Goal: Task Accomplishment & Management: Manage account settings

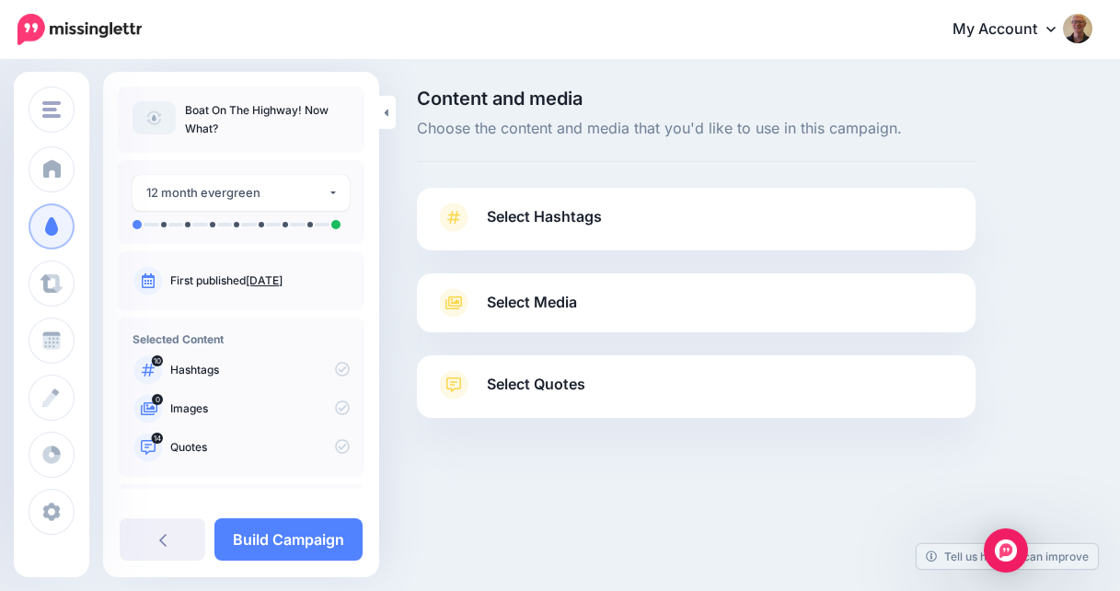
click at [603, 209] on link "Select Hashtags" at bounding box center [696, 226] width 522 height 48
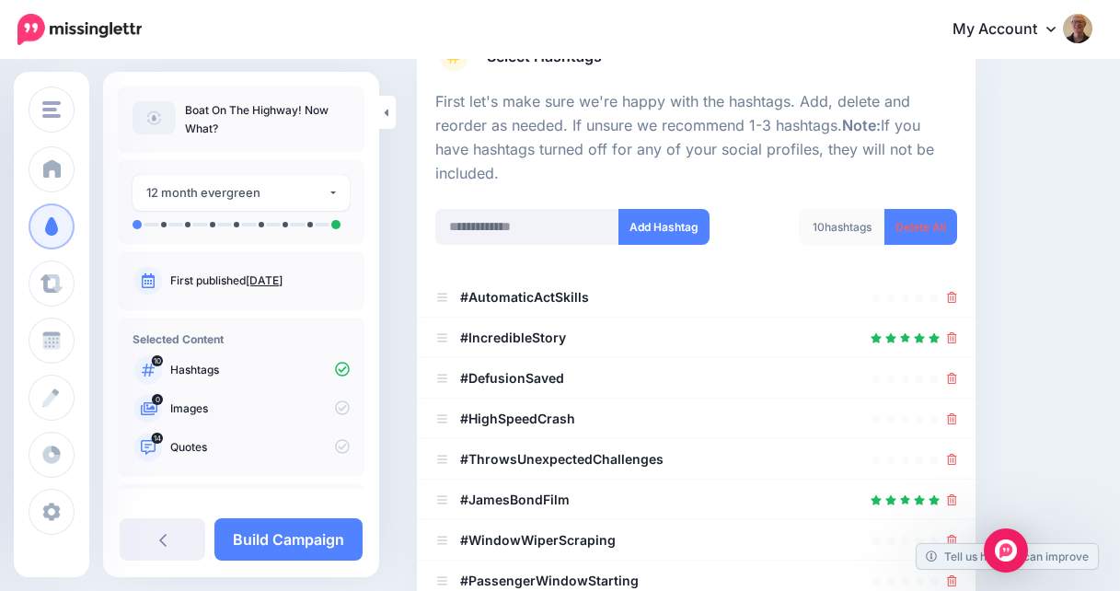
scroll to position [174, 0]
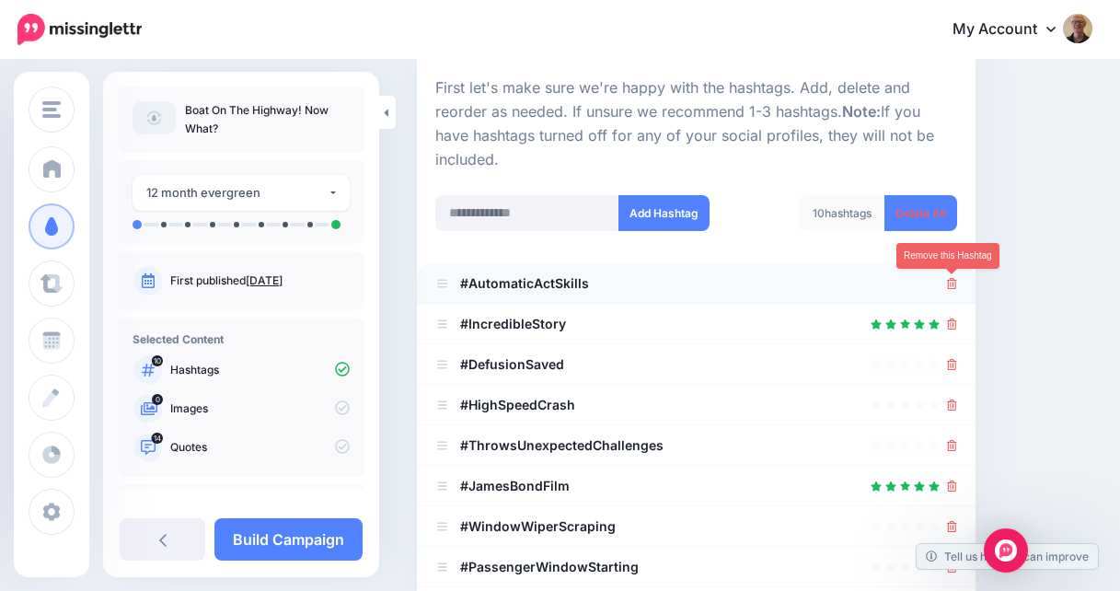
click at [949, 279] on icon at bounding box center [952, 283] width 10 height 11
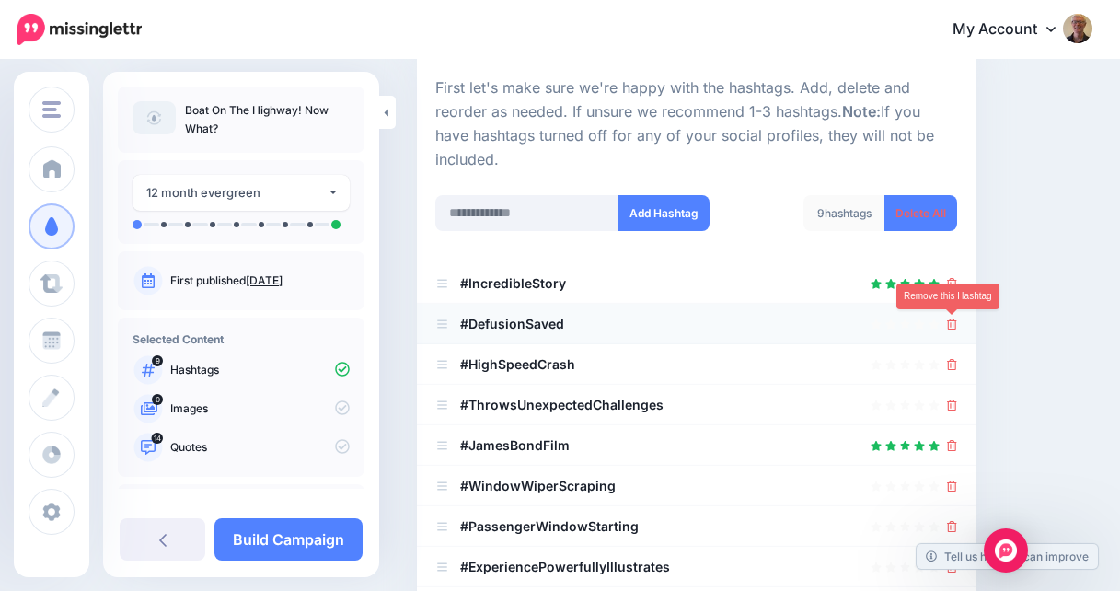
click at [949, 321] on icon at bounding box center [952, 323] width 10 height 11
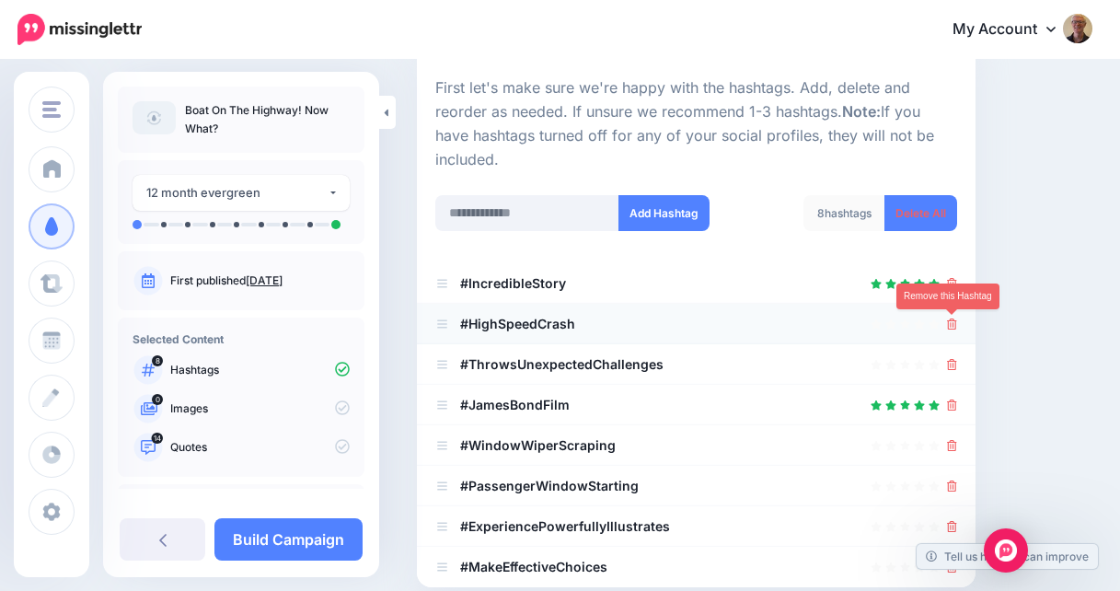
click at [951, 322] on icon at bounding box center [952, 323] width 10 height 11
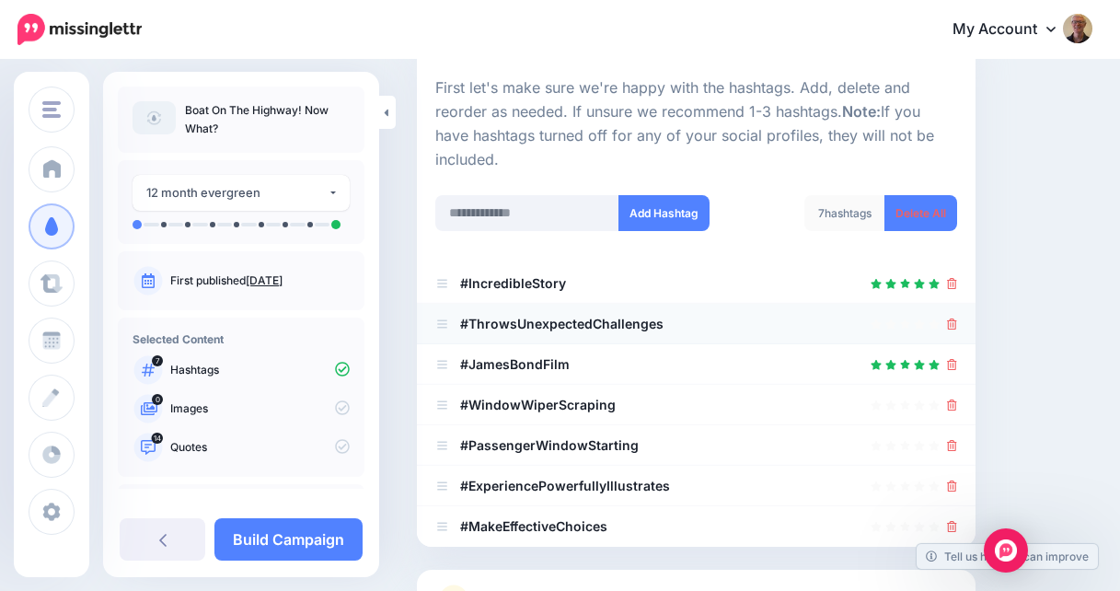
click at [951, 314] on div at bounding box center [952, 324] width 10 height 22
click at [949, 322] on icon at bounding box center [952, 323] width 10 height 11
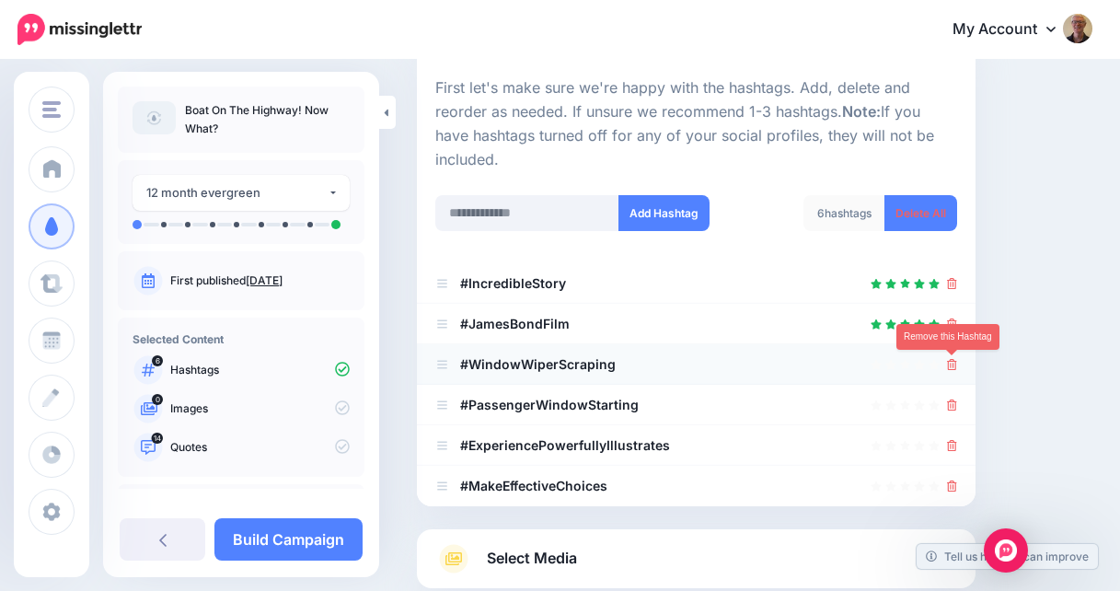
click at [952, 368] on icon at bounding box center [952, 364] width 10 height 11
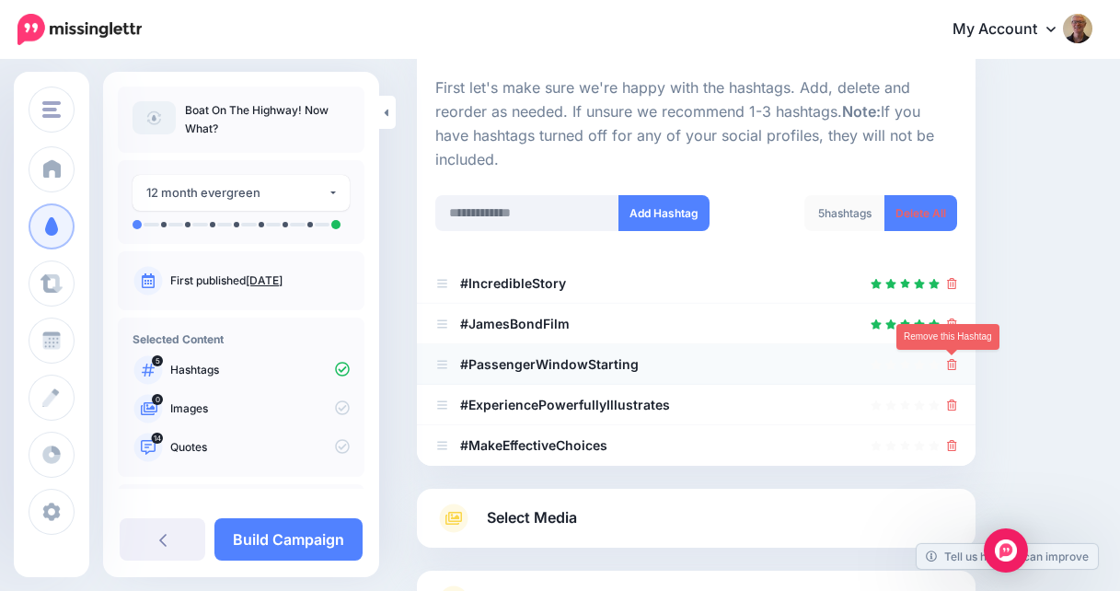
click at [949, 364] on icon at bounding box center [952, 364] width 10 height 11
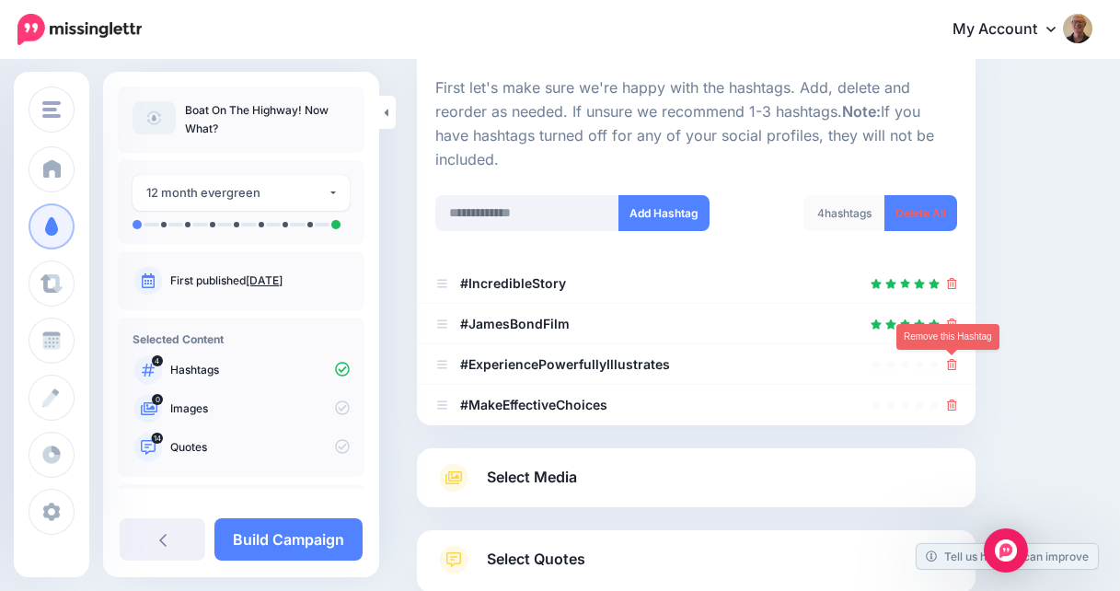
click at [949, 364] on icon at bounding box center [952, 364] width 10 height 11
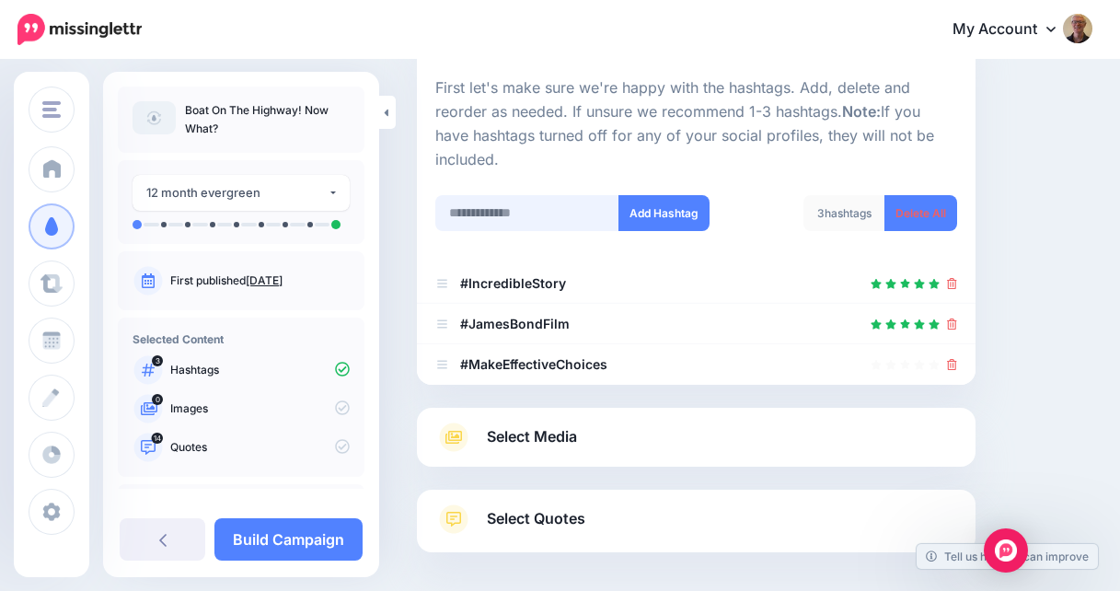
click at [524, 208] on input "text" at bounding box center [527, 213] width 184 height 36
type input "**********"
click at [547, 215] on input "text" at bounding box center [527, 213] width 184 height 36
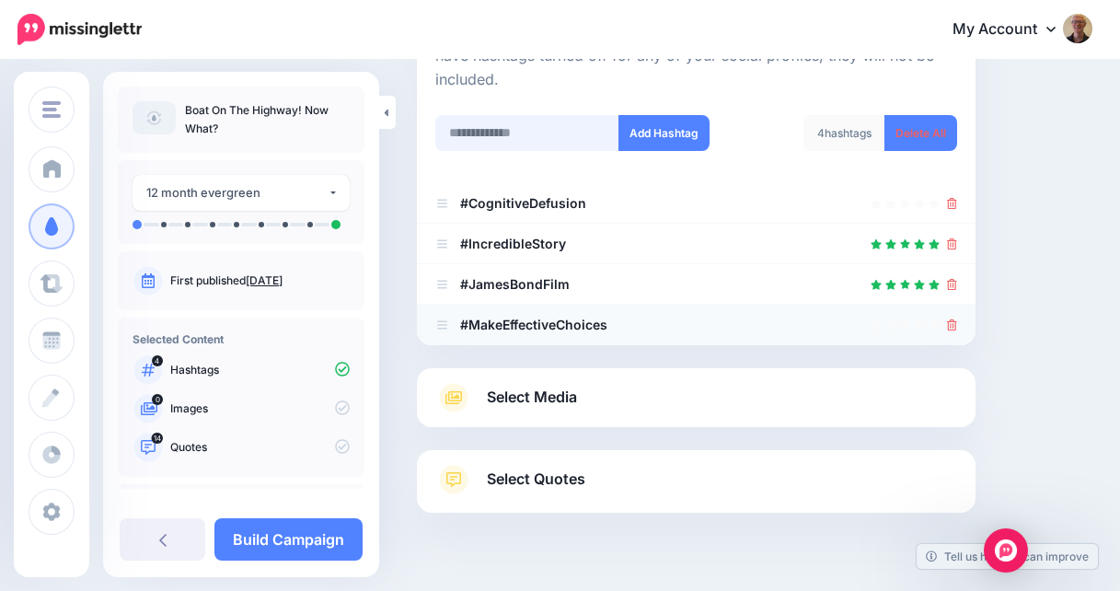
scroll to position [238, 0]
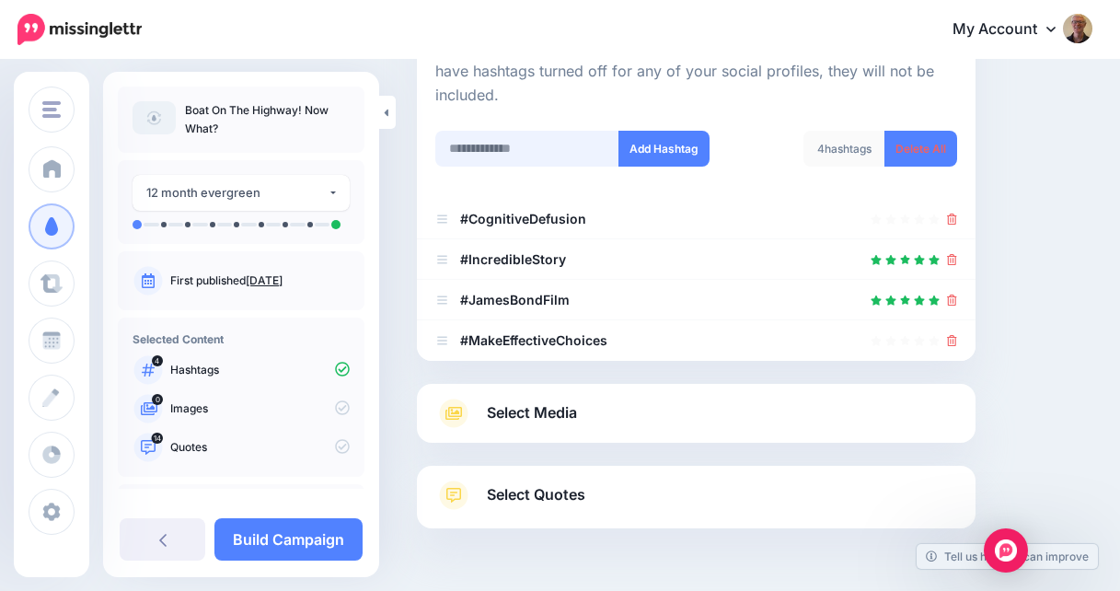
click at [555, 152] on input "text" at bounding box center [527, 149] width 184 height 36
type input "**********"
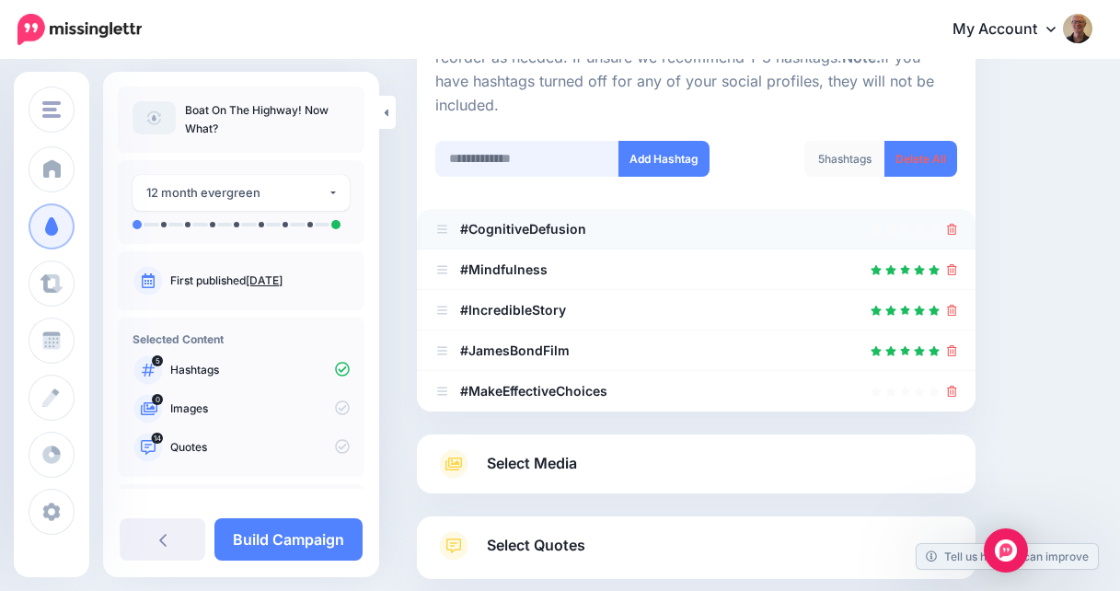
scroll to position [226, 0]
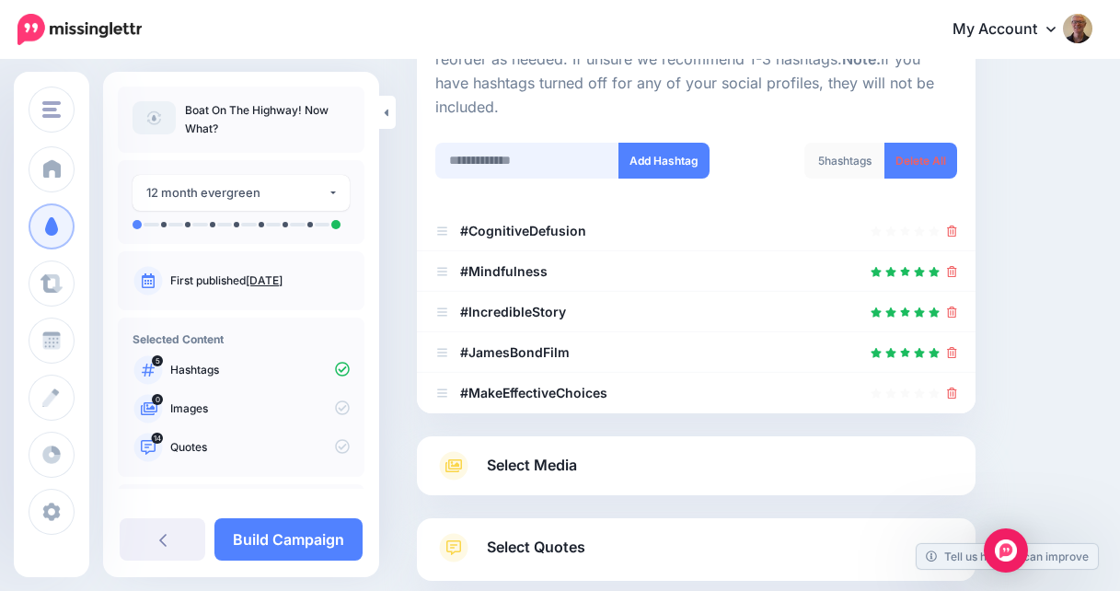
click at [505, 165] on input "text" at bounding box center [527, 161] width 184 height 36
type input "**********"
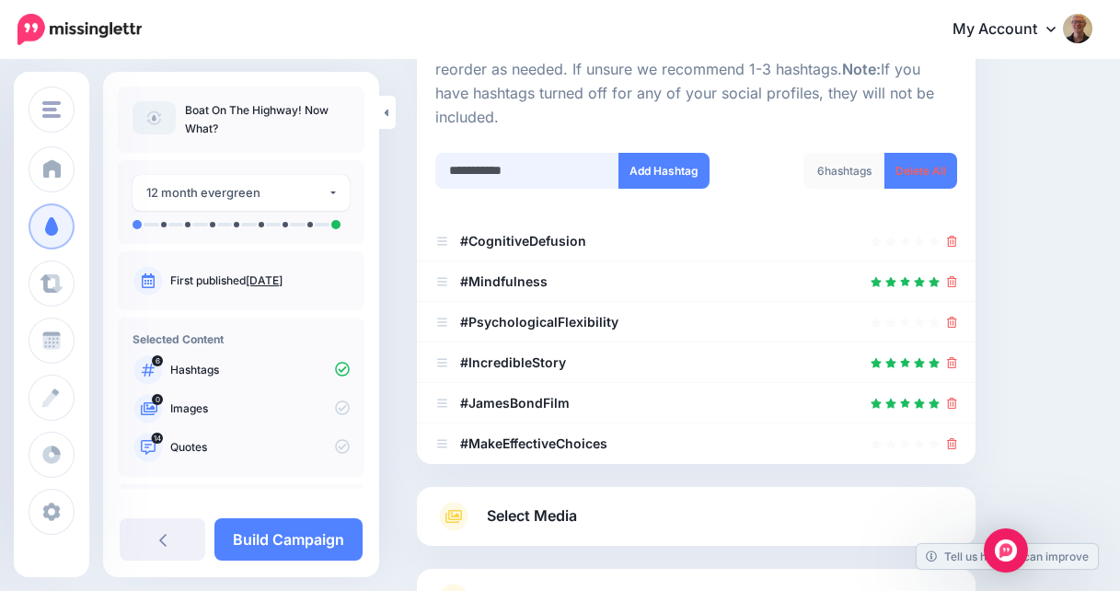
scroll to position [214, 0]
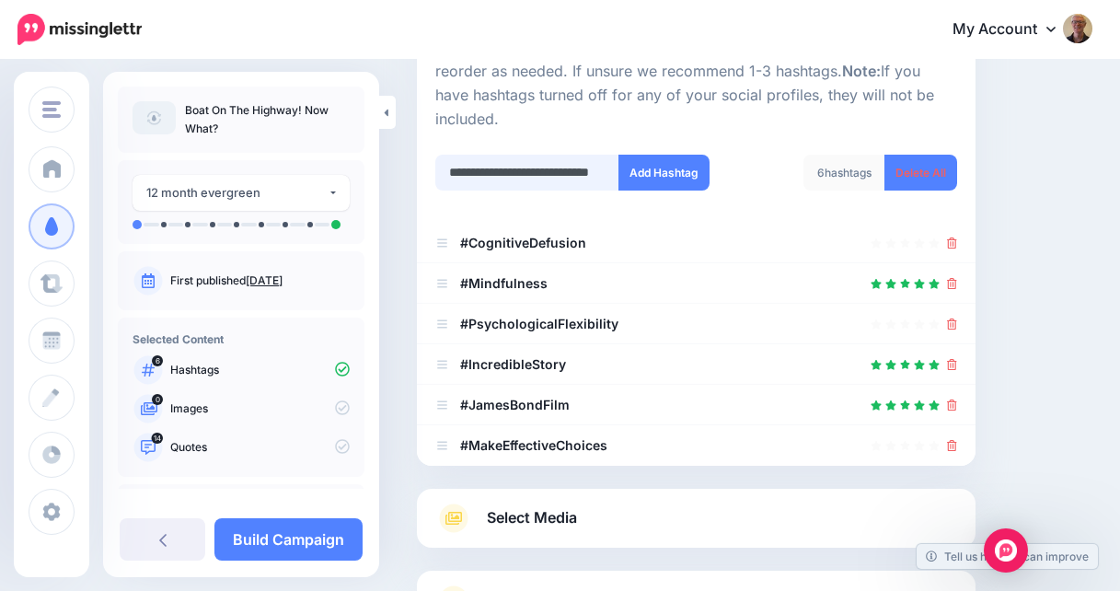
type input "**********"
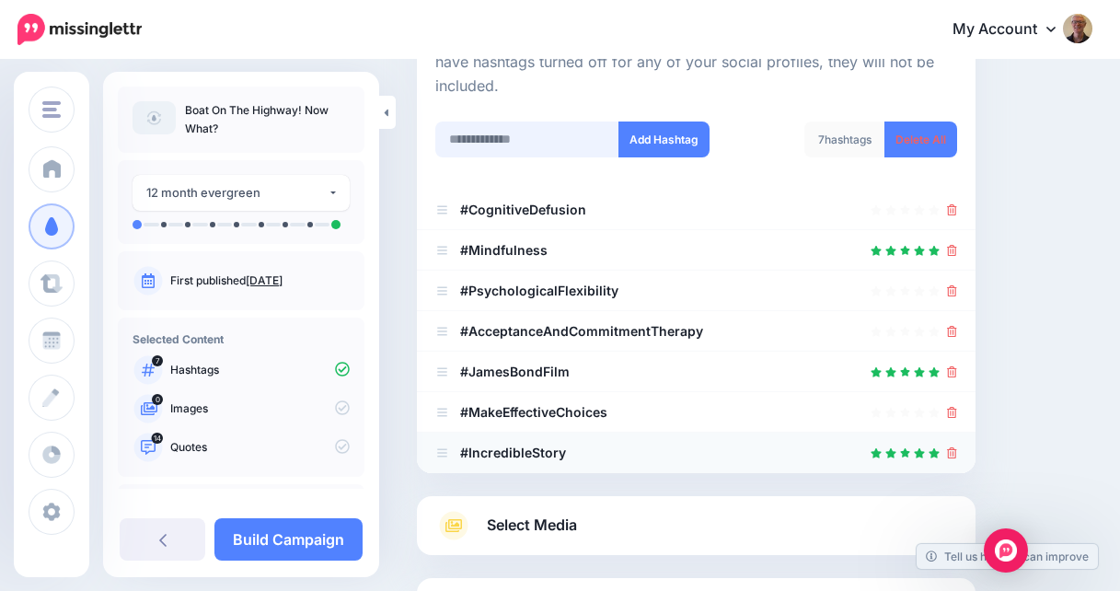
scroll to position [247, 0]
type input "**********"
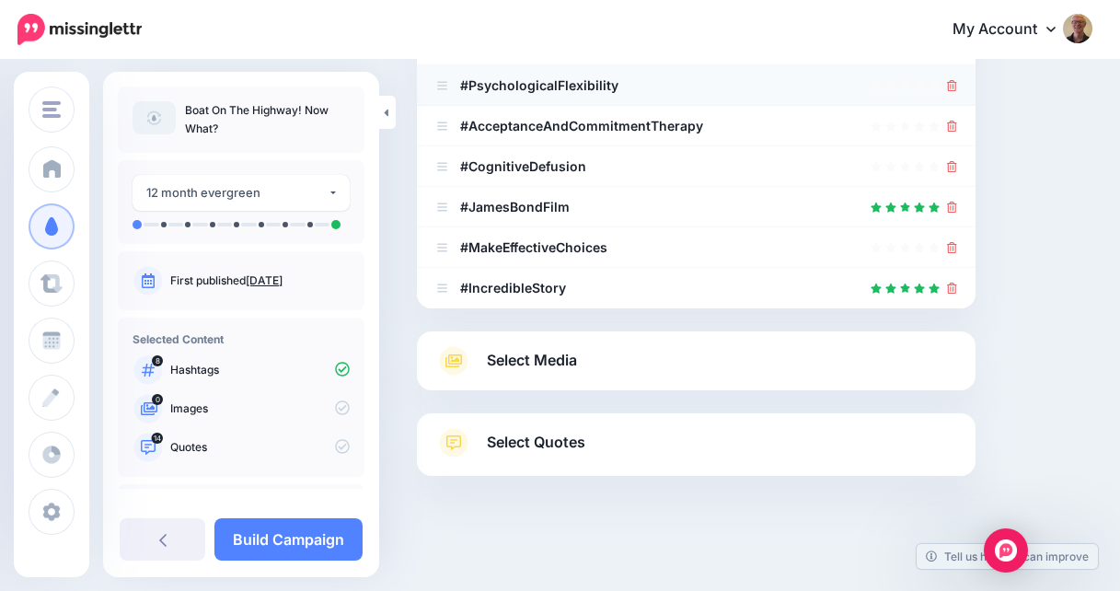
scroll to position [456, 0]
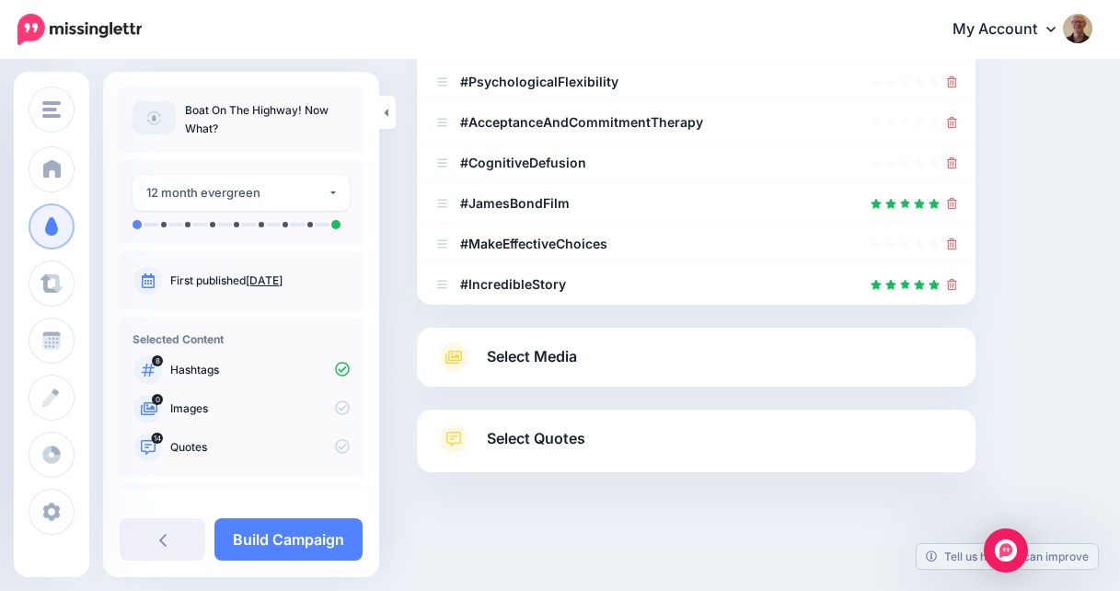
click at [730, 355] on link "Select Media" at bounding box center [696, 356] width 522 height 29
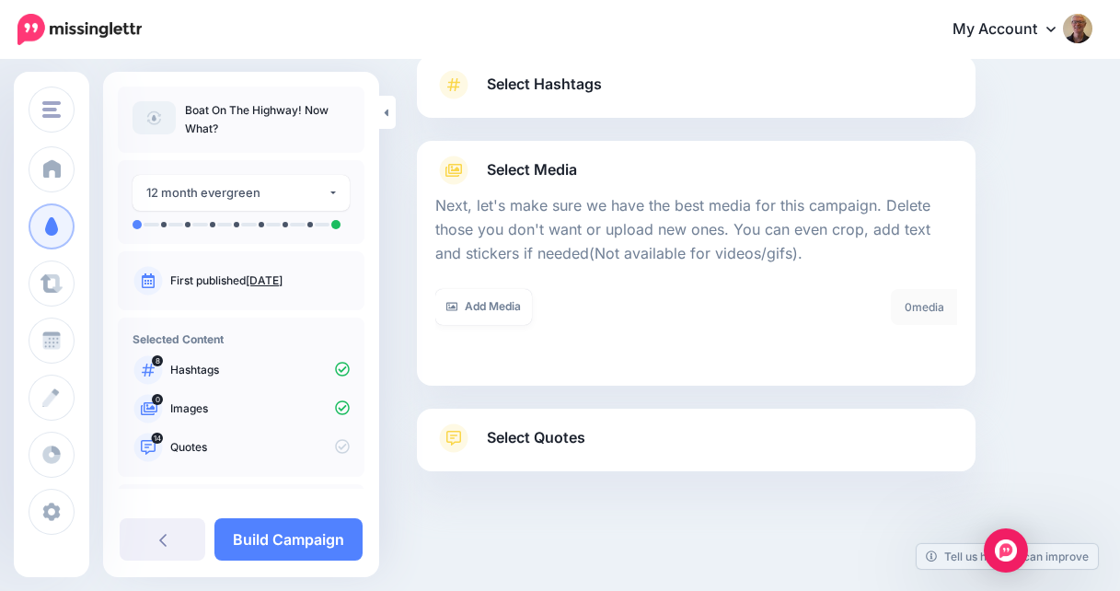
scroll to position [132, 0]
click at [483, 315] on link "Add Media" at bounding box center [483, 308] width 97 height 36
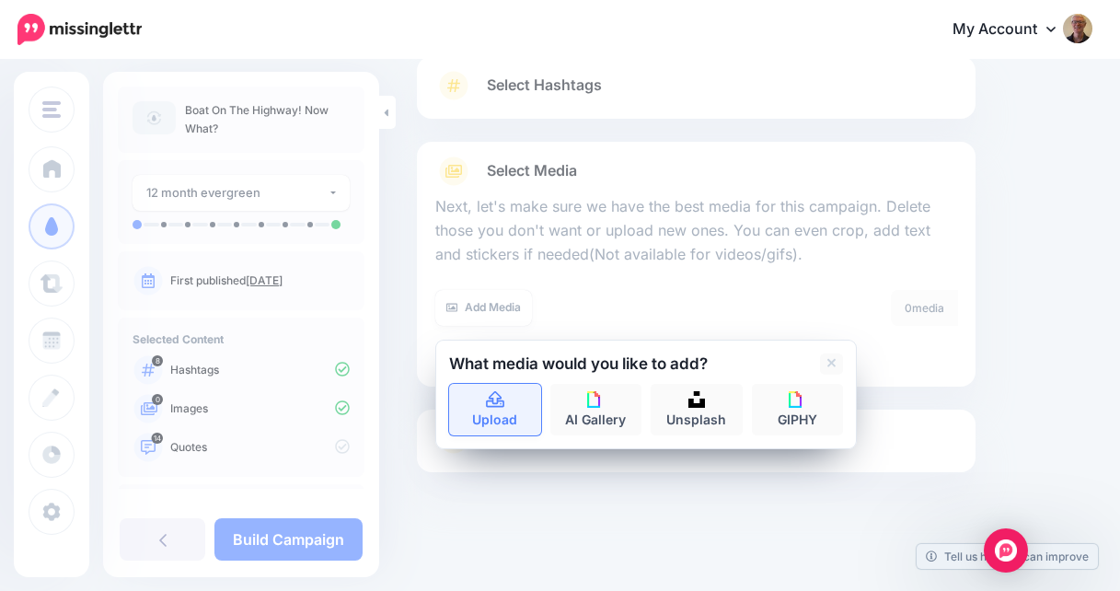
click at [503, 410] on link "Upload" at bounding box center [495, 410] width 92 height 52
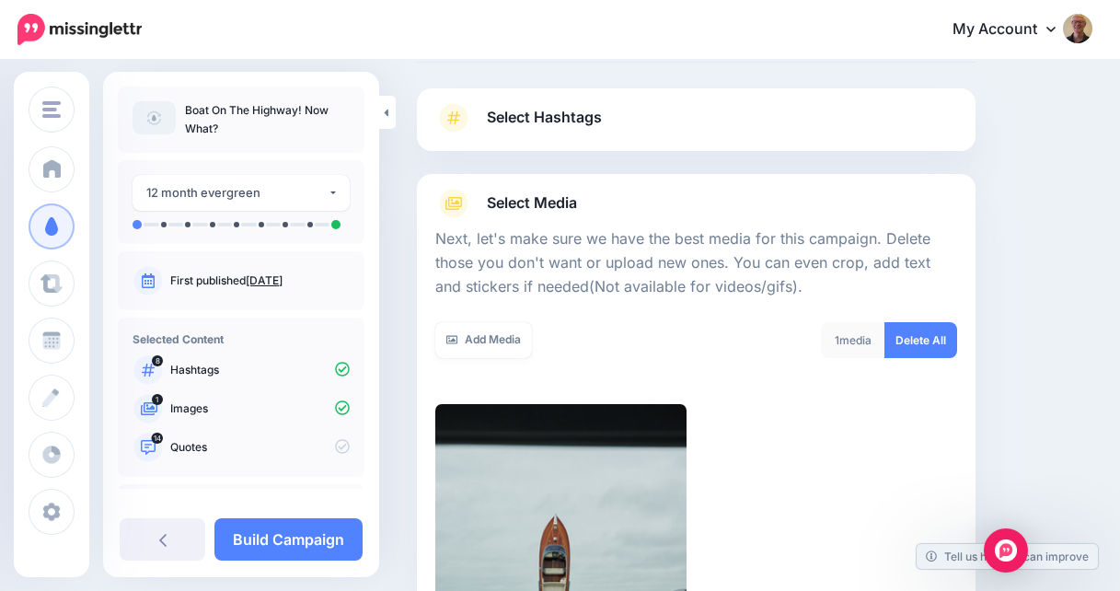
scroll to position [108, 0]
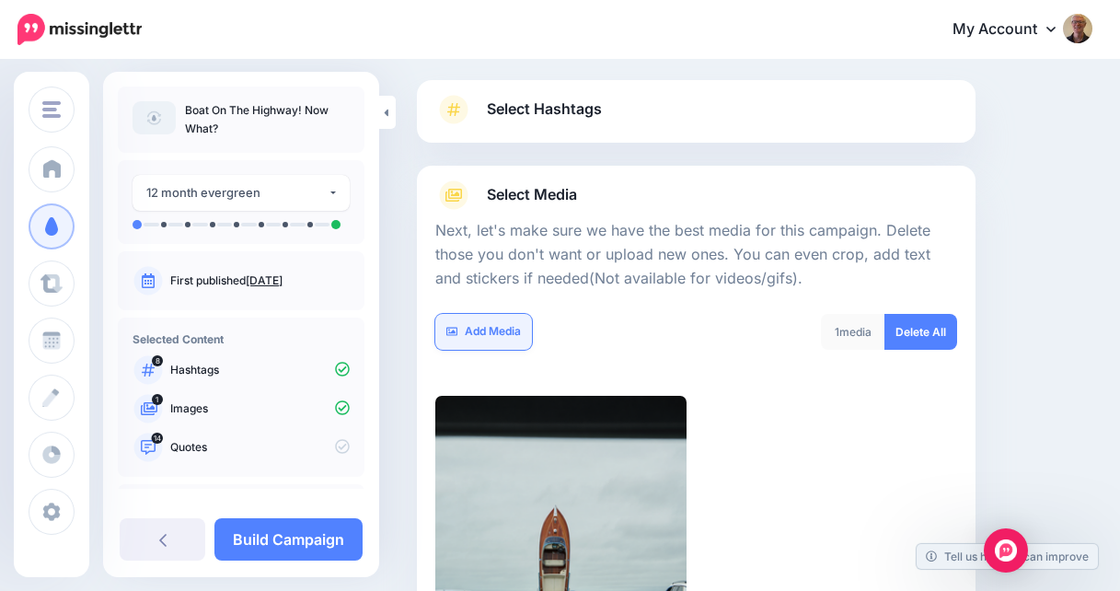
click at [473, 330] on link "Add Media" at bounding box center [483, 332] width 97 height 36
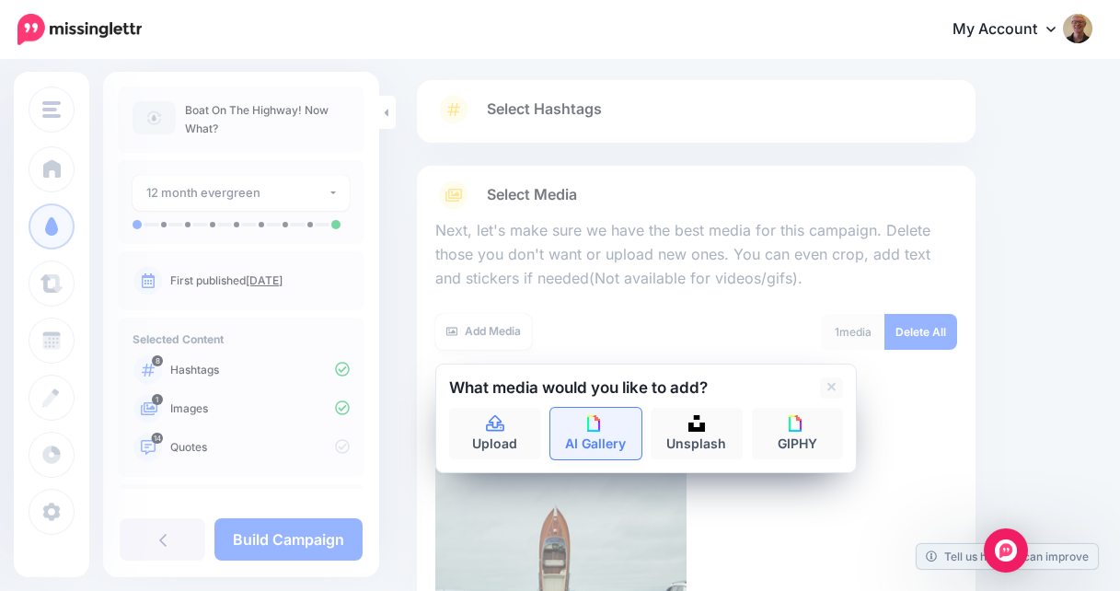
click at [581, 427] on link "AI Gallery" at bounding box center [596, 434] width 92 height 52
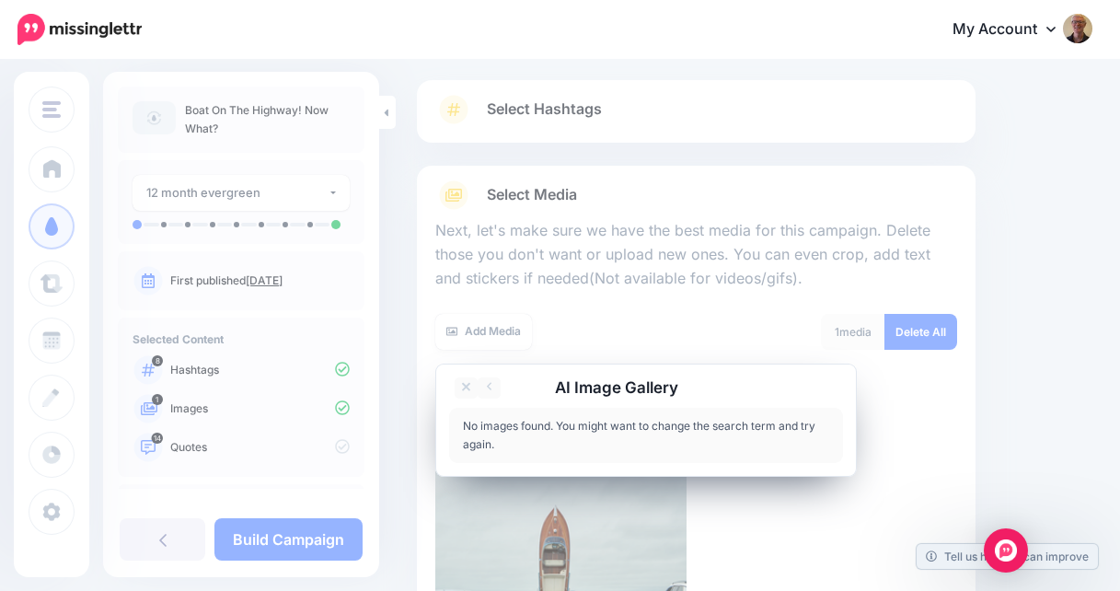
click at [597, 433] on div "No images found. You might want to change the search term and try again." at bounding box center [646, 435] width 394 height 55
click at [470, 380] on link at bounding box center [465, 387] width 23 height 21
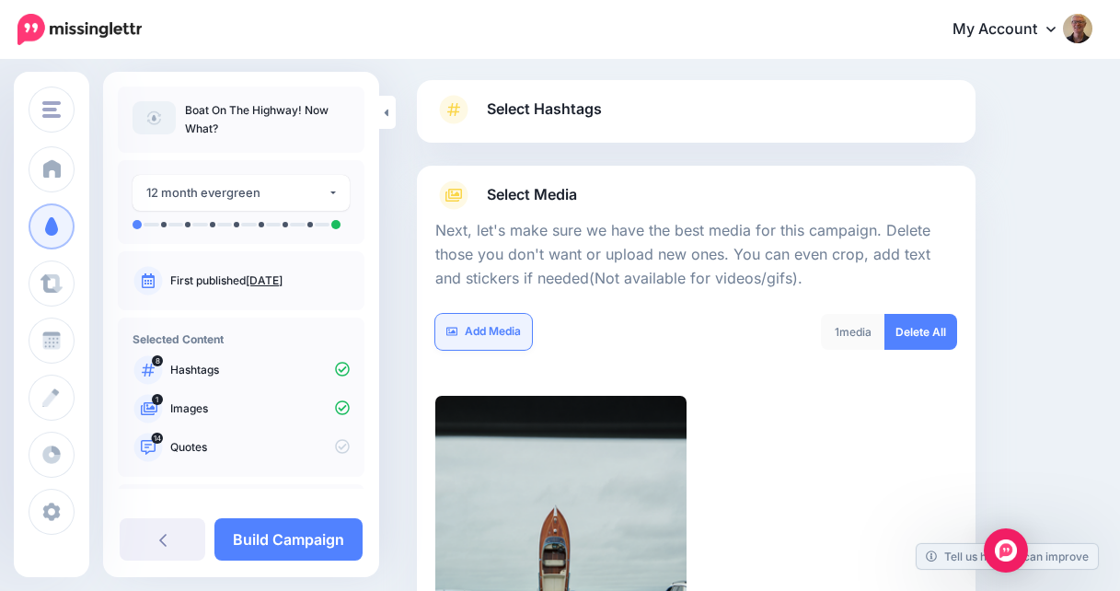
click at [504, 330] on link "Add Media" at bounding box center [483, 332] width 97 height 36
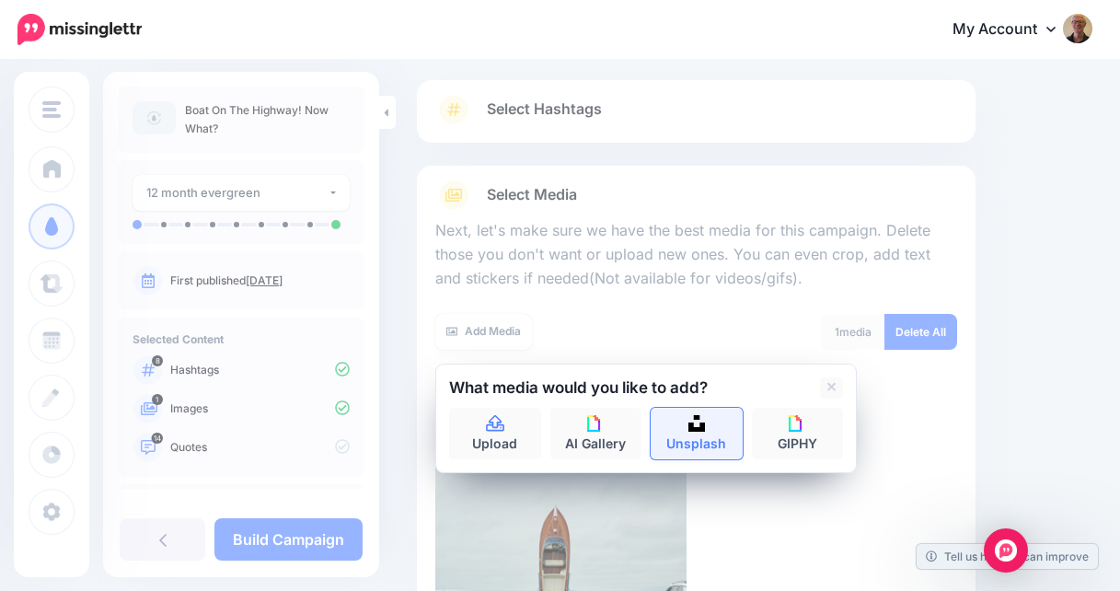
click at [694, 424] on img at bounding box center [696, 423] width 17 height 17
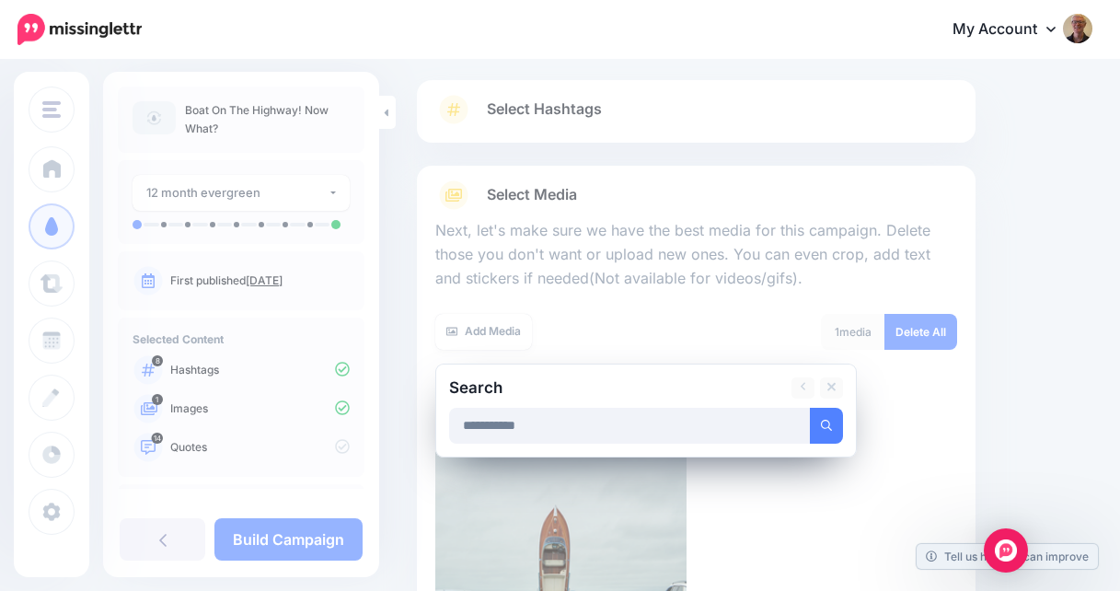
type input "**********"
click at [810, 408] on button "submit" at bounding box center [826, 426] width 33 height 36
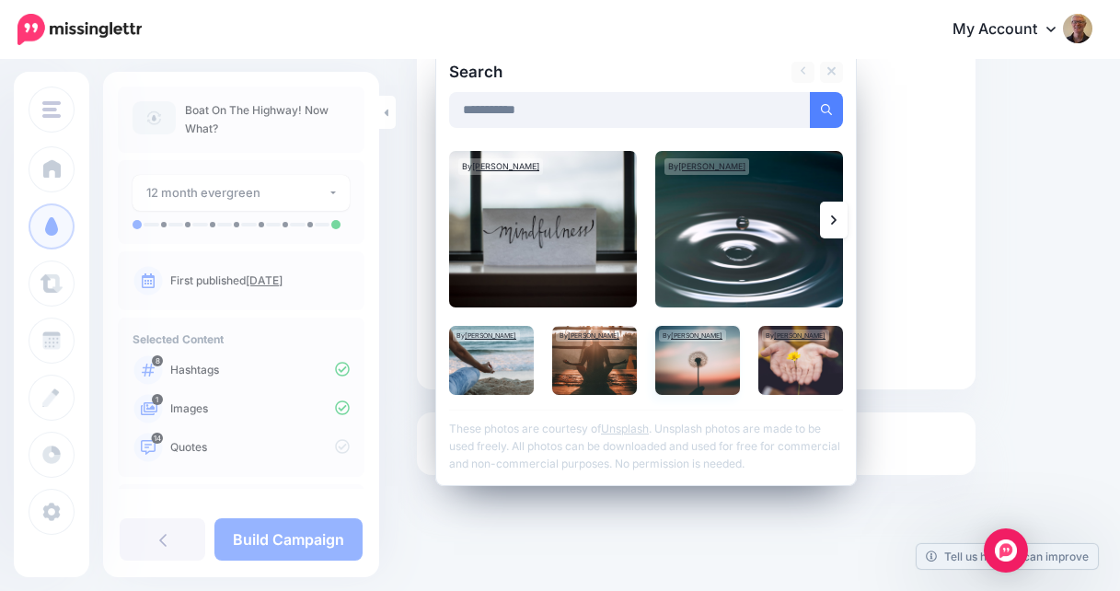
scroll to position [426, 0]
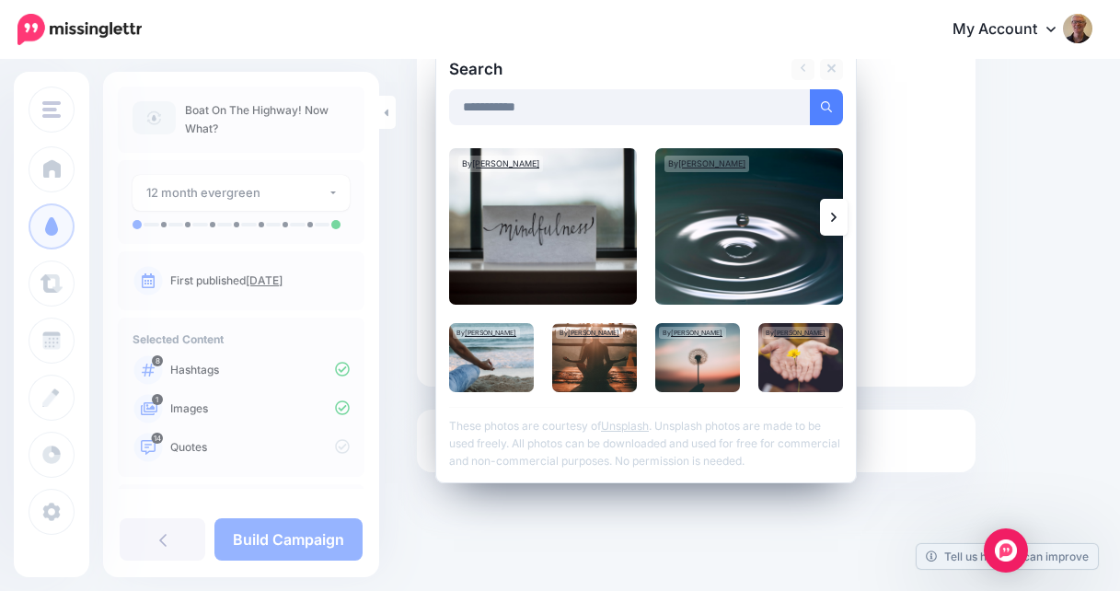
click at [829, 209] on link at bounding box center [834, 217] width 28 height 37
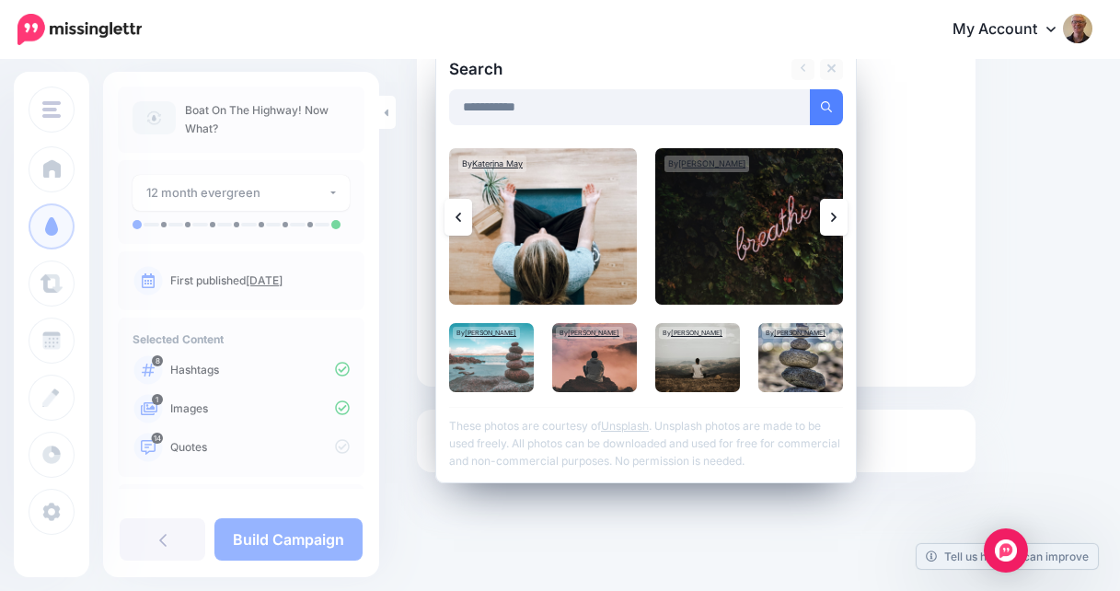
click at [829, 209] on link at bounding box center [834, 217] width 28 height 37
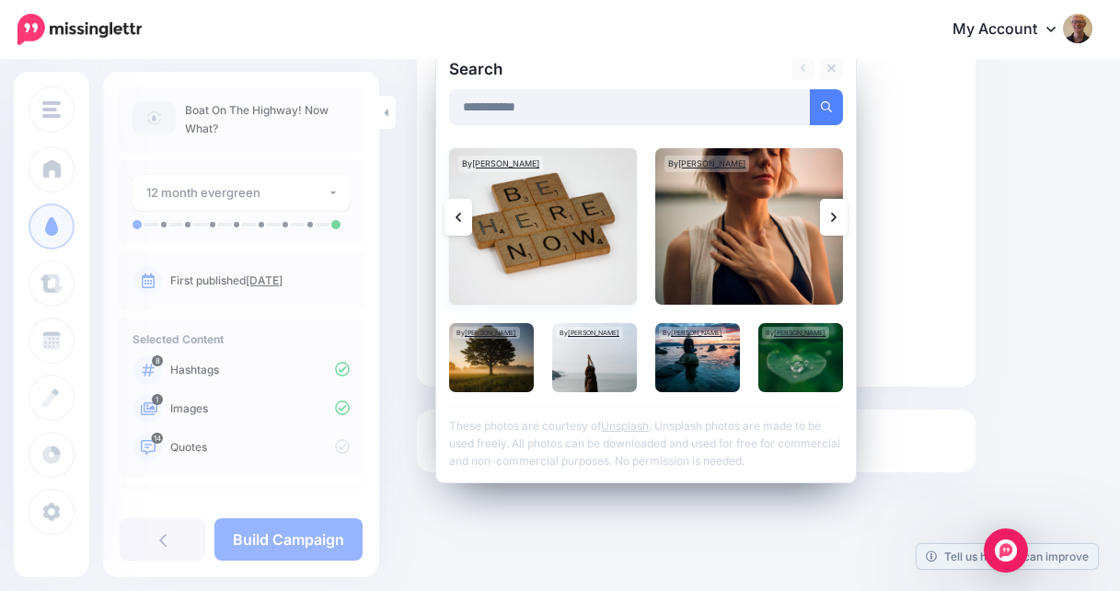
click at [535, 215] on img at bounding box center [543, 226] width 188 height 156
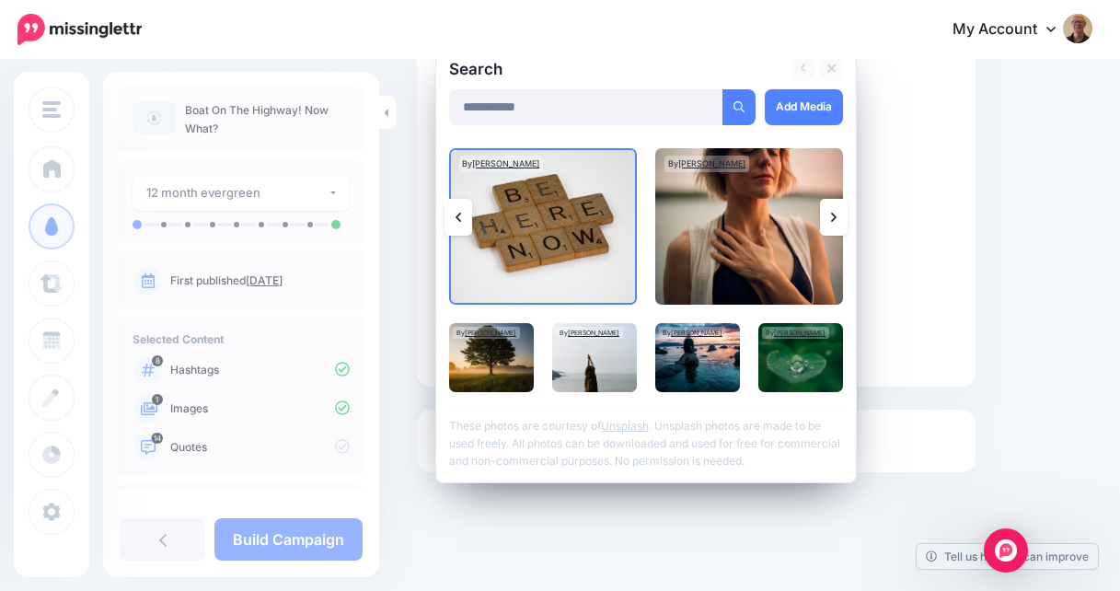
click at [838, 217] on link at bounding box center [834, 217] width 28 height 37
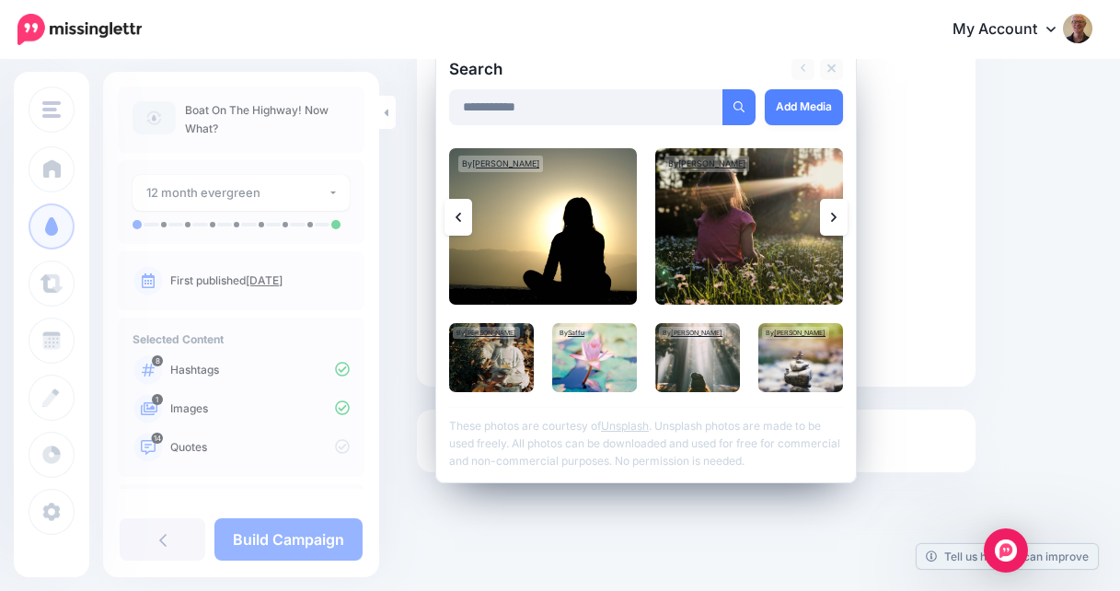
click at [838, 217] on link at bounding box center [834, 217] width 28 height 37
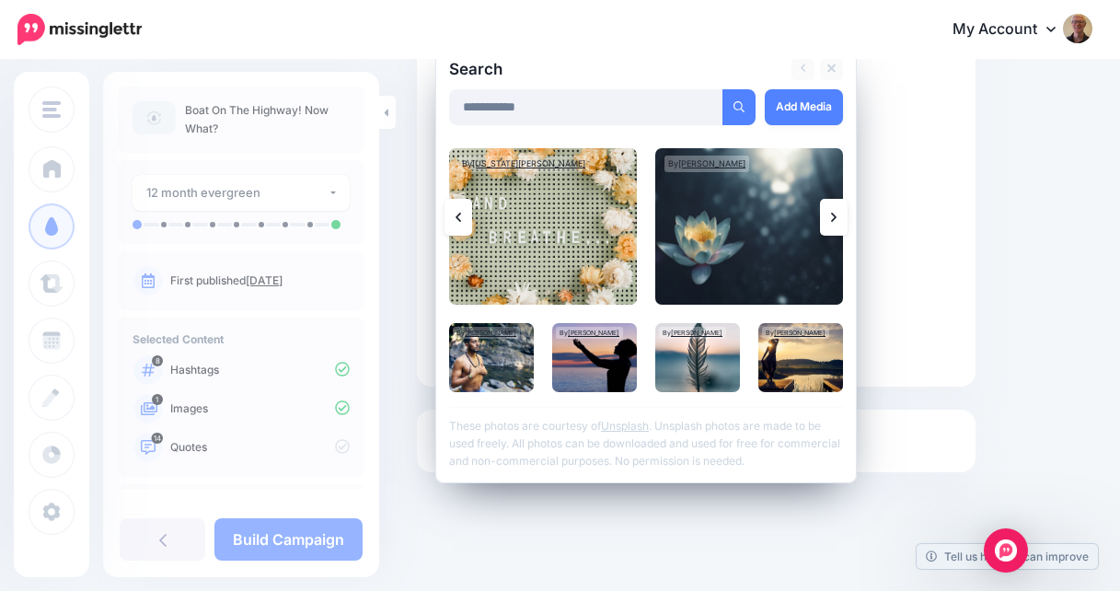
click at [838, 217] on link at bounding box center [834, 217] width 28 height 37
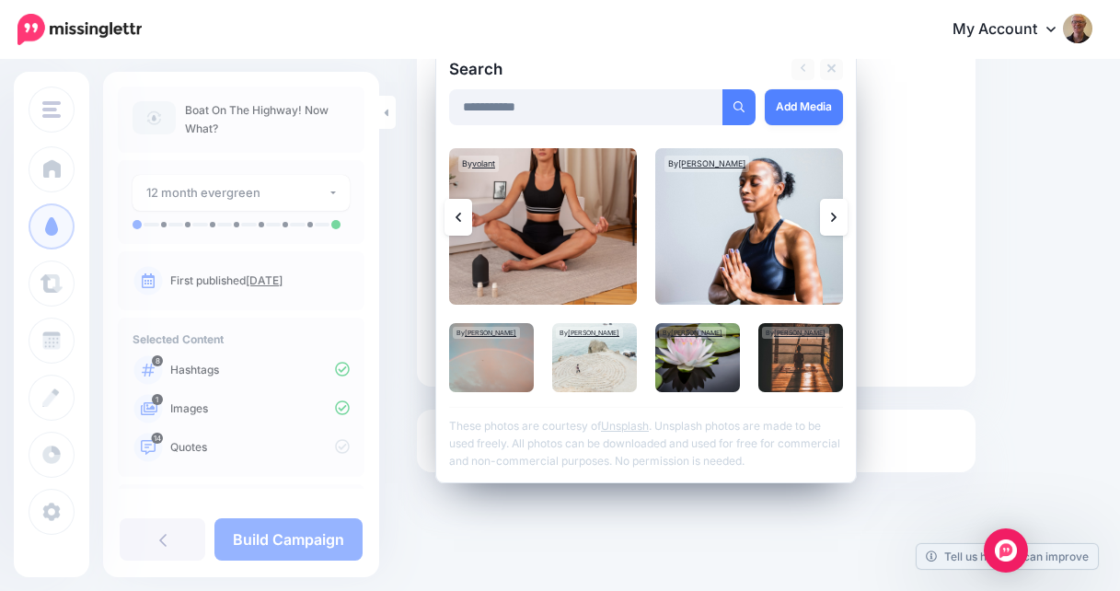
click at [838, 217] on link at bounding box center [834, 217] width 28 height 37
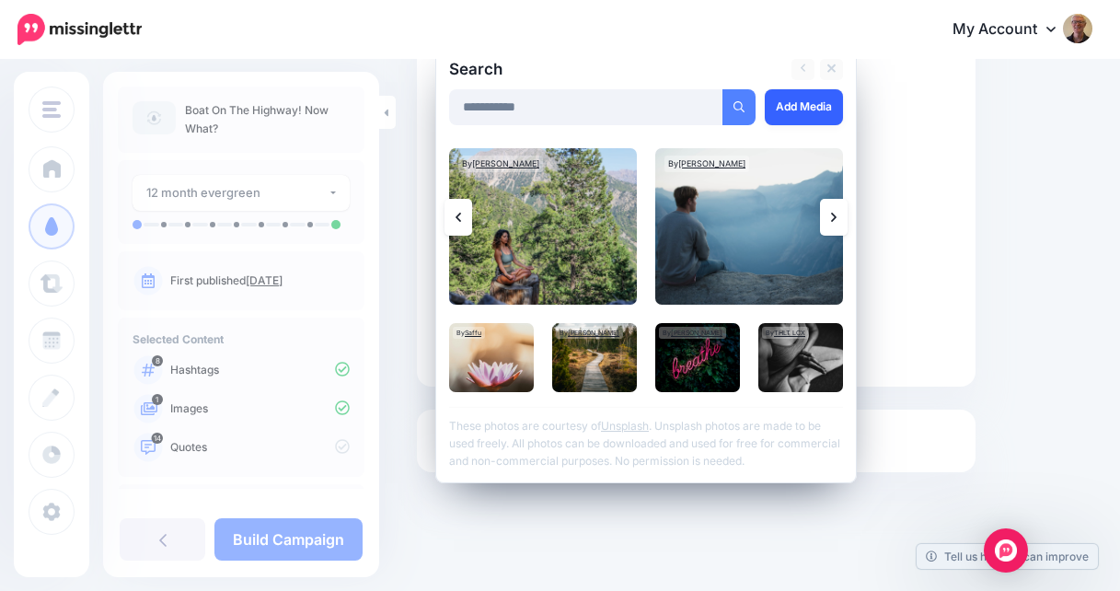
click at [811, 97] on link "Add Media" at bounding box center [804, 107] width 78 height 36
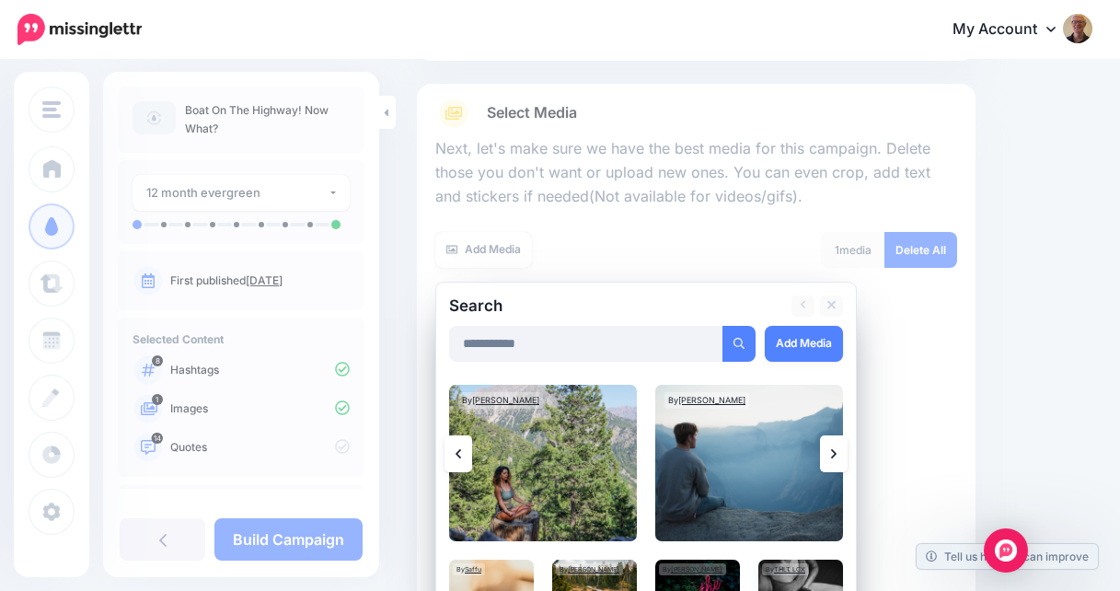
scroll to position [208, 0]
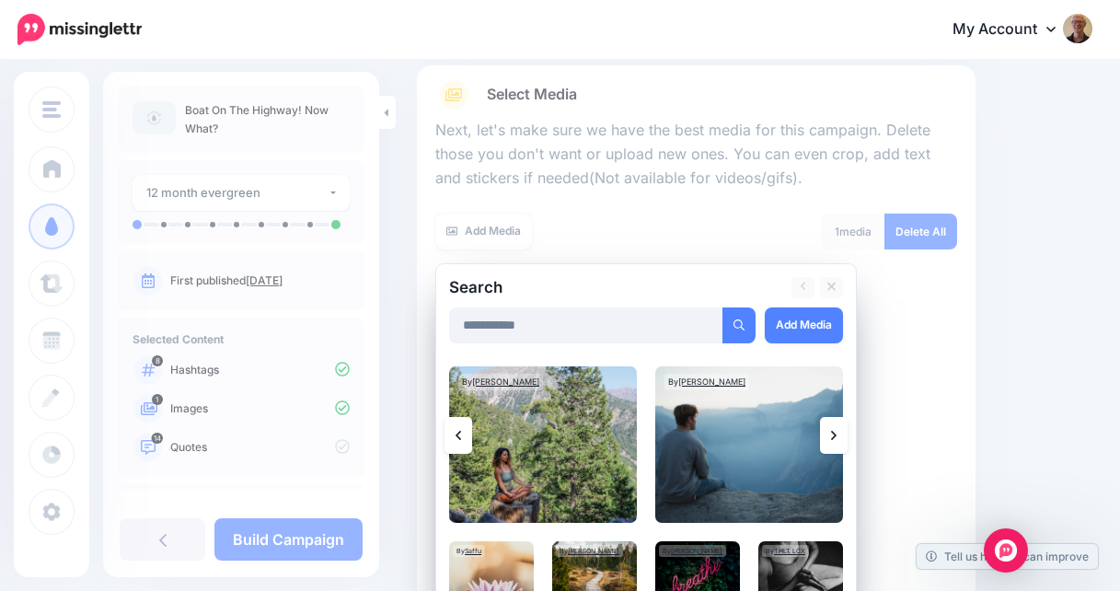
click at [463, 432] on link at bounding box center [458, 435] width 28 height 37
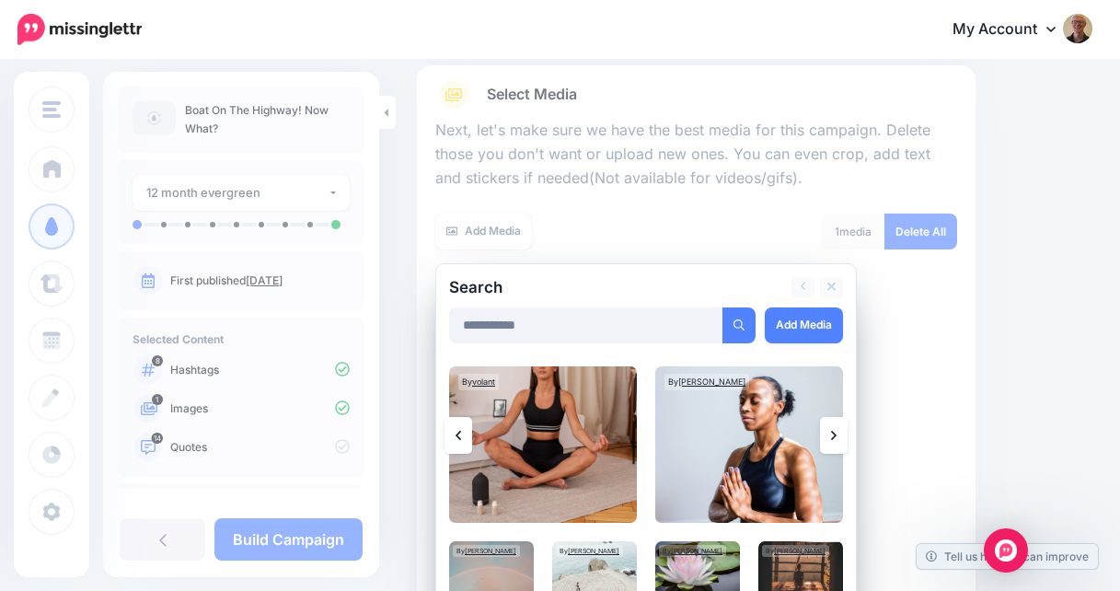
click at [463, 432] on link at bounding box center [458, 435] width 28 height 37
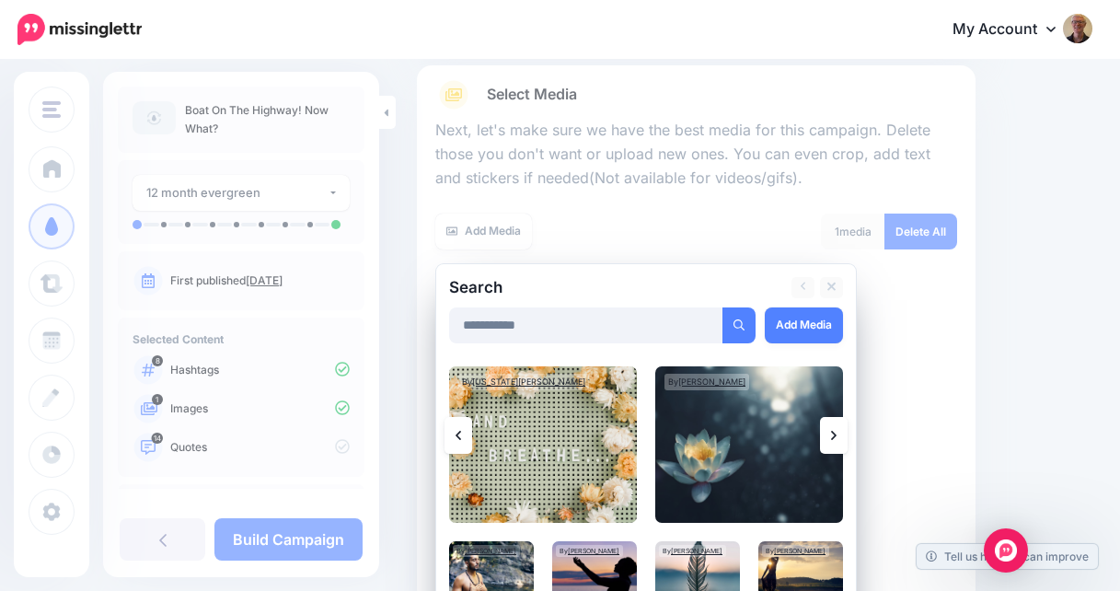
click at [463, 432] on link at bounding box center [458, 435] width 28 height 37
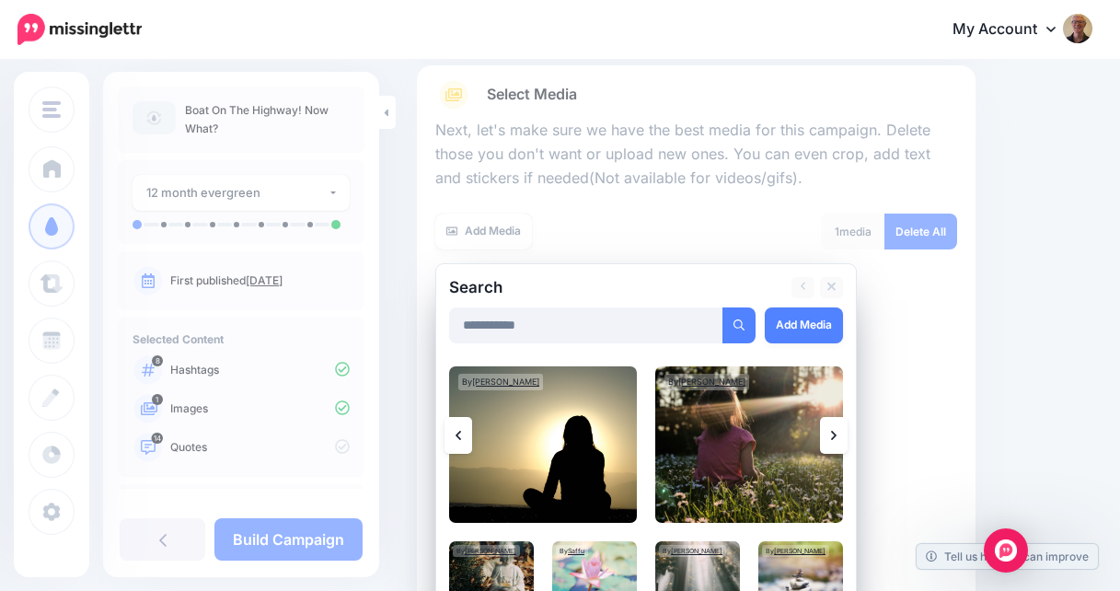
click at [462, 432] on link at bounding box center [458, 435] width 28 height 37
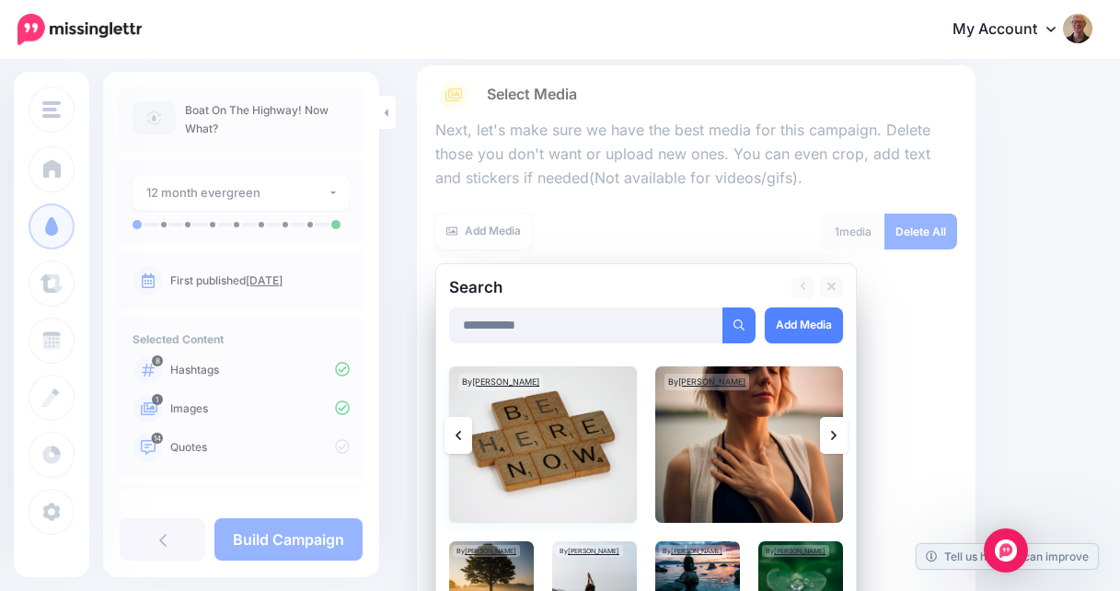
click at [512, 437] on img at bounding box center [543, 444] width 188 height 156
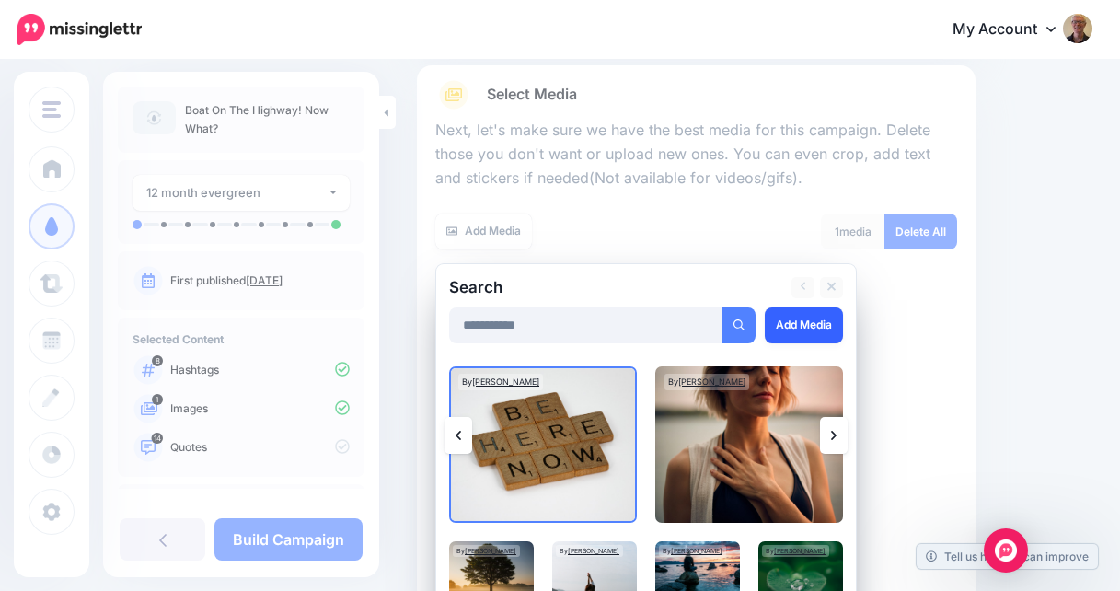
click at [790, 327] on link "Add Media" at bounding box center [804, 325] width 78 height 36
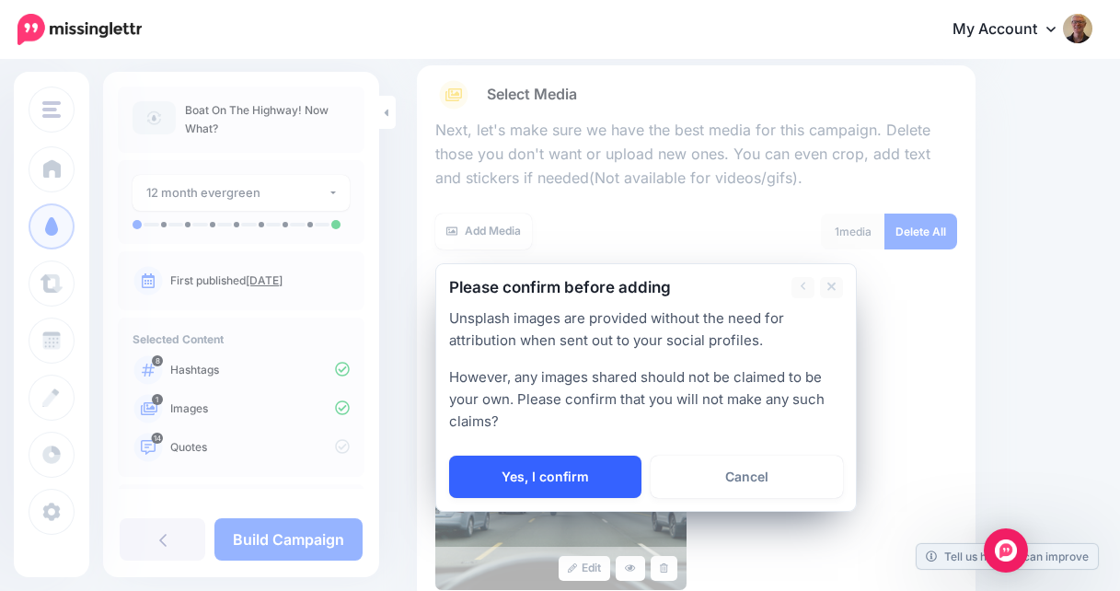
click at [591, 474] on link "Yes, I confirm" at bounding box center [545, 476] width 192 height 42
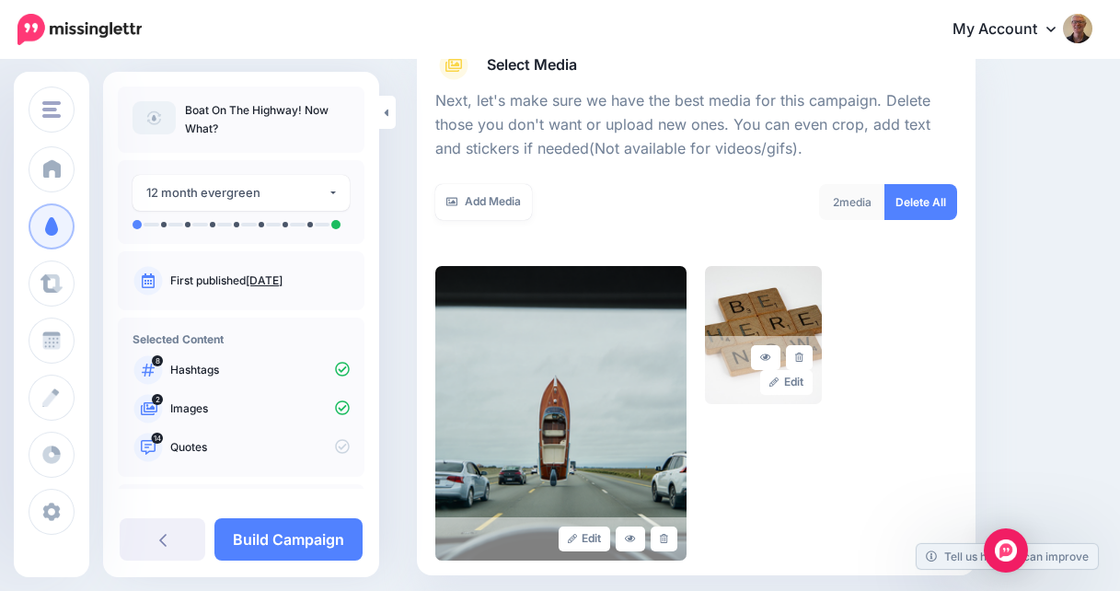
scroll to position [251, 0]
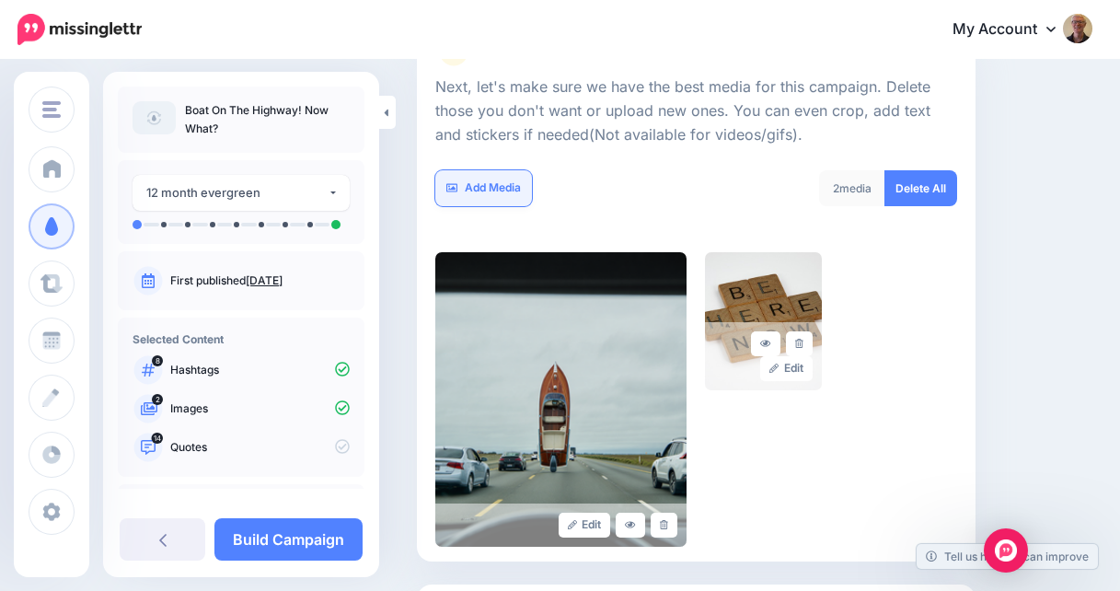
click at [499, 180] on link "Add Media" at bounding box center [483, 188] width 97 height 36
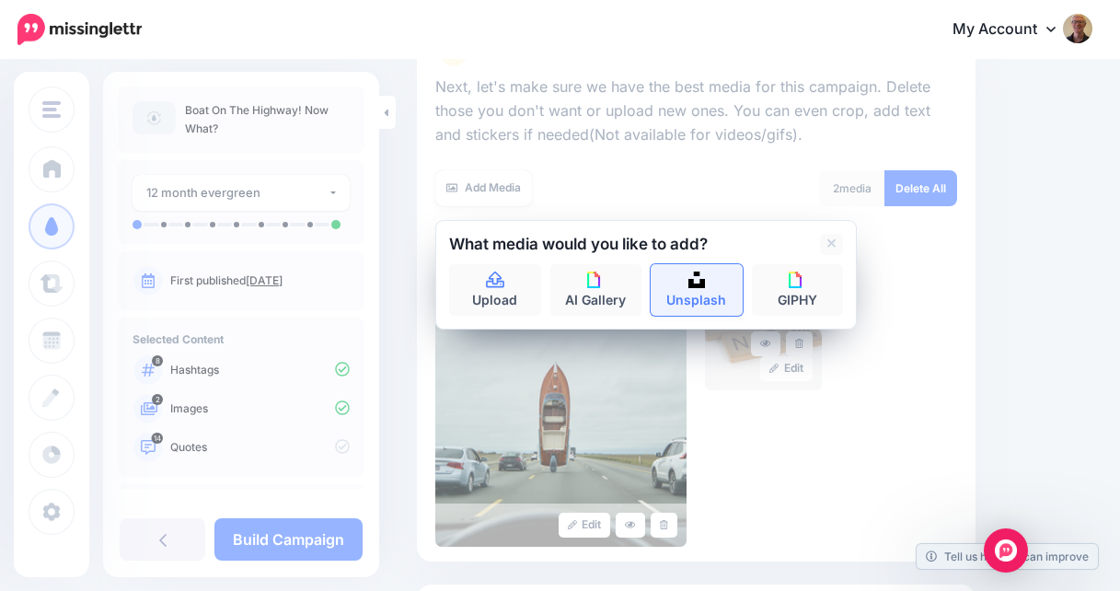
click at [682, 283] on link "Unsplash" at bounding box center [696, 290] width 92 height 52
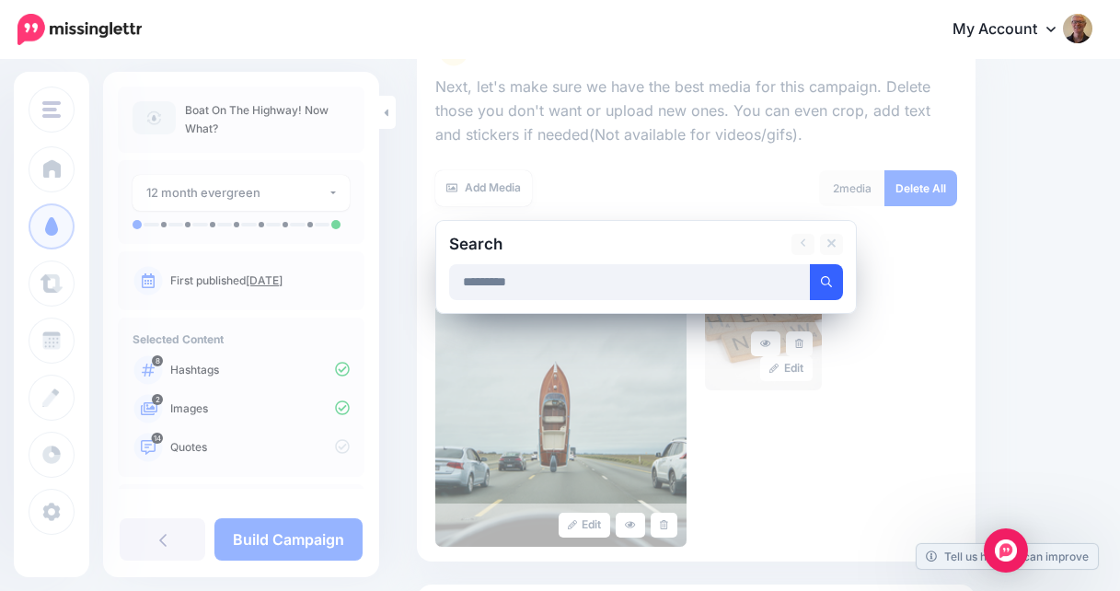
type input "*********"
click at [832, 281] on button "submit" at bounding box center [826, 282] width 33 height 36
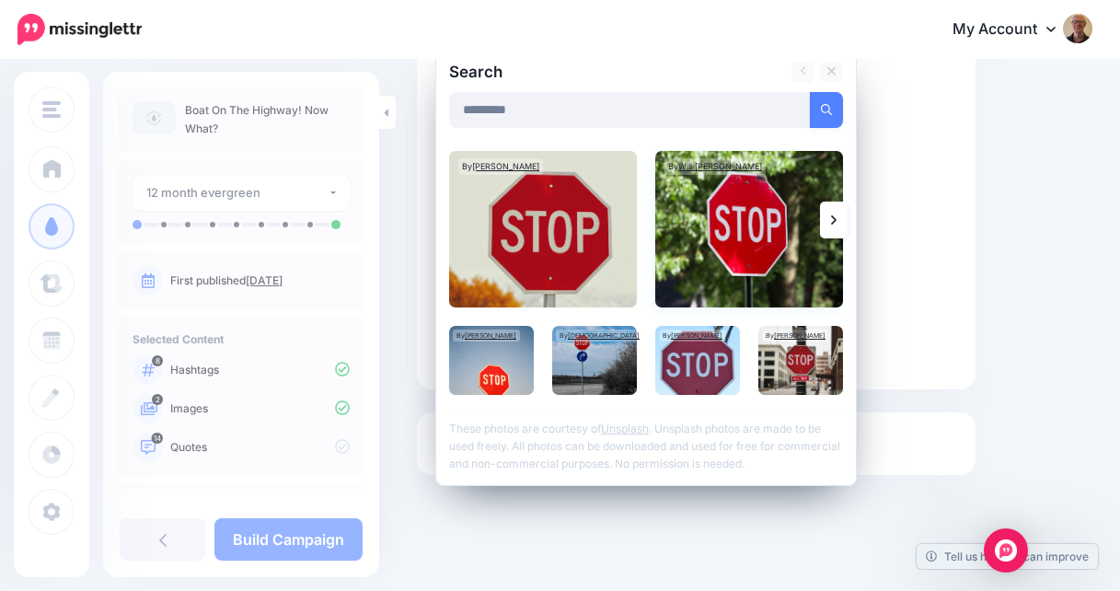
scroll to position [426, 0]
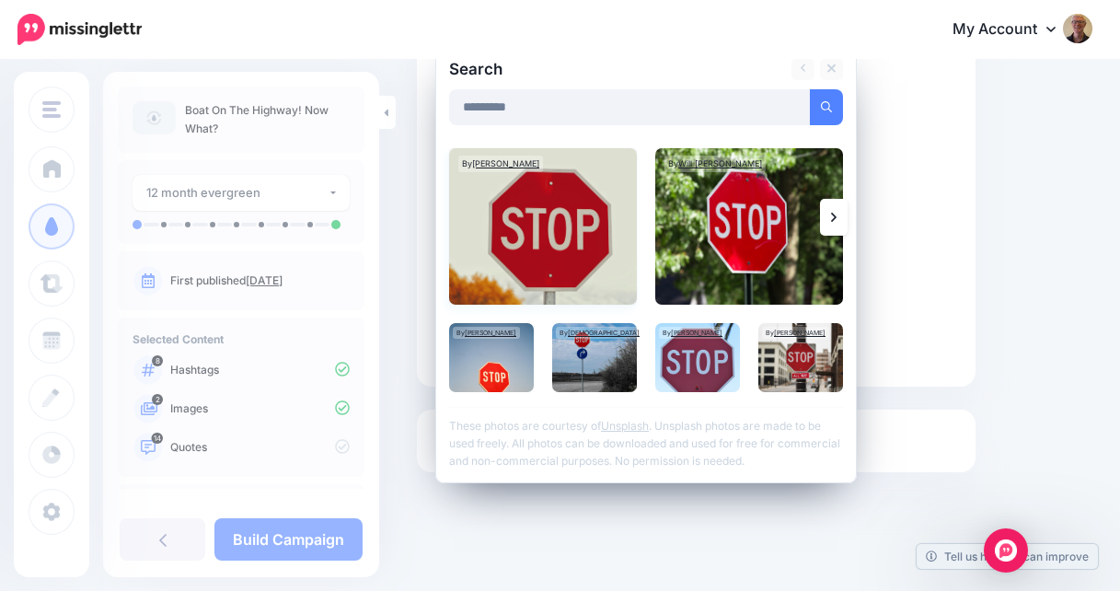
click at [568, 218] on img at bounding box center [543, 226] width 188 height 156
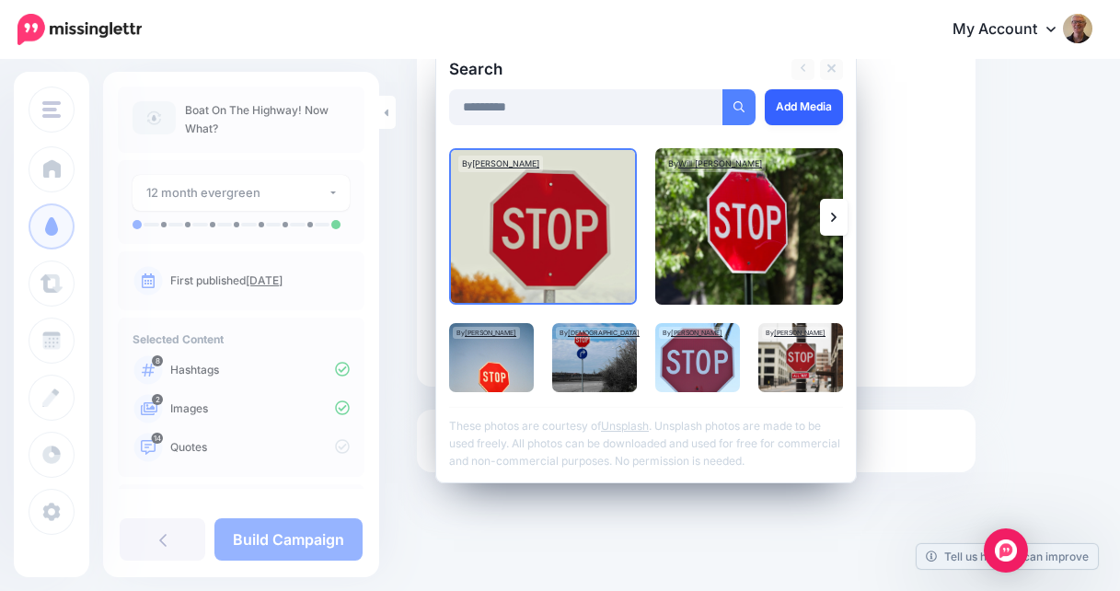
click at [788, 106] on link "Add Media" at bounding box center [804, 107] width 78 height 36
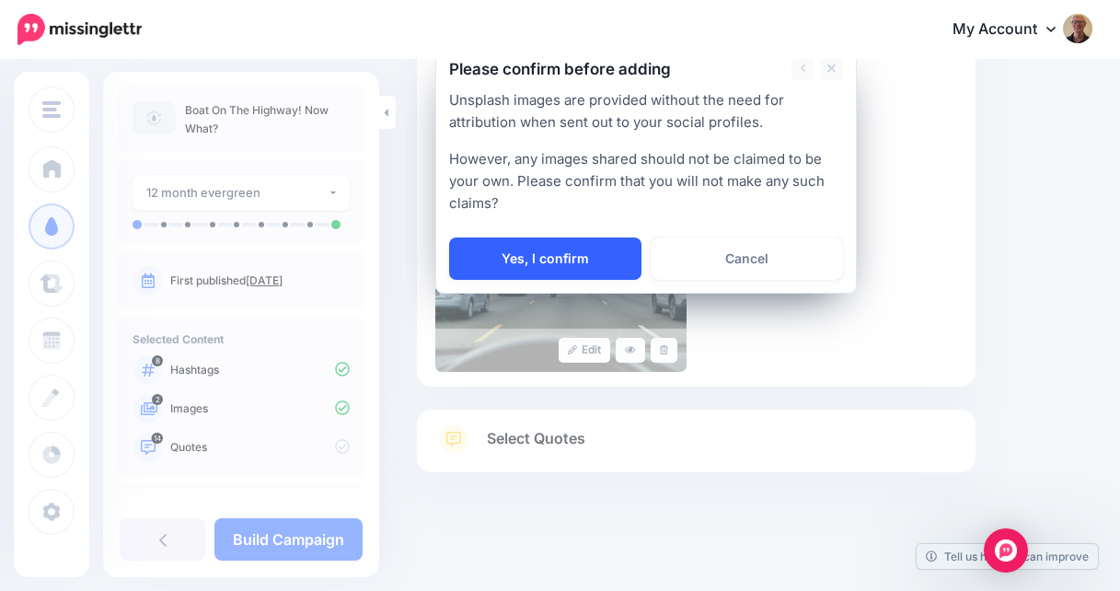
click at [573, 248] on link "Yes, I confirm" at bounding box center [545, 258] width 192 height 42
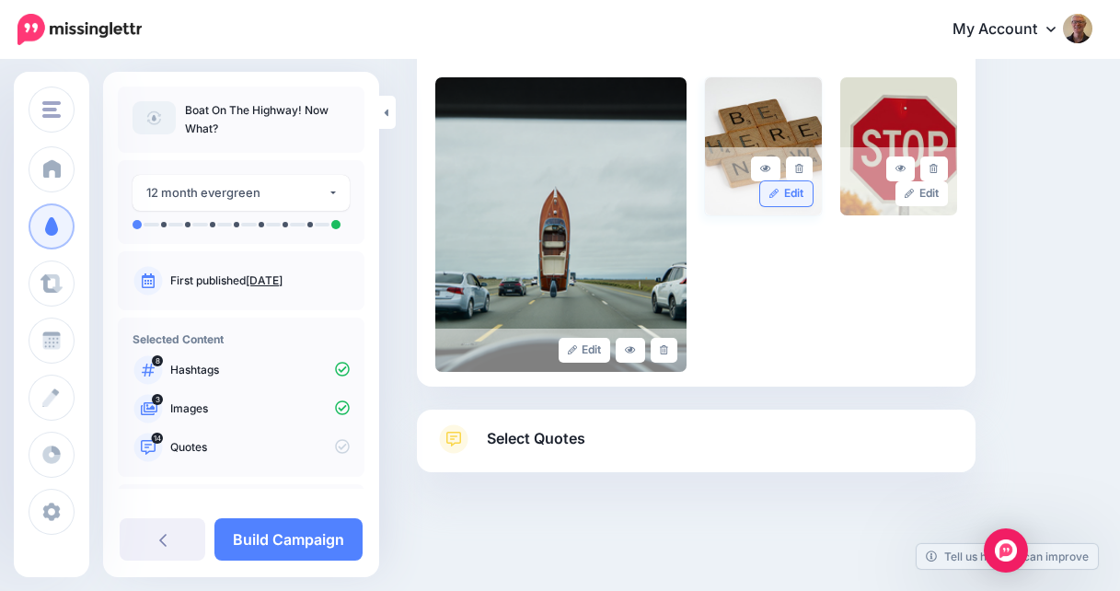
click at [785, 197] on link "Edit" at bounding box center [786, 193] width 52 height 25
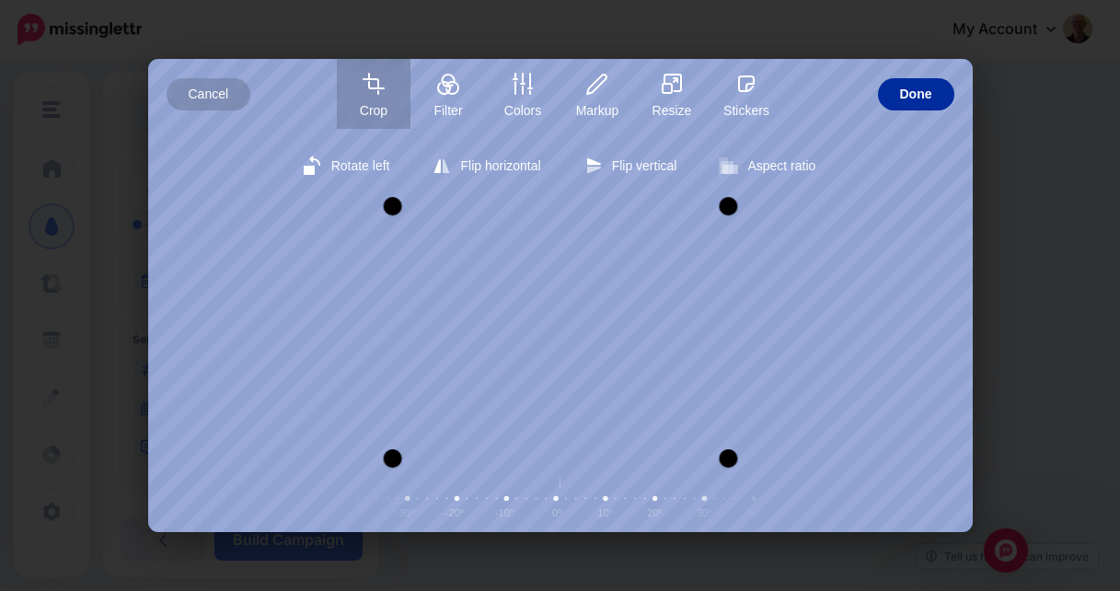
click at [914, 105] on span "Done" at bounding box center [916, 94] width 32 height 32
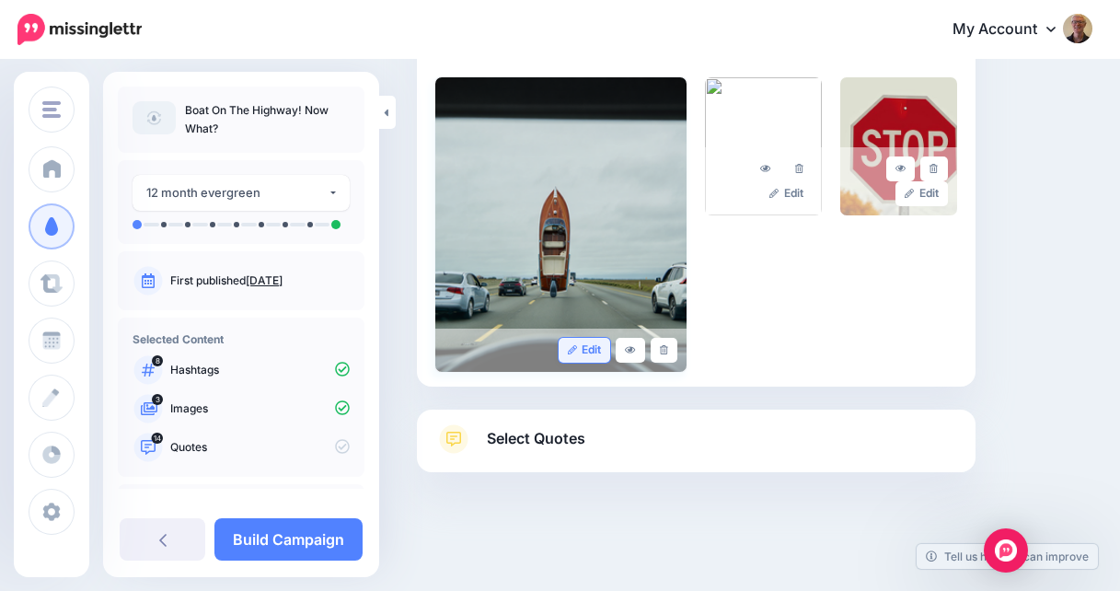
click at [584, 351] on link "Edit" at bounding box center [584, 350] width 52 height 25
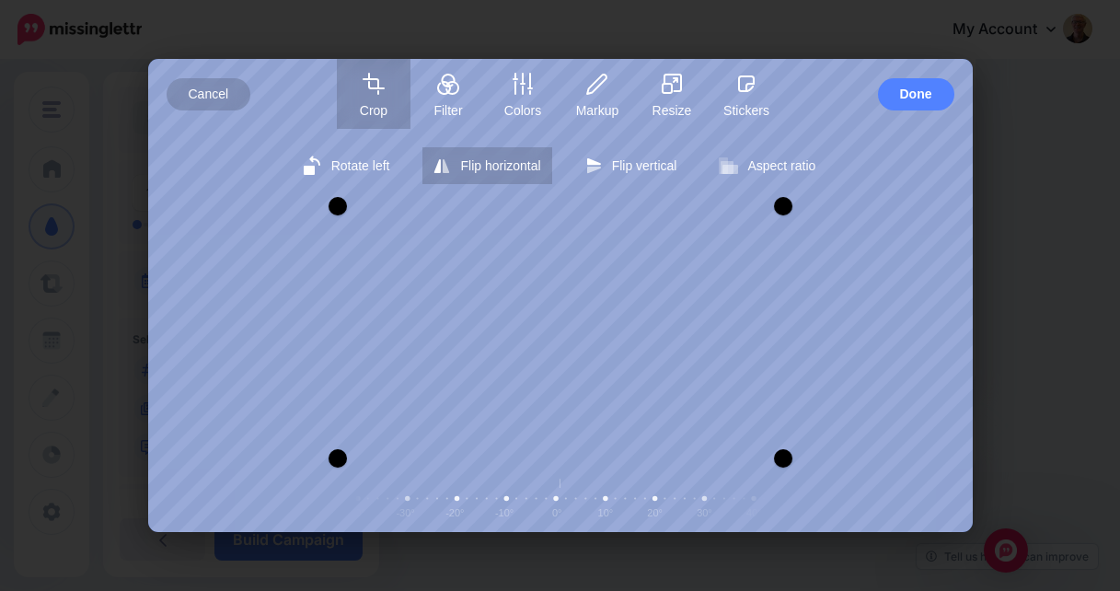
click at [466, 170] on span "Flip horizontal" at bounding box center [500, 165] width 80 height 15
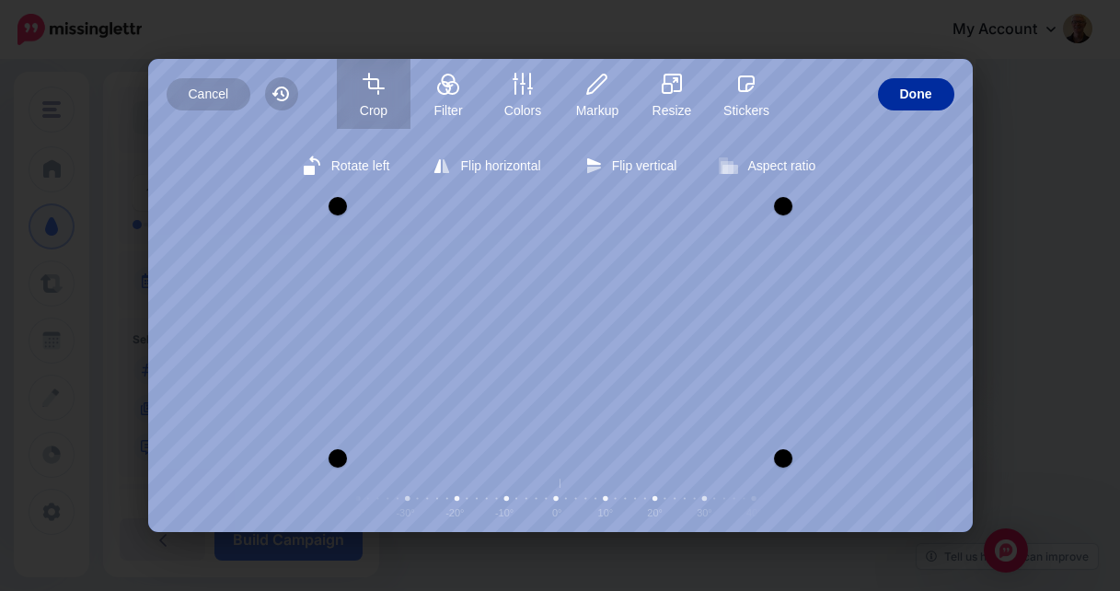
click at [924, 96] on span "Done" at bounding box center [916, 94] width 32 height 32
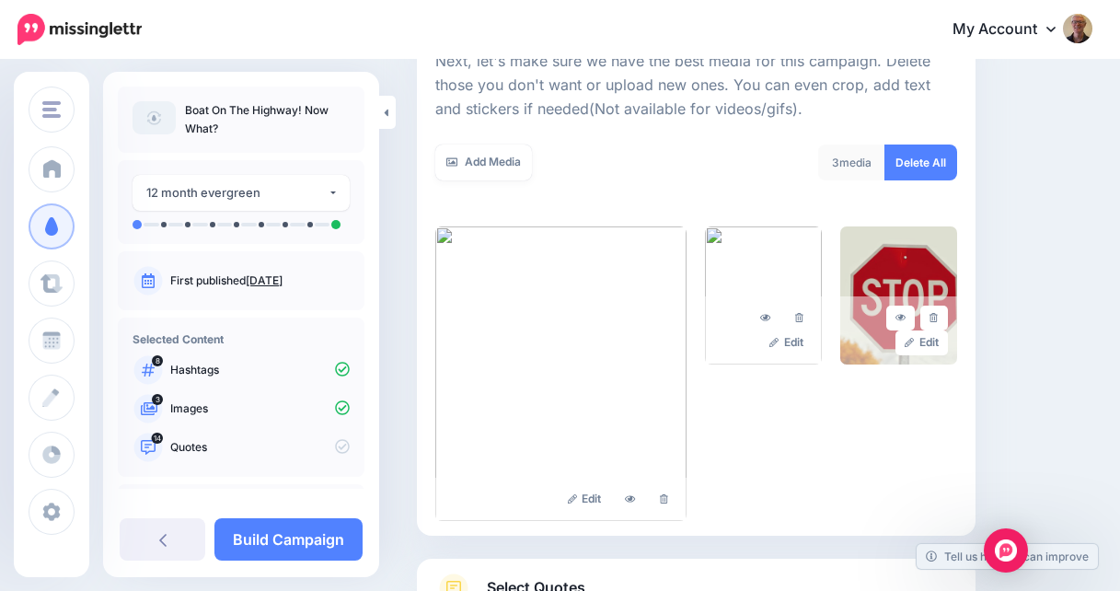
scroll to position [276, 0]
click at [509, 160] on link "Add Media" at bounding box center [483, 163] width 97 height 36
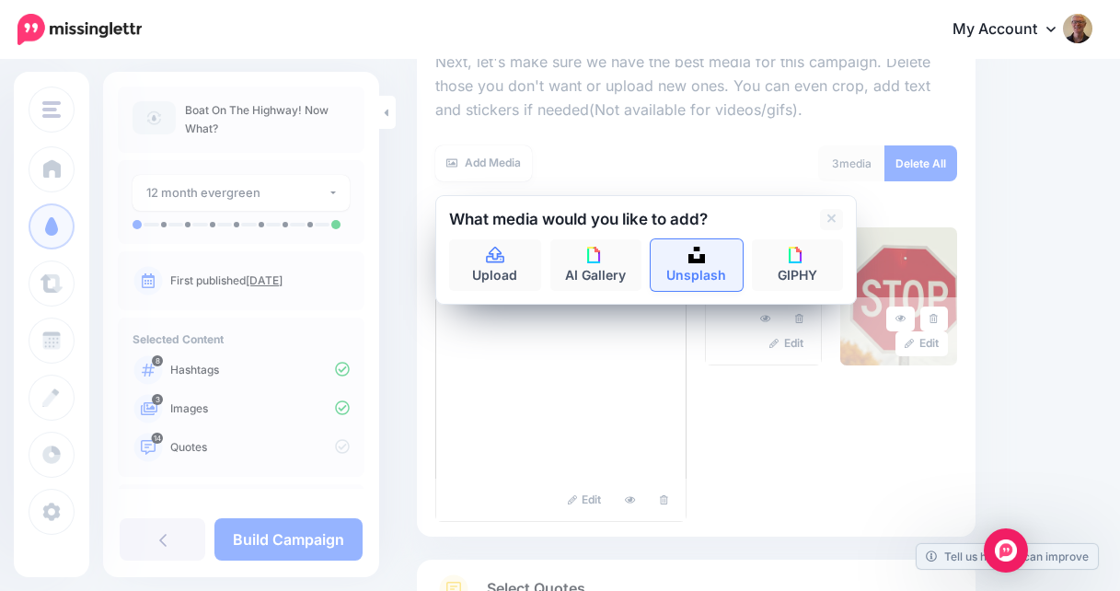
click at [687, 251] on link "Unsplash" at bounding box center [696, 265] width 92 height 52
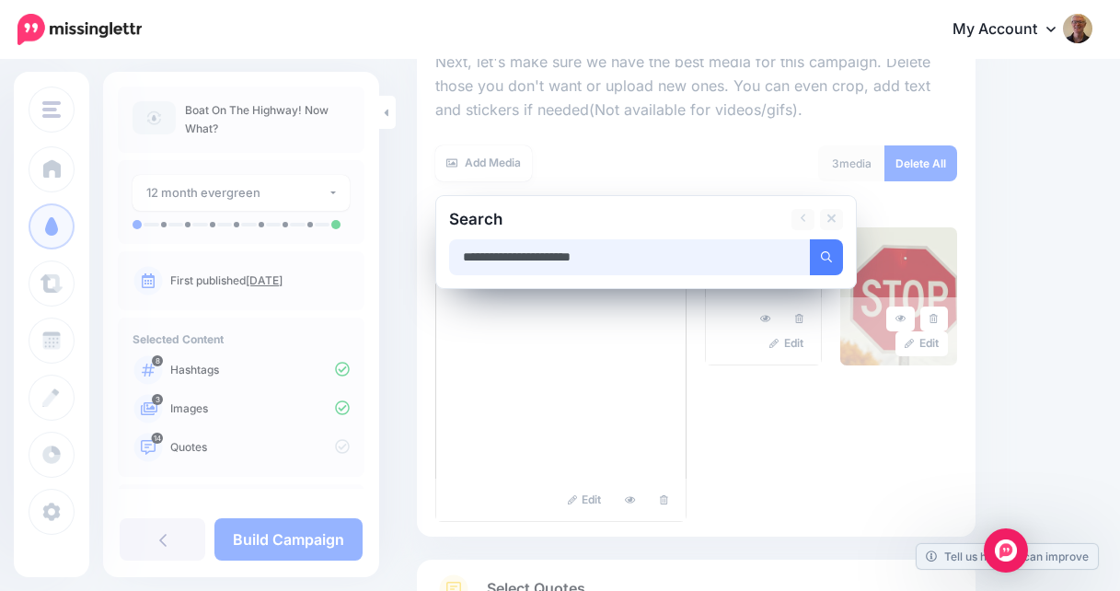
type input "**********"
click at [810, 239] on button "submit" at bounding box center [826, 257] width 33 height 36
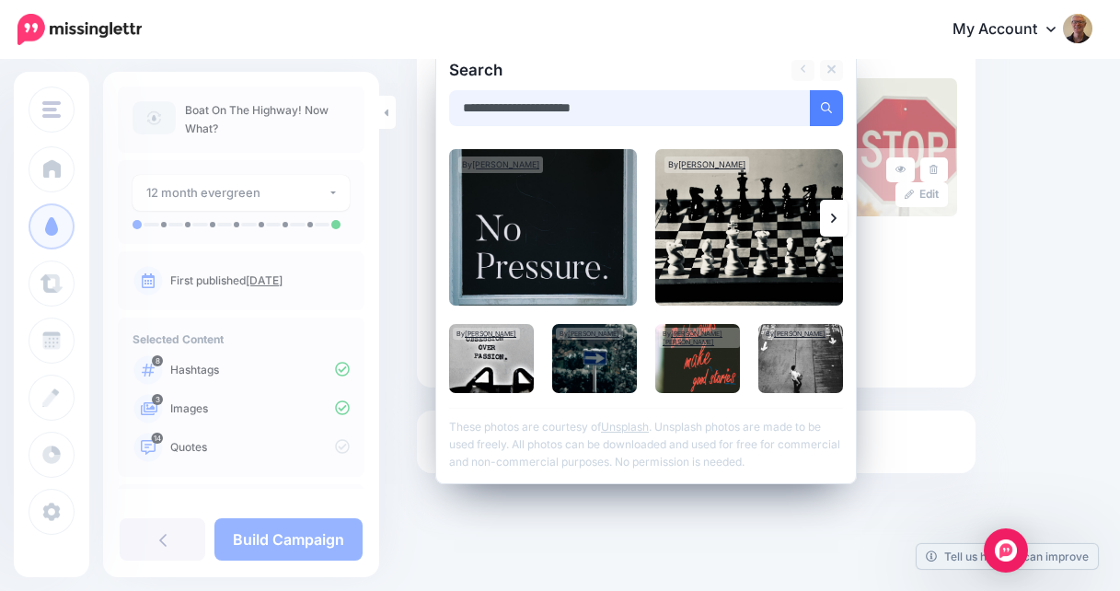
scroll to position [426, 0]
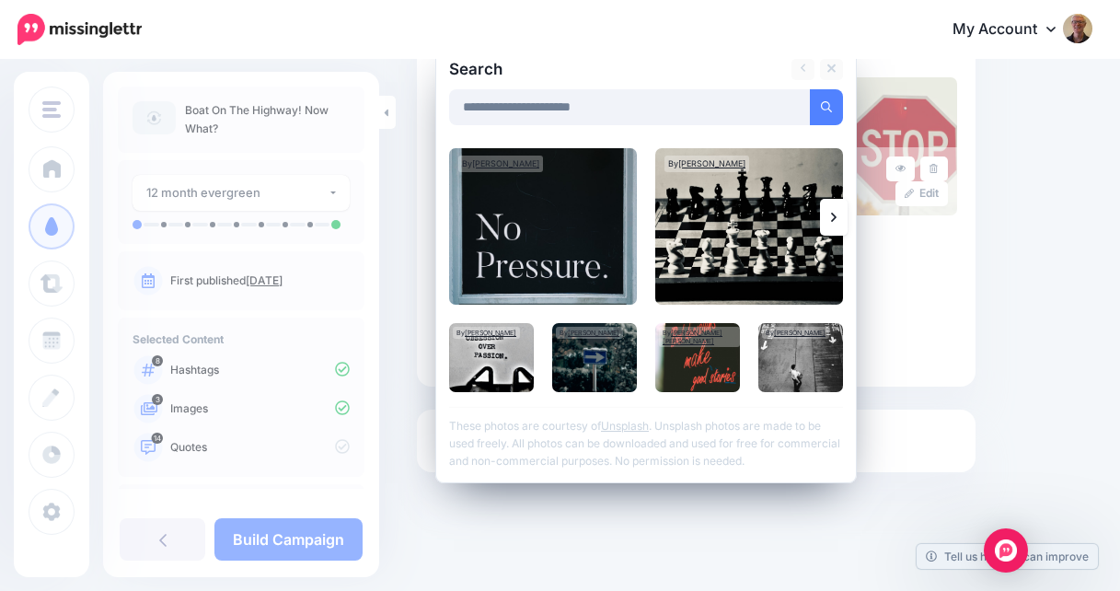
click at [832, 210] on icon at bounding box center [834, 217] width 6 height 15
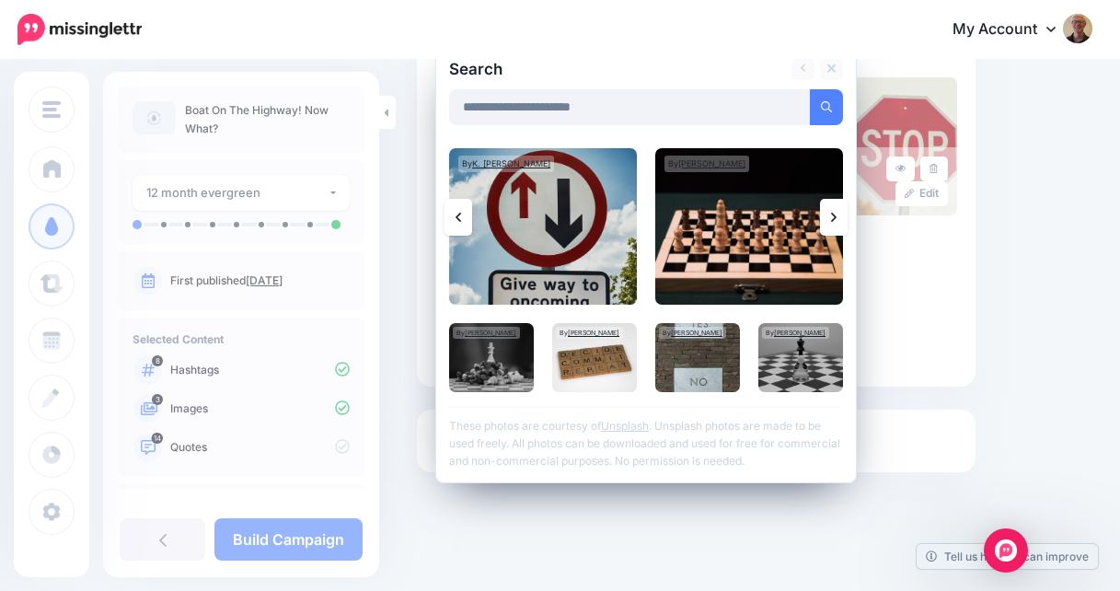
click at [831, 219] on icon at bounding box center [834, 217] width 6 height 15
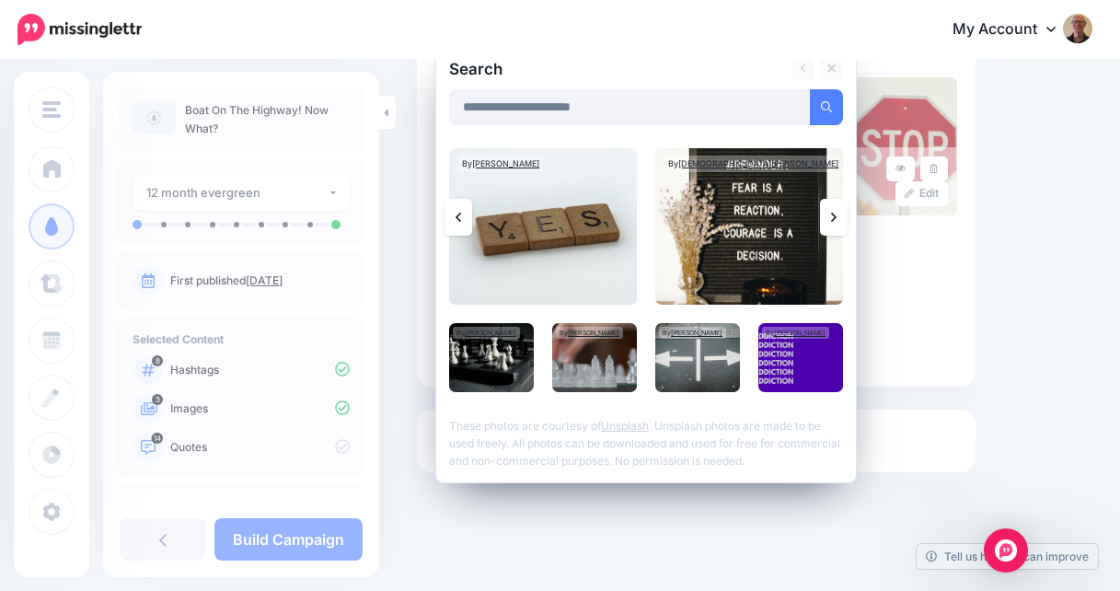
click at [831, 219] on icon at bounding box center [834, 217] width 6 height 15
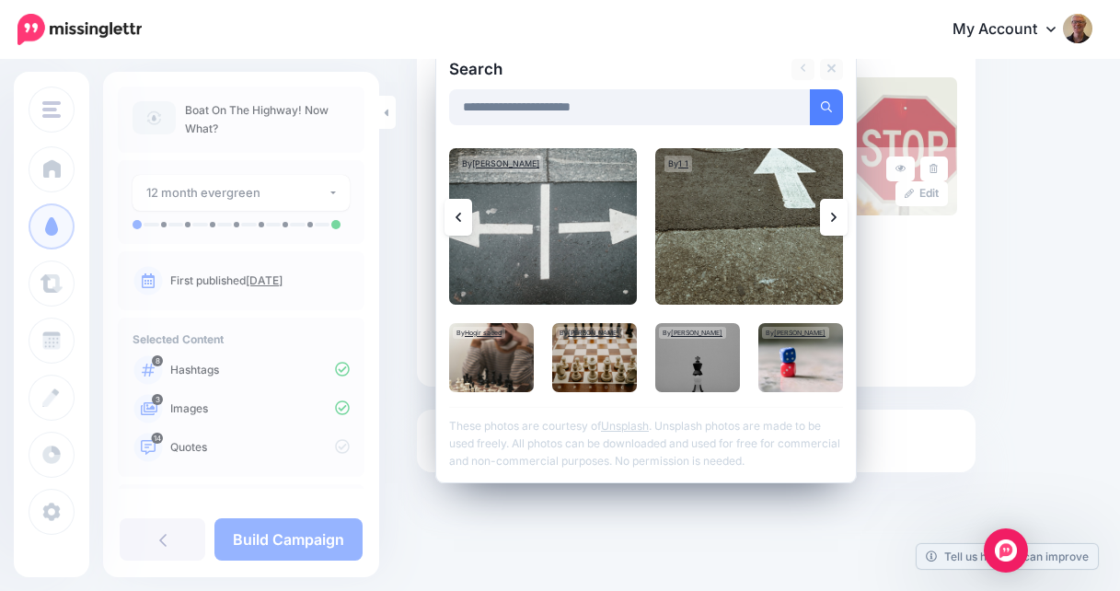
click at [831, 219] on icon at bounding box center [834, 217] width 6 height 15
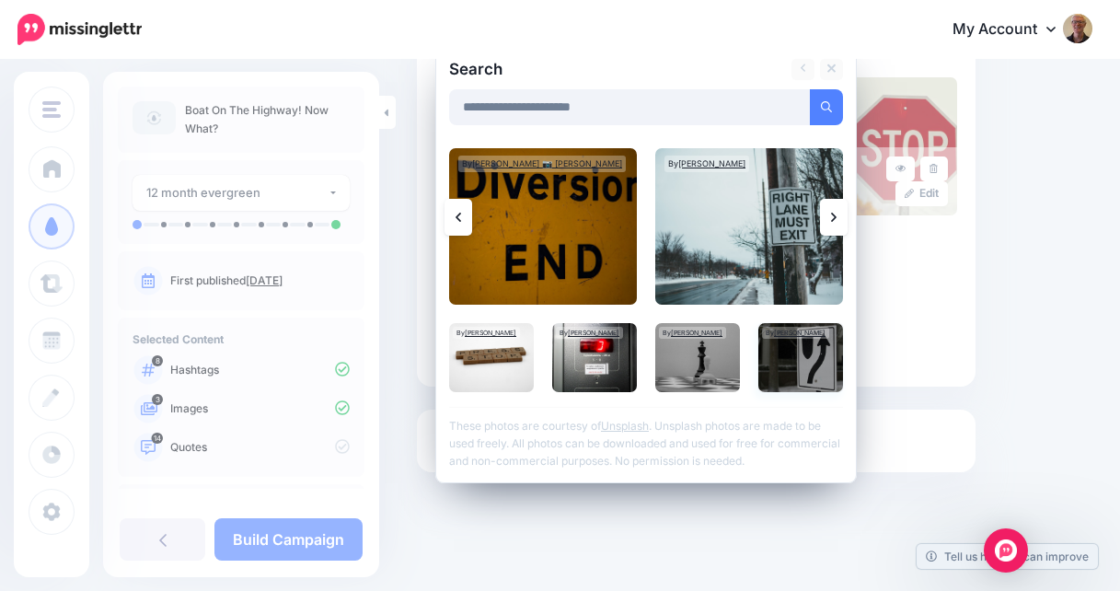
click at [804, 367] on img at bounding box center [800, 357] width 85 height 69
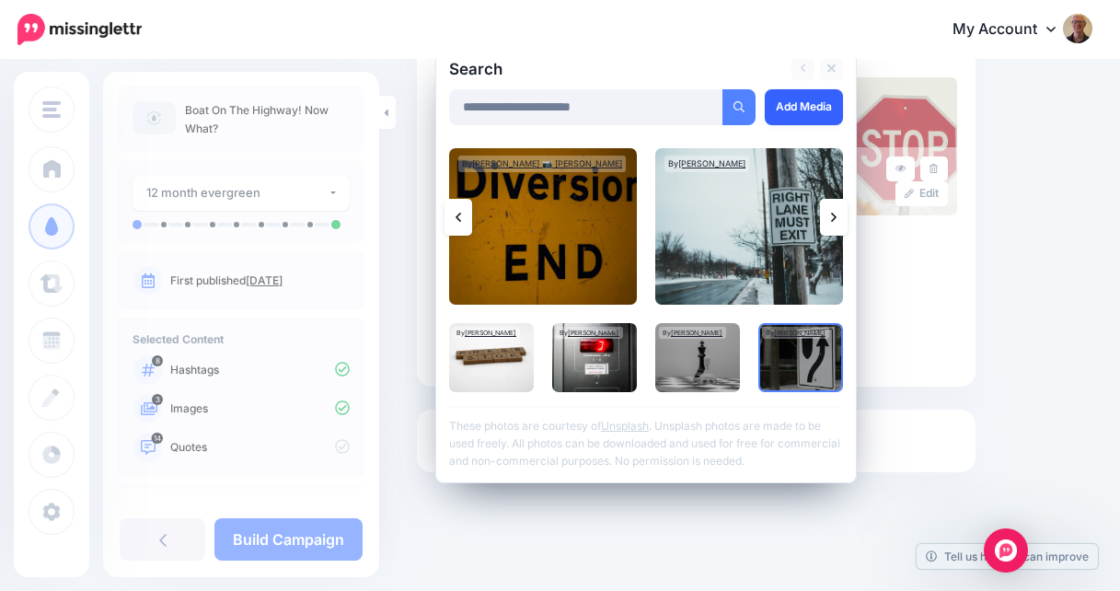
click at [802, 102] on link "Add Media" at bounding box center [804, 107] width 78 height 36
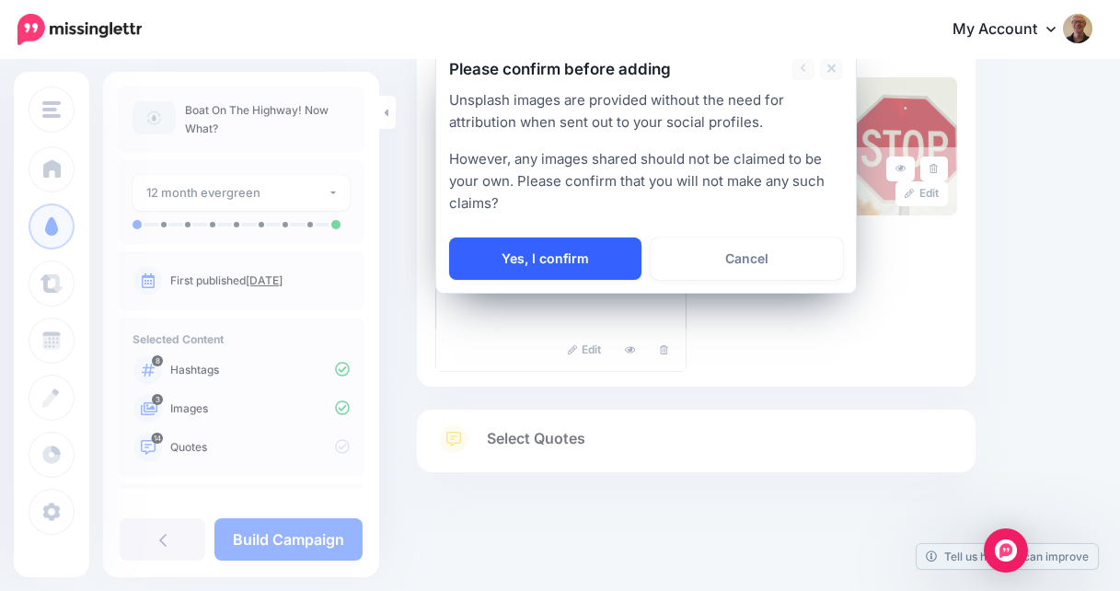
click at [570, 255] on link "Yes, I confirm" at bounding box center [545, 258] width 192 height 42
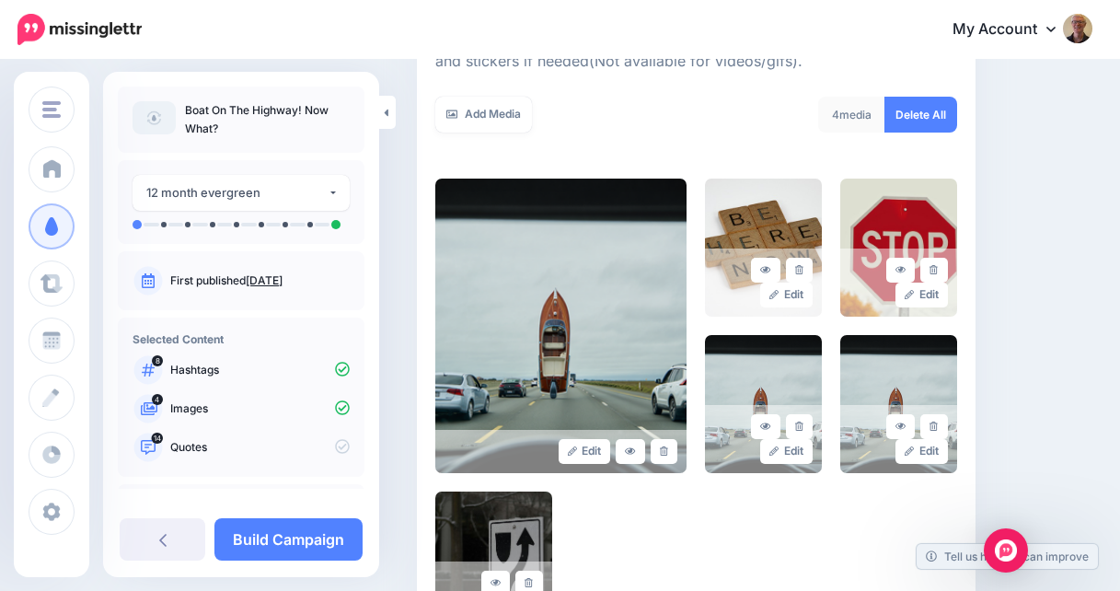
scroll to position [492, 0]
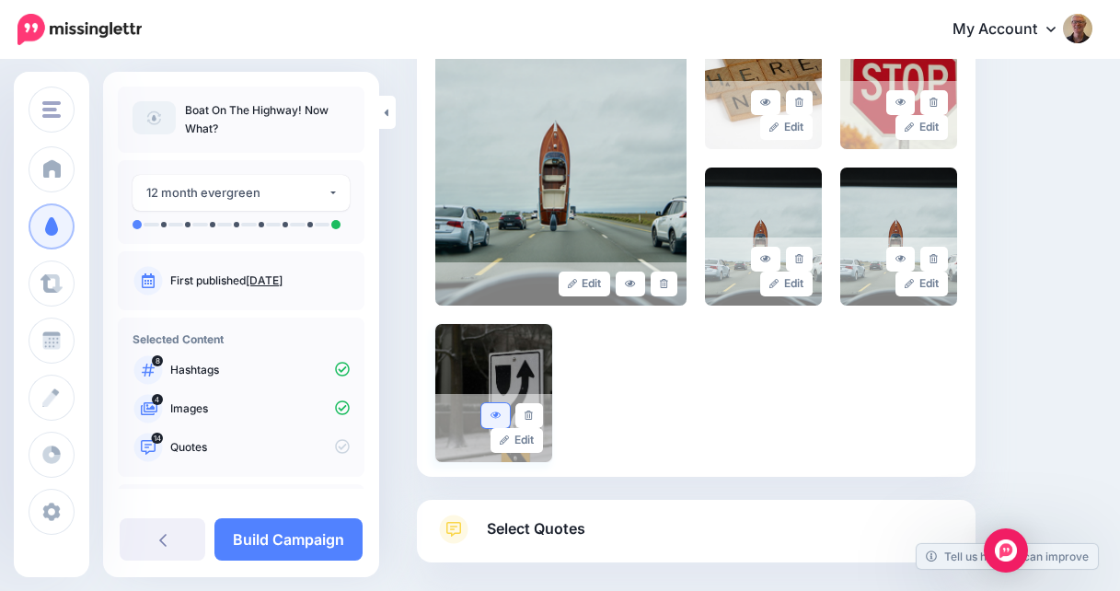
click at [497, 418] on icon at bounding box center [495, 415] width 11 height 10
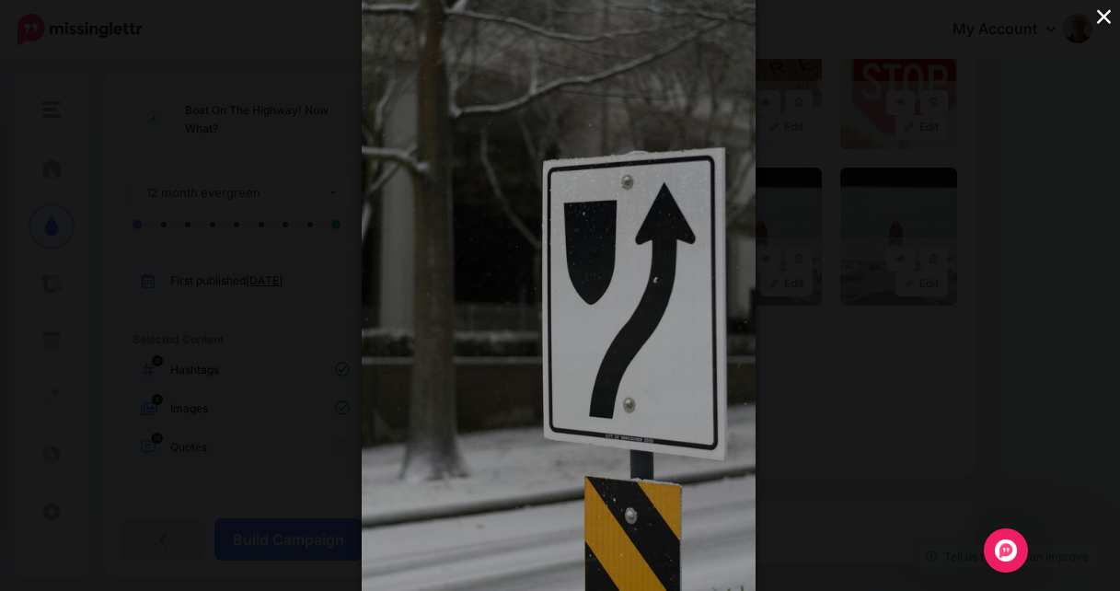
click at [802, 350] on div "×" at bounding box center [560, 295] width 1120 height 591
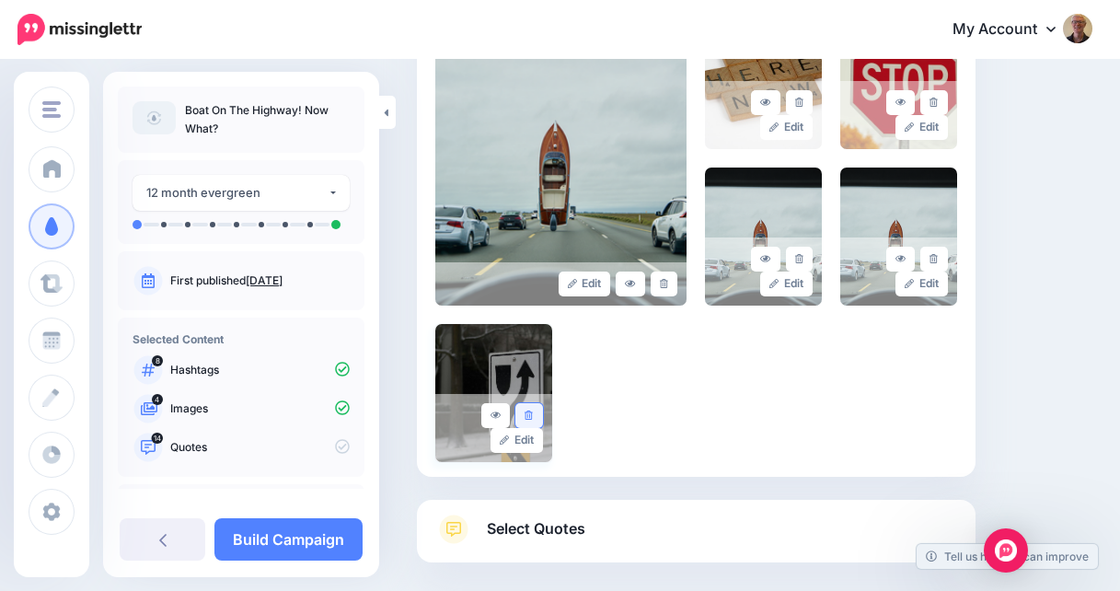
click at [528, 417] on icon at bounding box center [528, 415] width 8 height 10
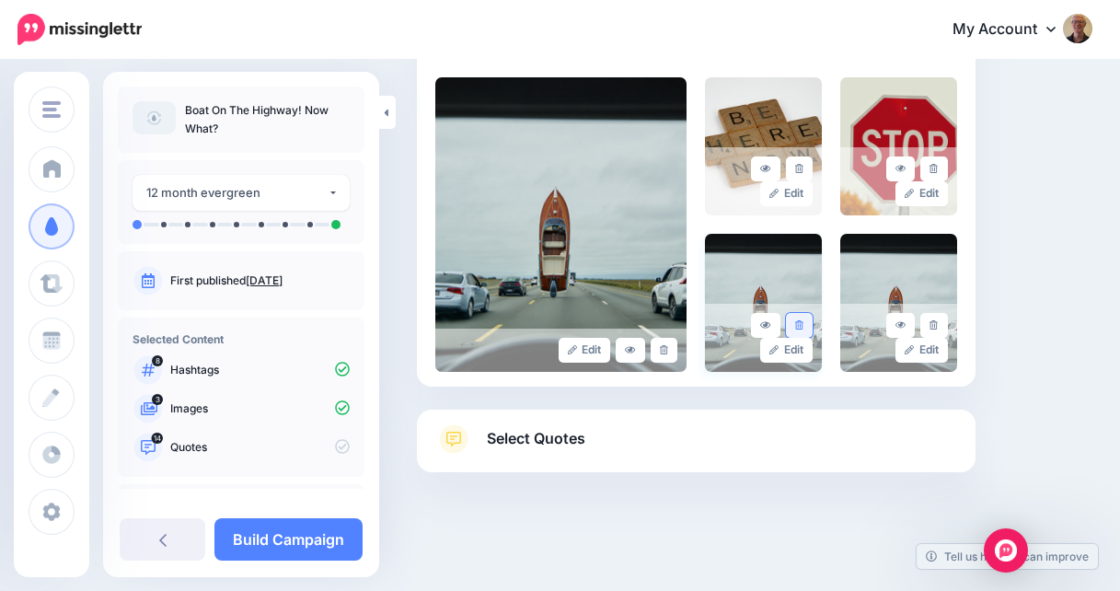
click at [800, 323] on icon at bounding box center [799, 325] width 8 height 10
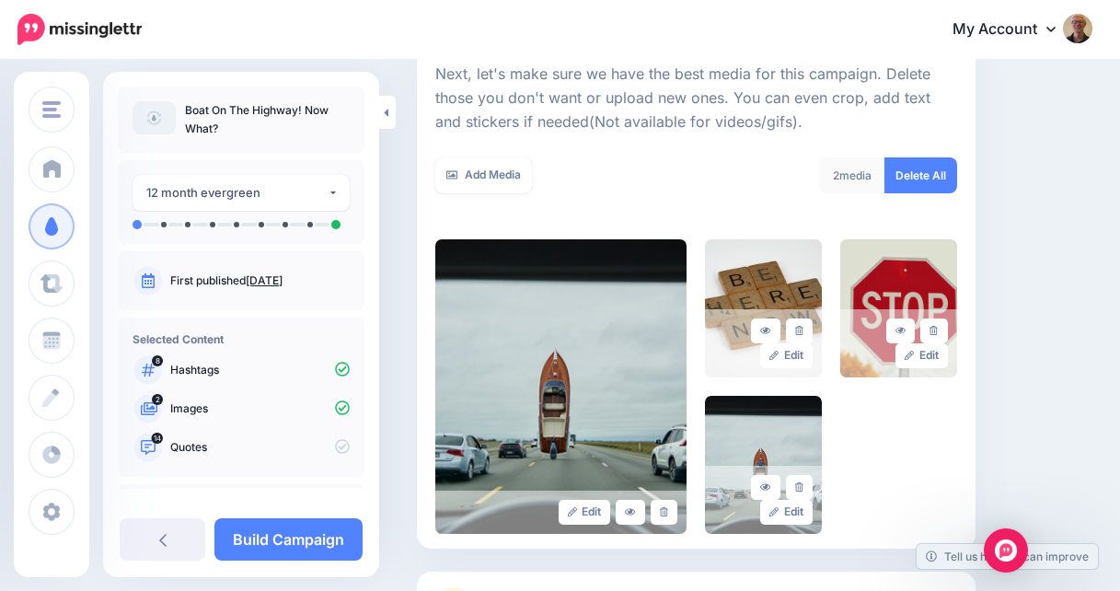
scroll to position [260, 0]
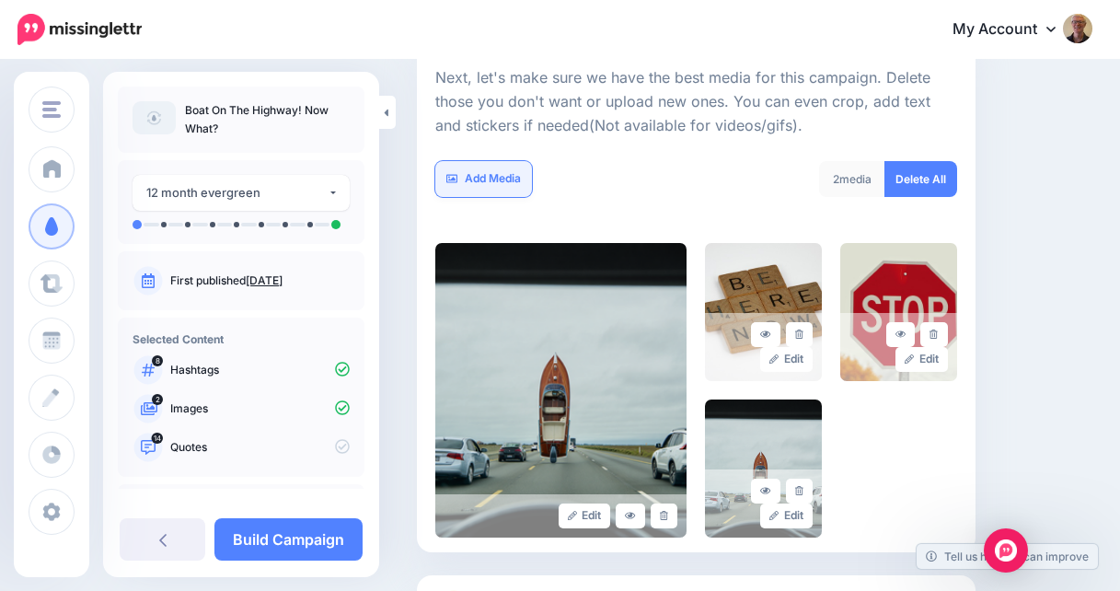
click at [497, 175] on link "Add Media" at bounding box center [483, 179] width 97 height 36
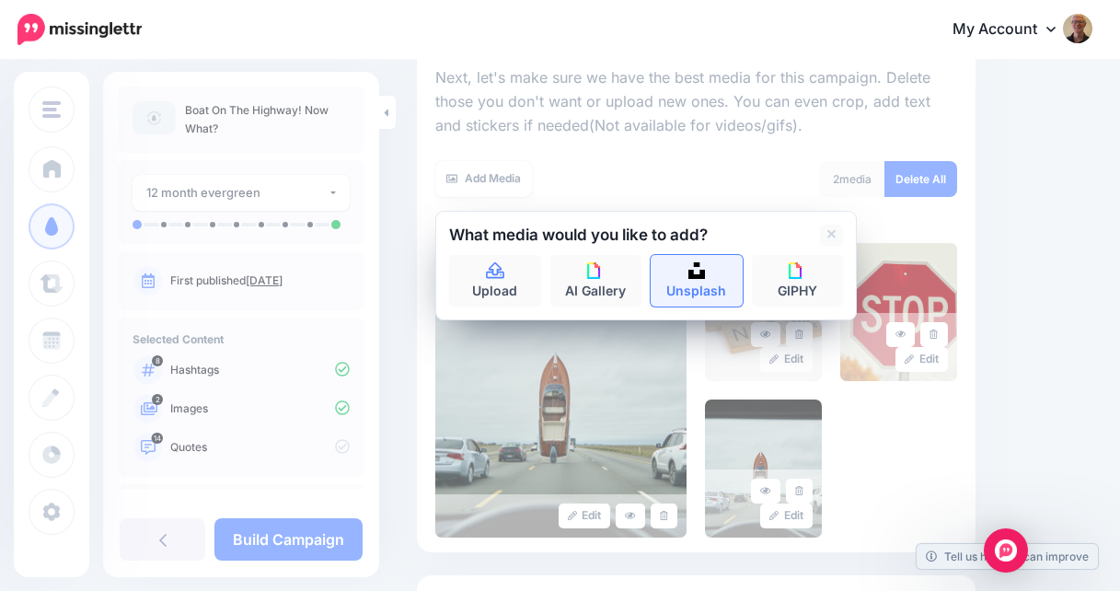
click at [701, 279] on link "Unsplash" at bounding box center [696, 281] width 92 height 52
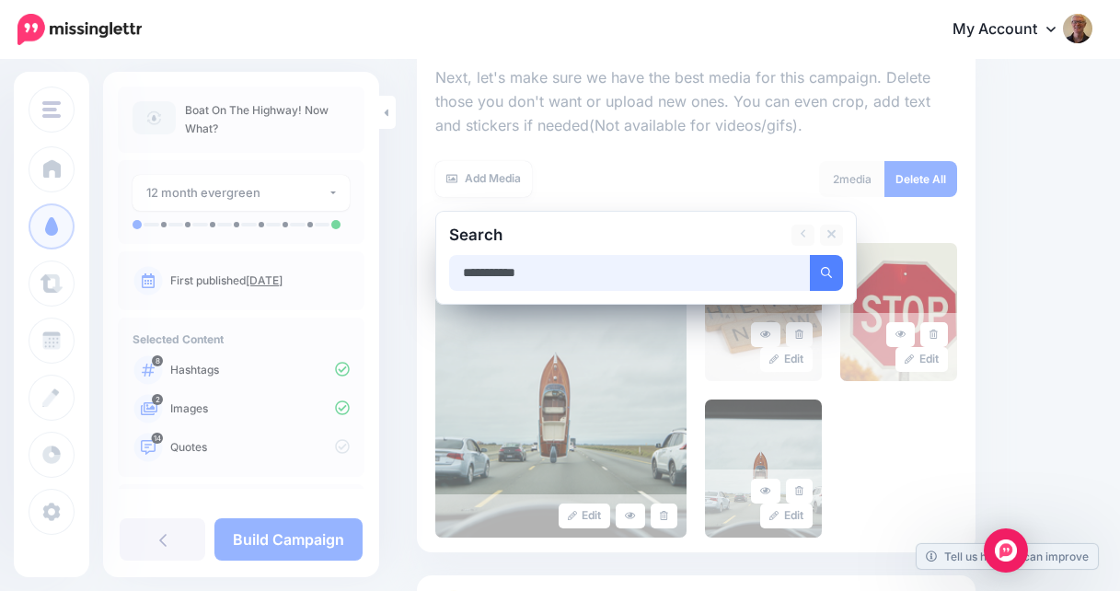
type input "**********"
click at [810, 255] on button "submit" at bounding box center [826, 273] width 33 height 36
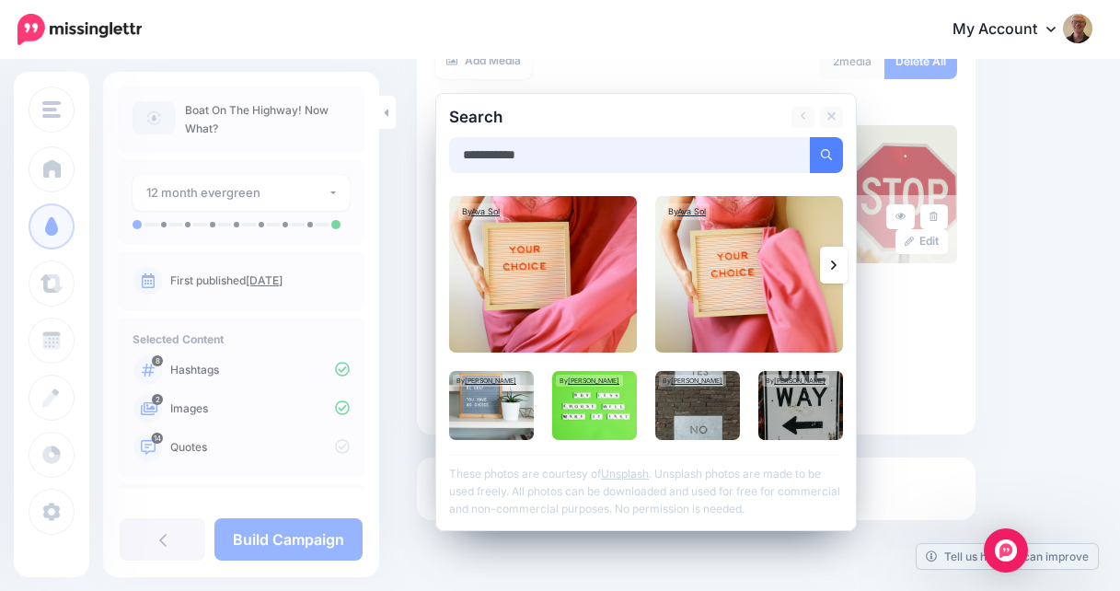
scroll to position [382, 0]
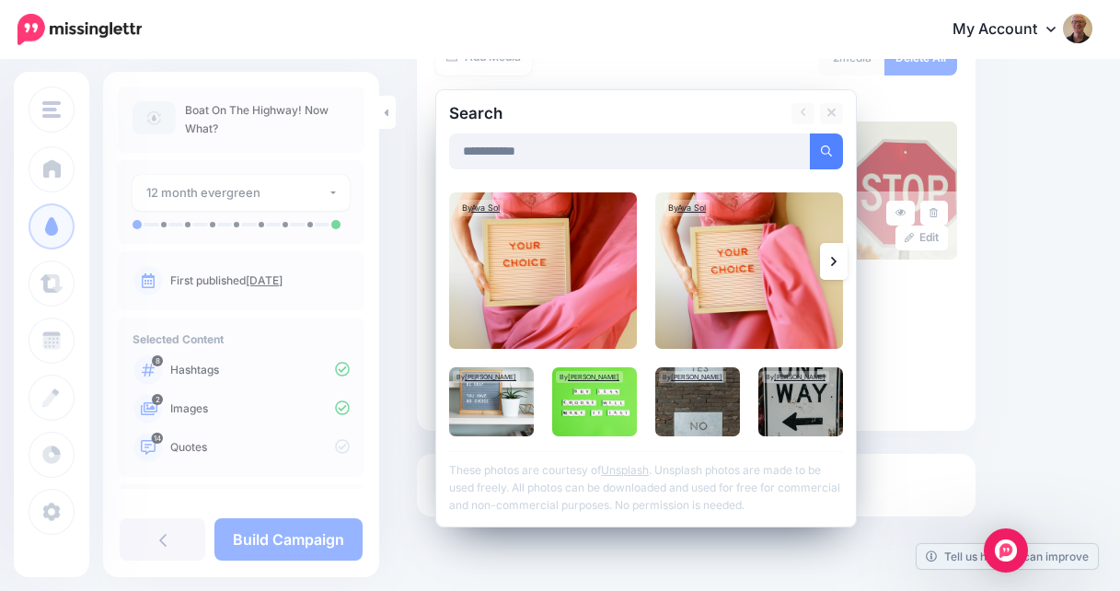
click at [824, 256] on link at bounding box center [834, 261] width 28 height 37
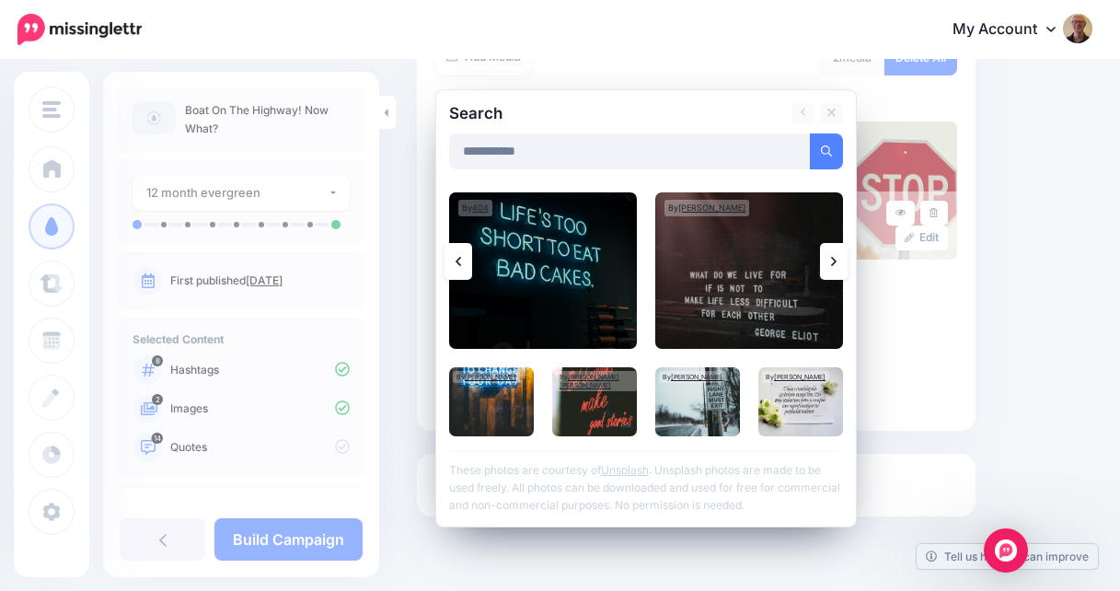
click at [831, 259] on icon at bounding box center [834, 261] width 6 height 15
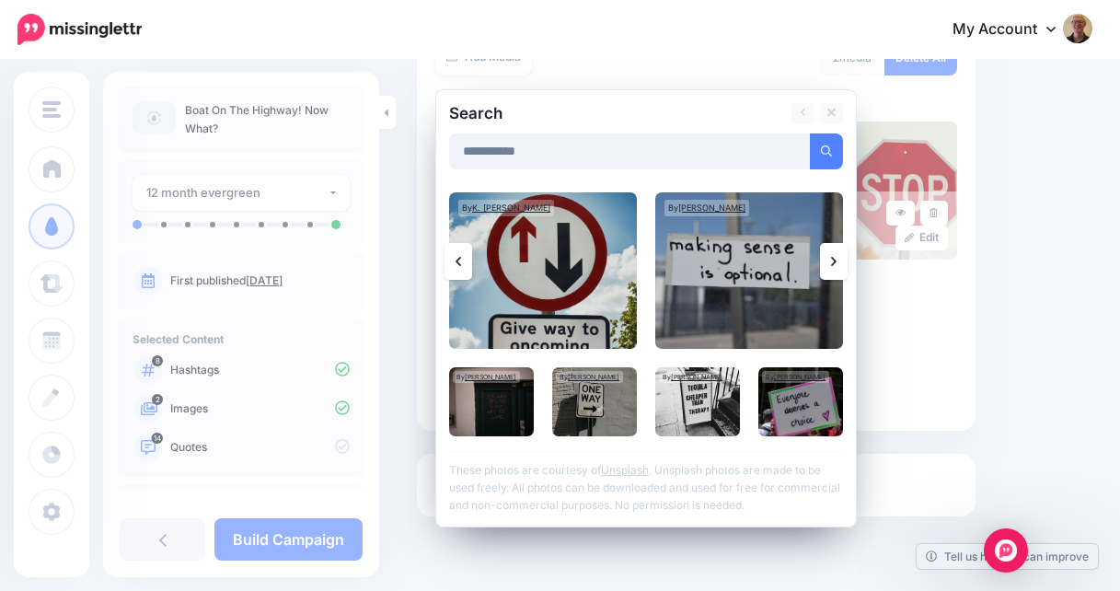
click at [831, 259] on icon at bounding box center [834, 261] width 6 height 15
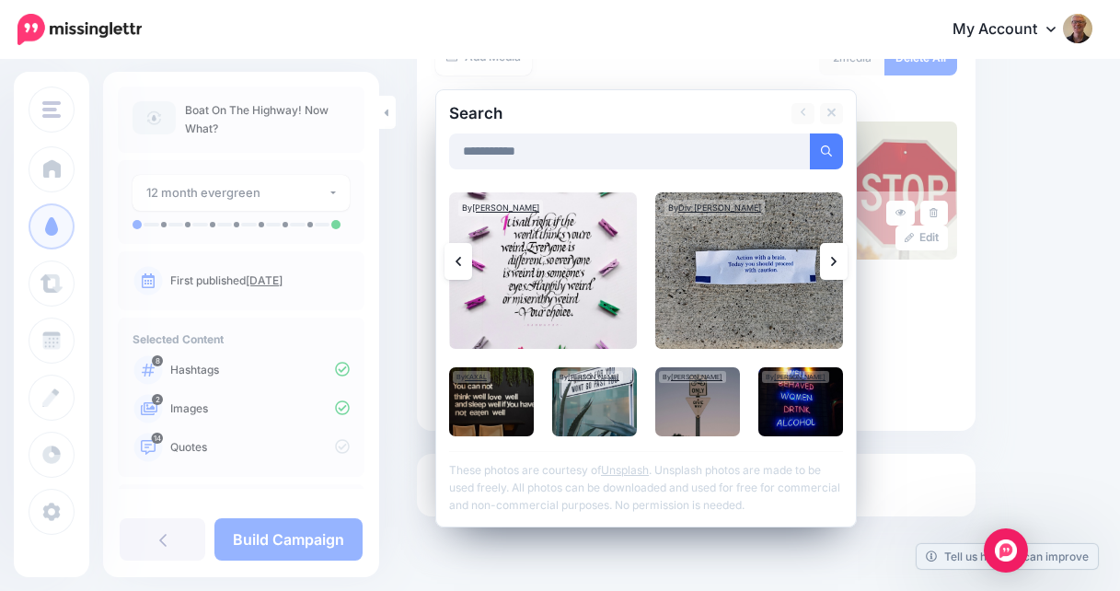
click at [460, 245] on link at bounding box center [458, 261] width 28 height 37
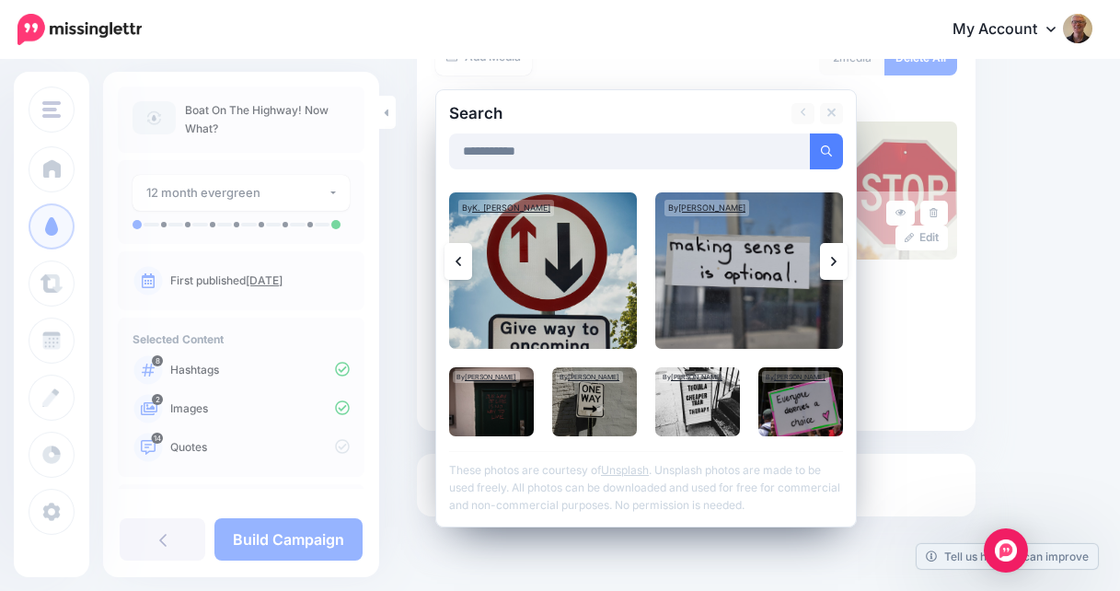
click at [835, 264] on icon at bounding box center [834, 261] width 6 height 15
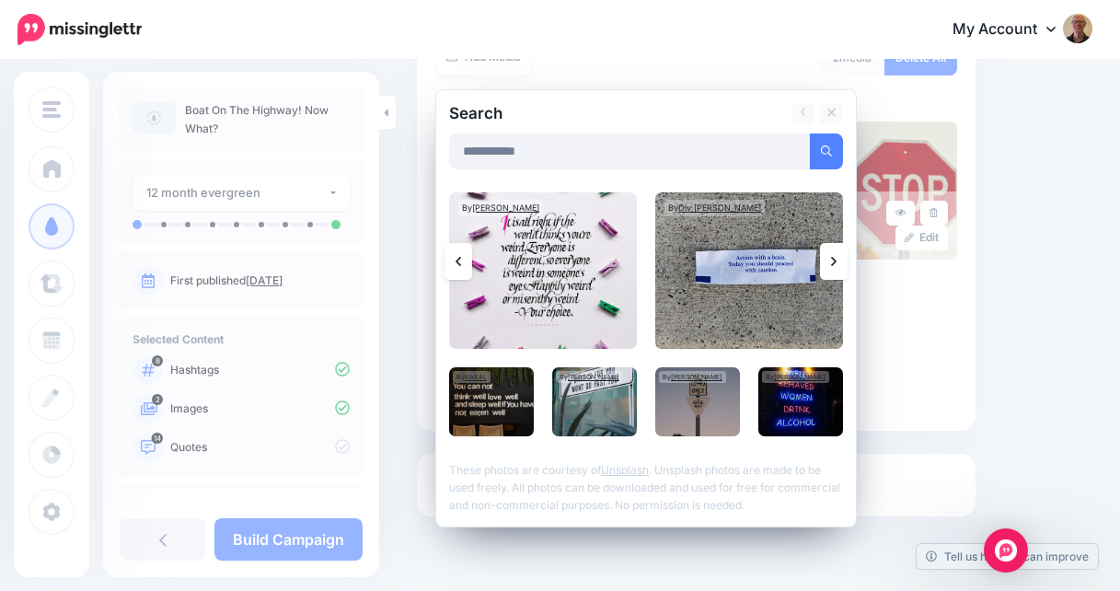
click at [835, 264] on icon at bounding box center [834, 261] width 6 height 15
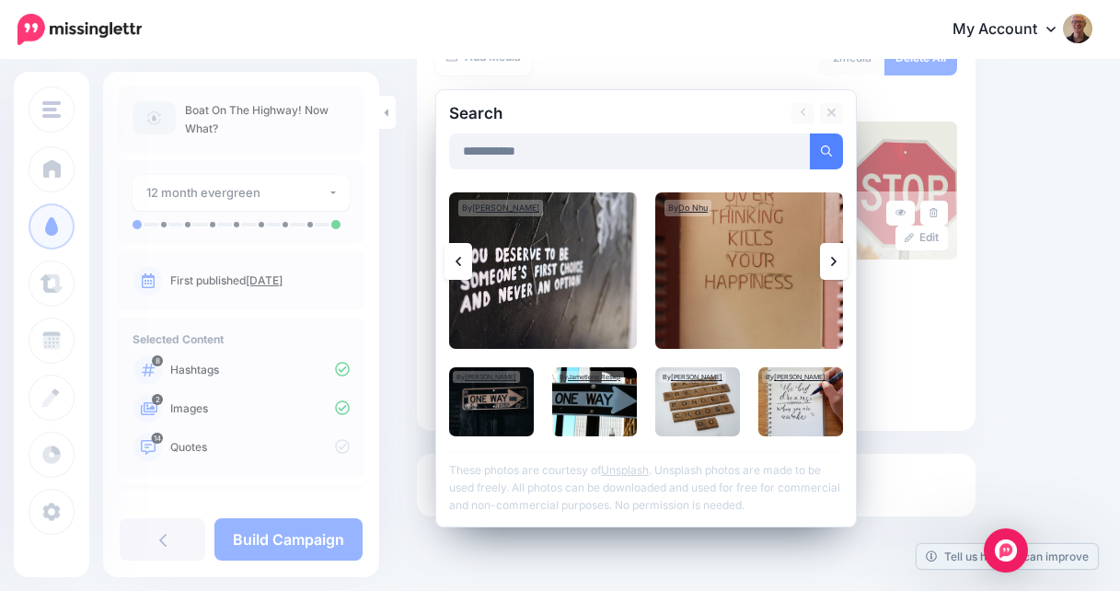
click at [835, 264] on icon at bounding box center [834, 261] width 6 height 15
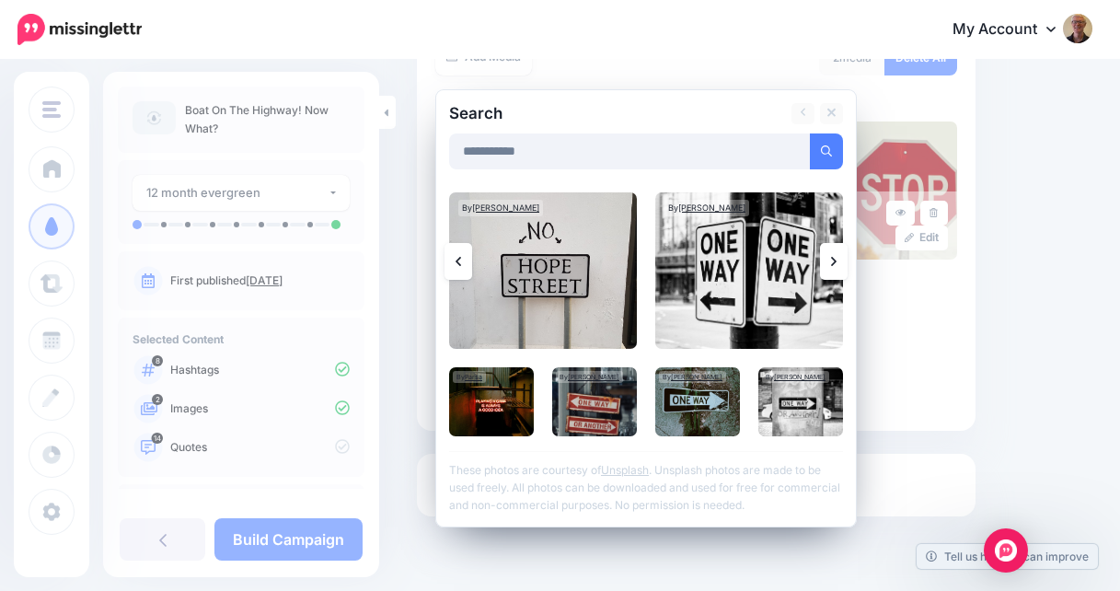
click at [835, 264] on icon at bounding box center [834, 261] width 6 height 15
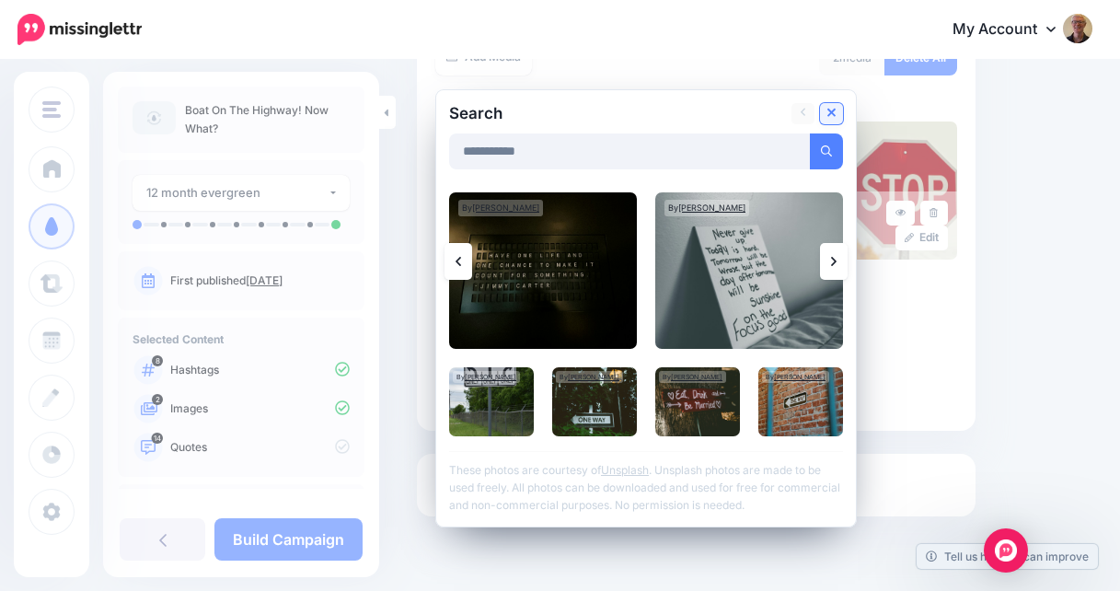
click at [830, 112] on icon at bounding box center [831, 113] width 9 height 9
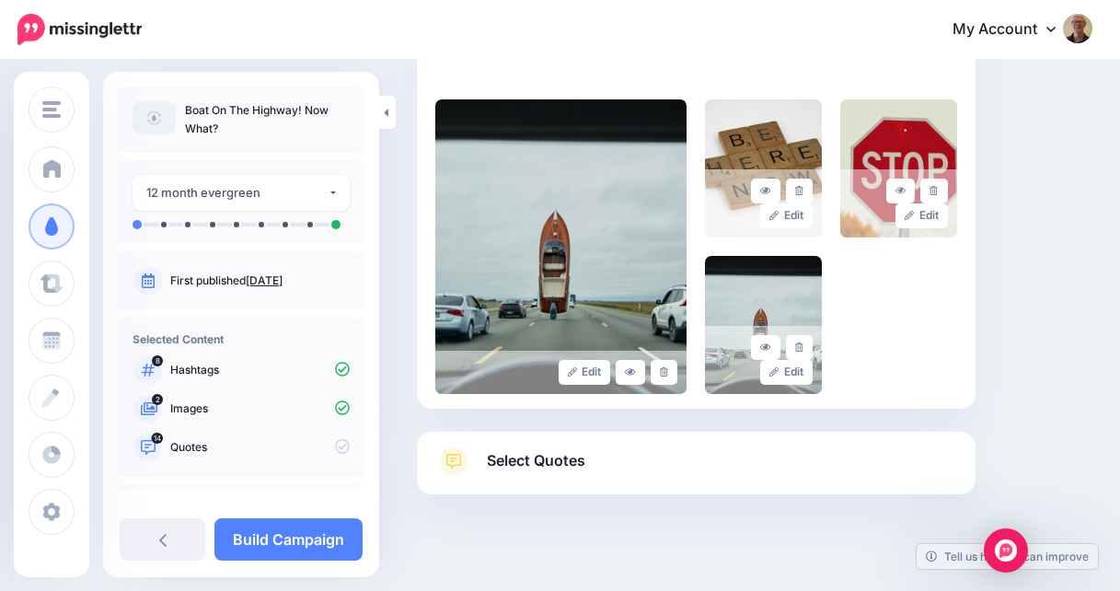
scroll to position [426, 0]
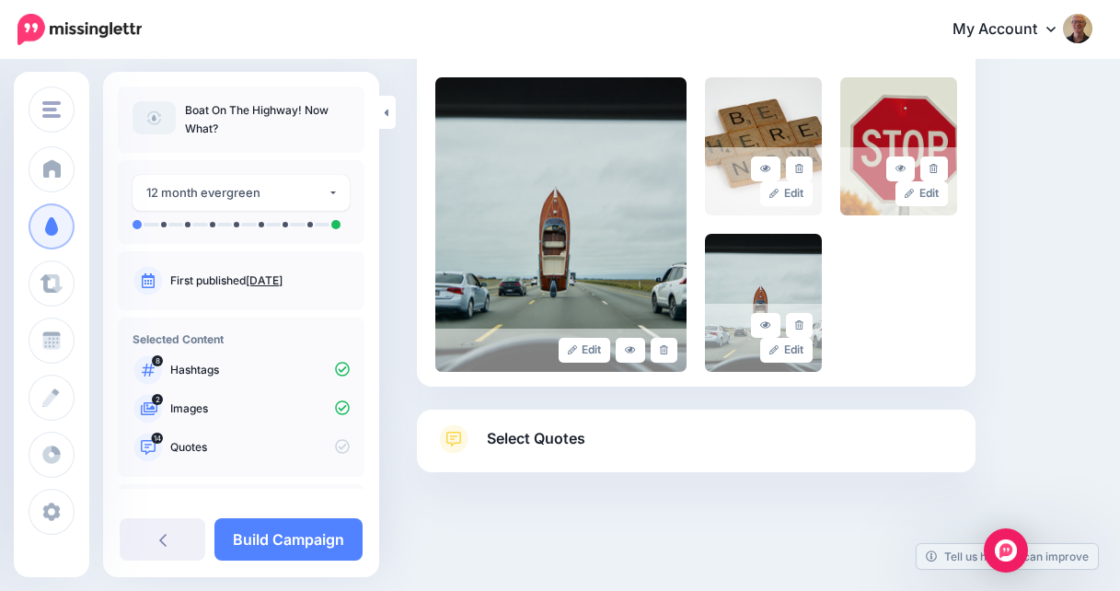
click at [848, 439] on link "Select Quotes" at bounding box center [696, 448] width 522 height 48
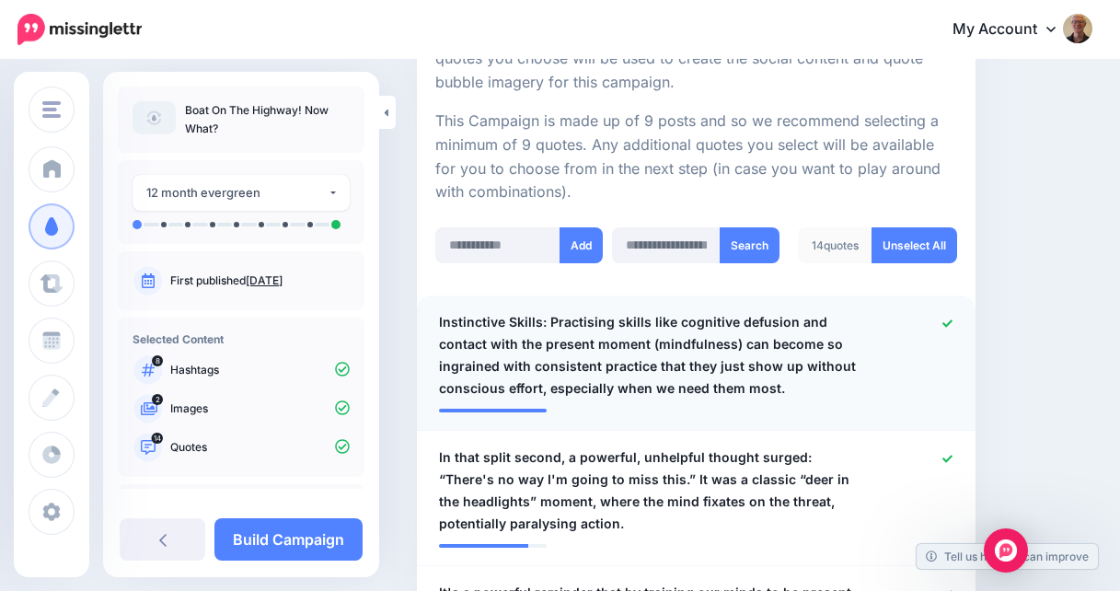
scroll to position [394, 0]
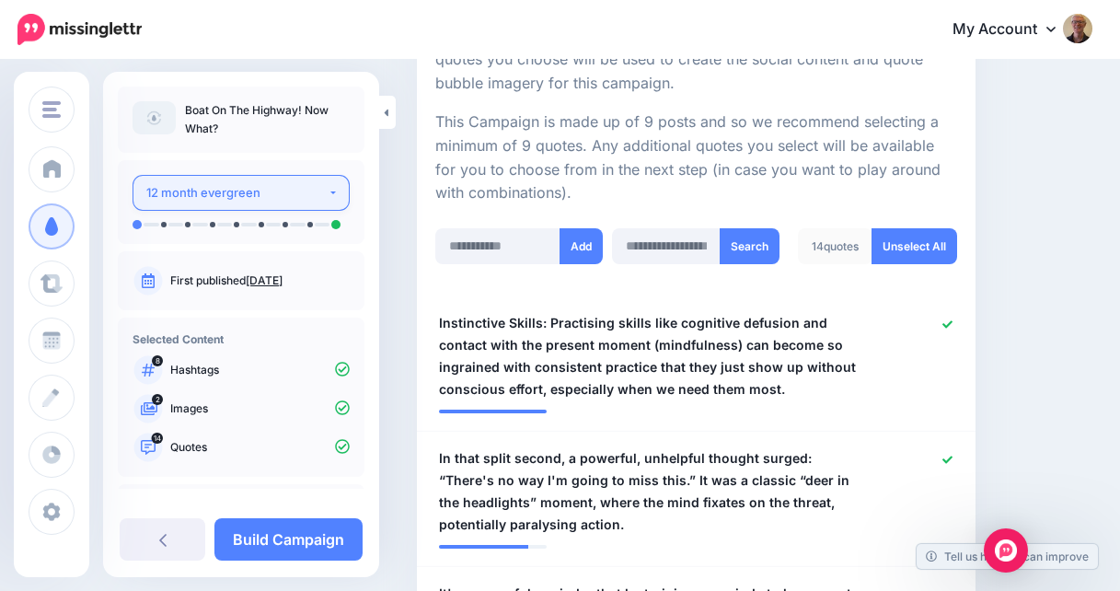
click at [322, 194] on button "12 month evergreen" at bounding box center [240, 193] width 217 height 36
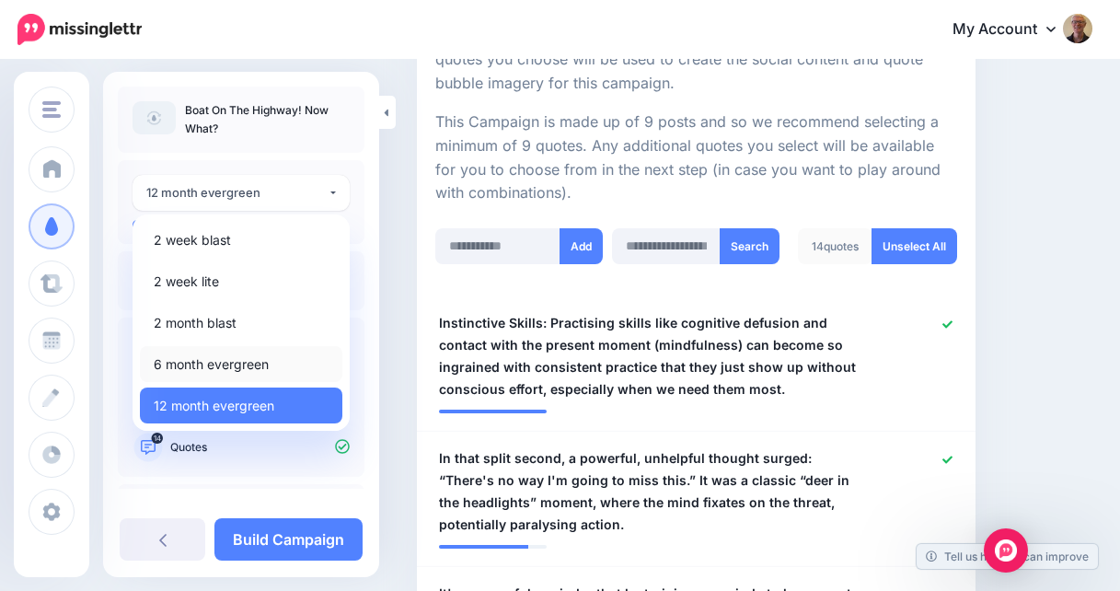
click at [271, 356] on link "6 month evergreen" at bounding box center [241, 364] width 202 height 36
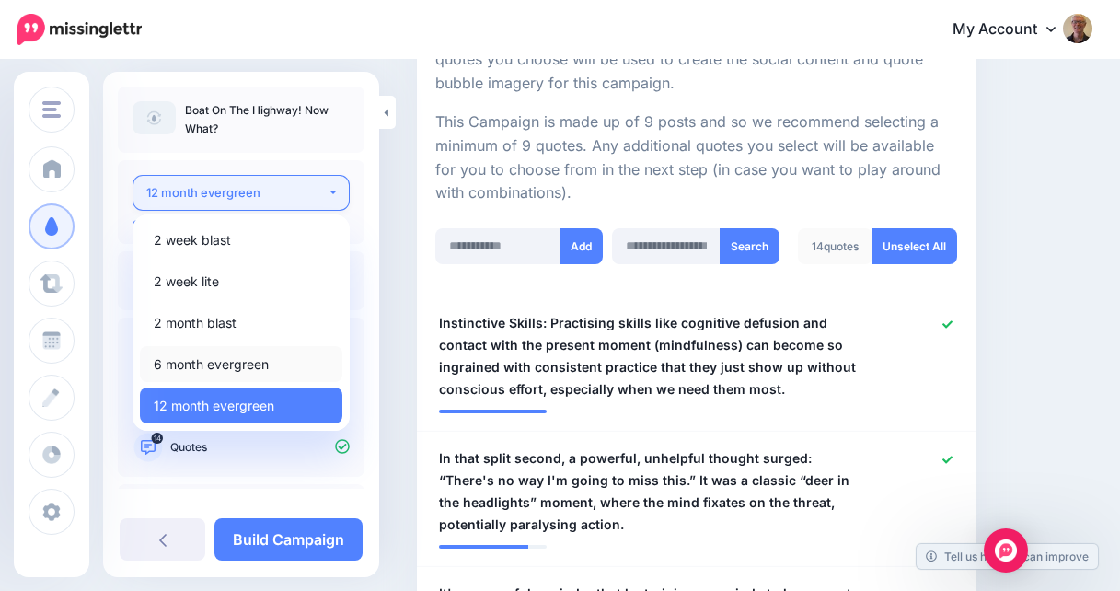
select select "****"
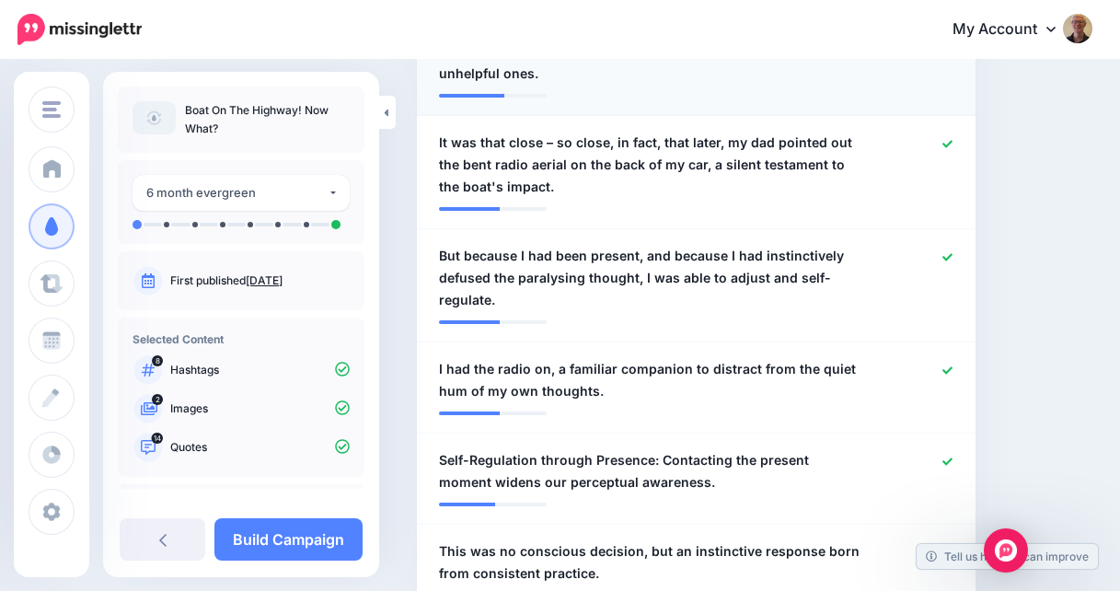
scroll to position [1207, 0]
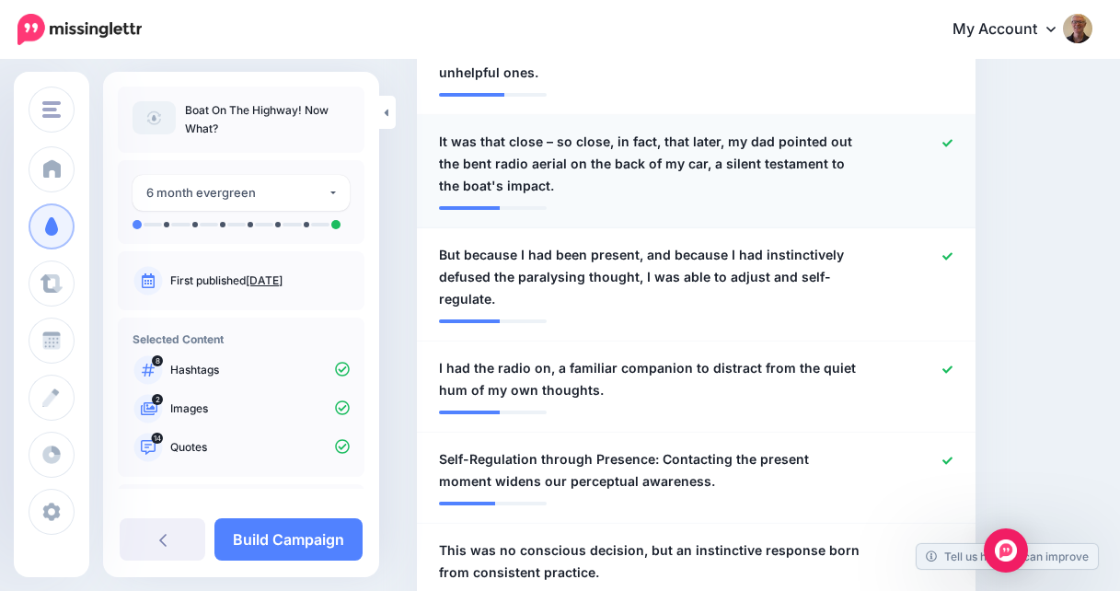
click at [949, 139] on icon at bounding box center [947, 143] width 10 height 10
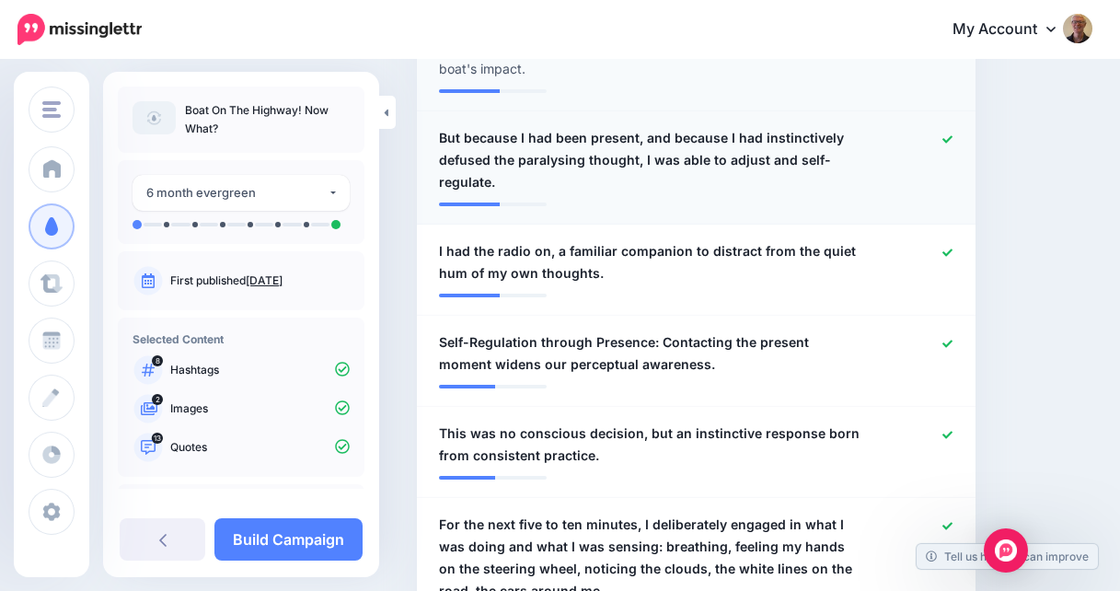
scroll to position [1350, 0]
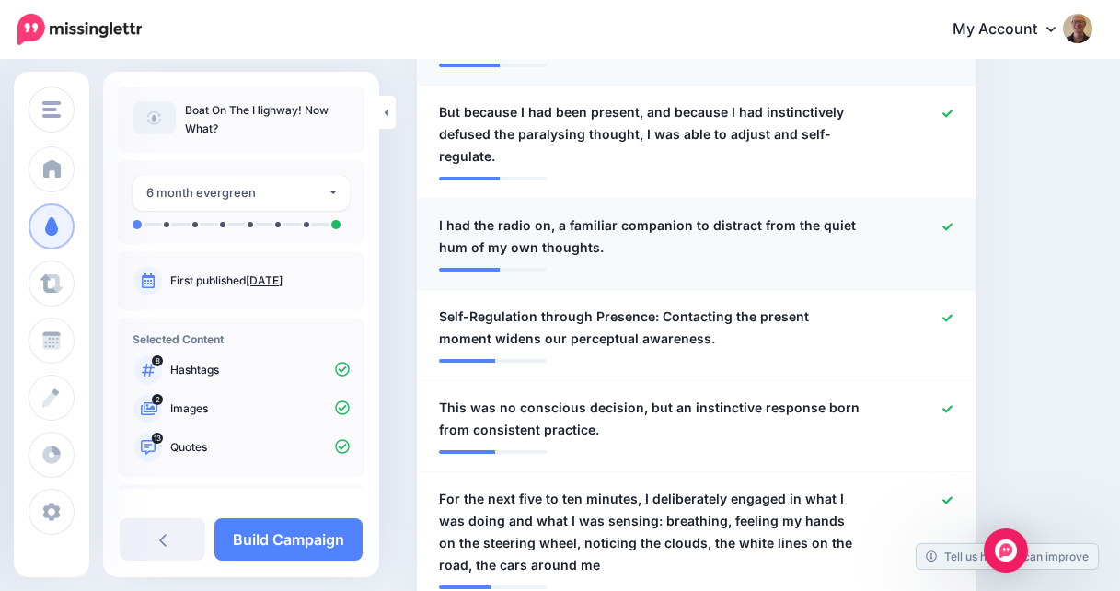
click at [943, 226] on icon at bounding box center [947, 226] width 10 height 7
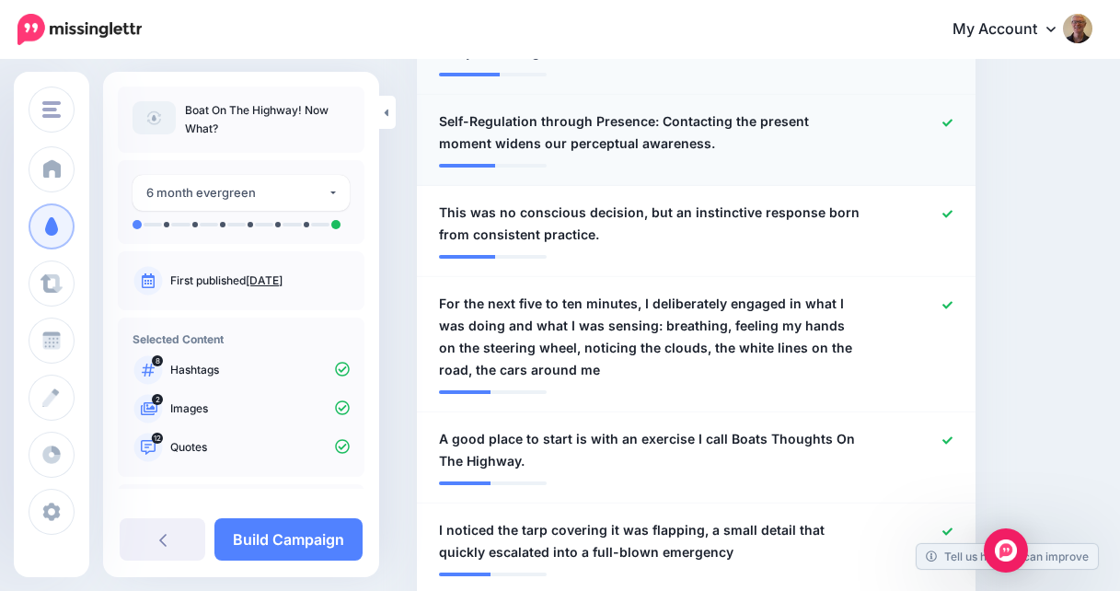
scroll to position [1547, 0]
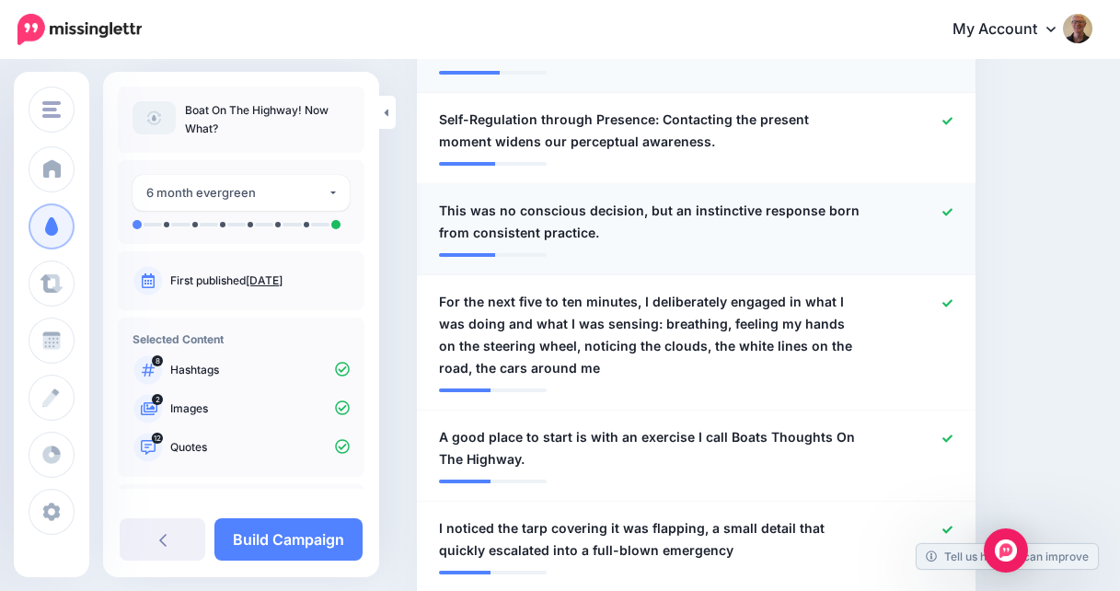
click at [944, 207] on icon at bounding box center [947, 212] width 10 height 10
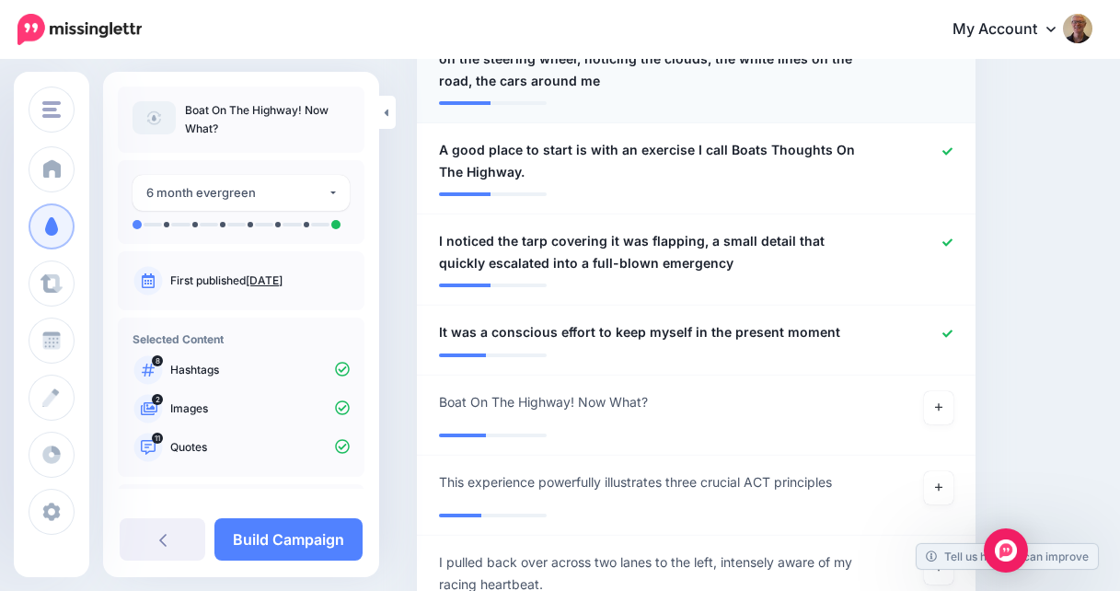
scroll to position [1828, 0]
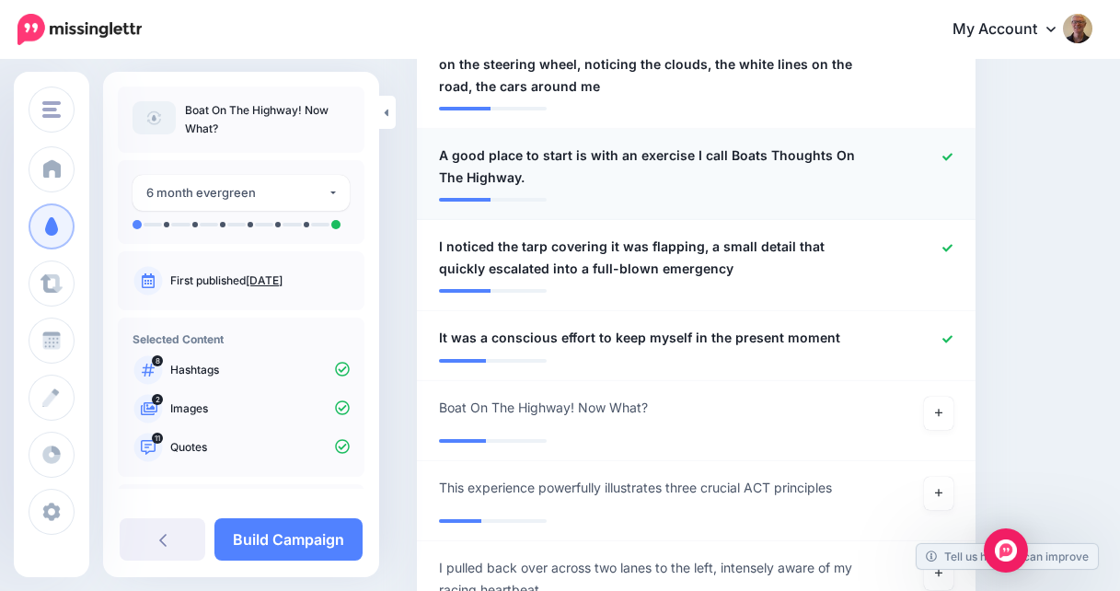
click at [732, 158] on span "A good place to start is with an exercise I call Boats Thoughts On The Highway." at bounding box center [651, 166] width 424 height 44
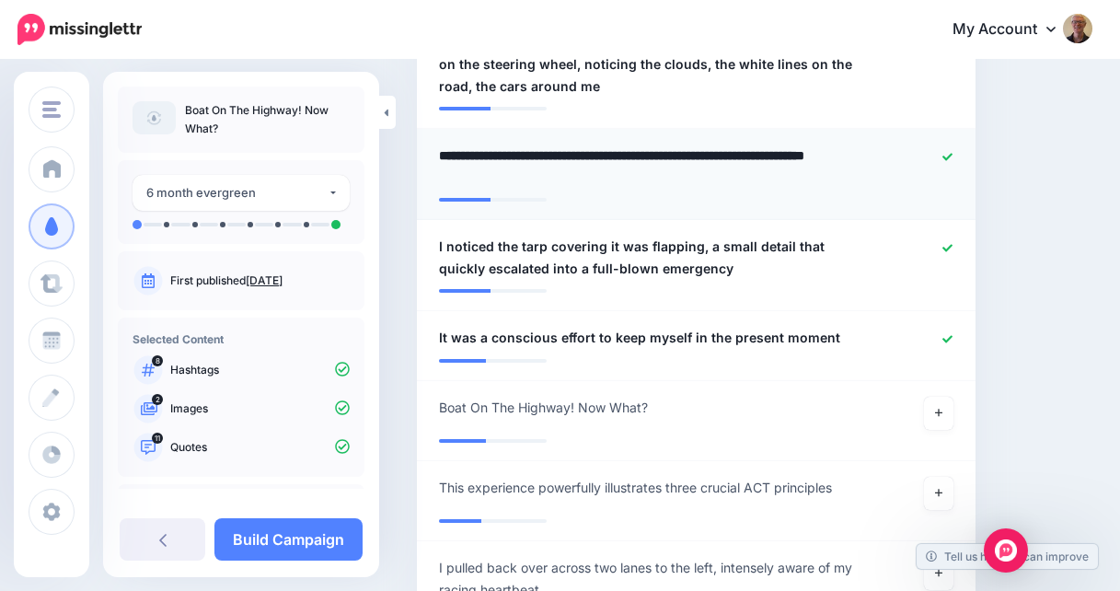
click at [736, 155] on textarea "**********" at bounding box center [651, 166] width 424 height 44
type textarea "**********"
click at [945, 250] on icon at bounding box center [947, 247] width 10 height 7
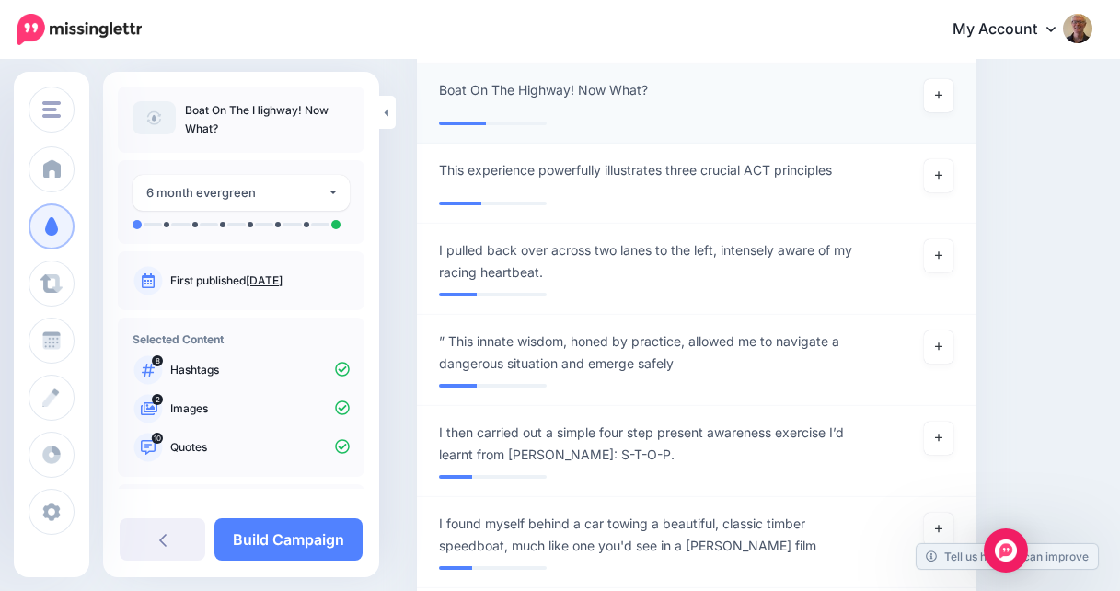
scroll to position [2151, 0]
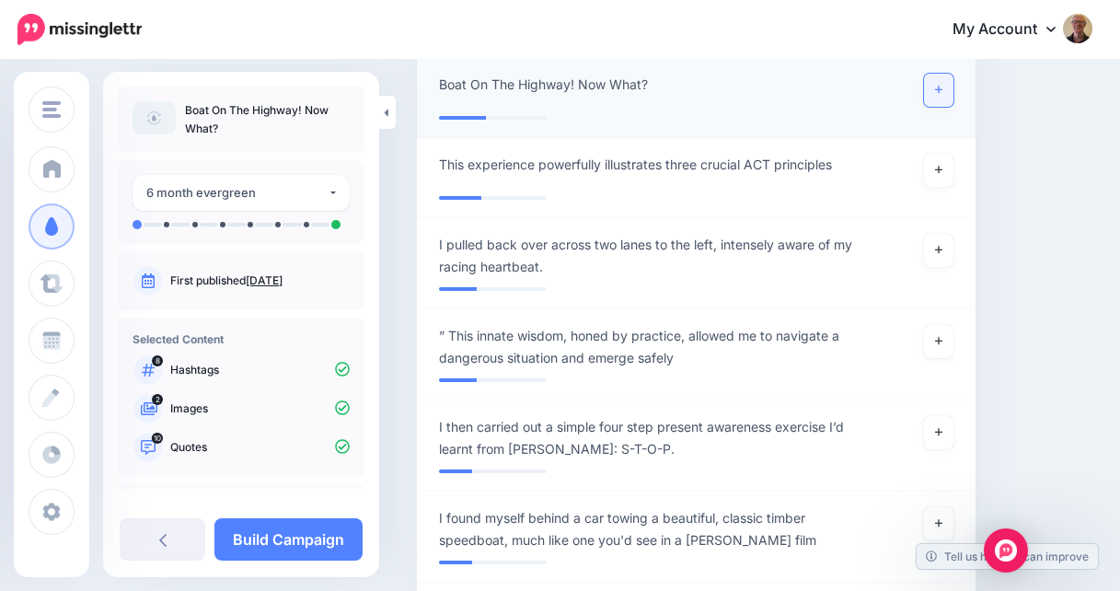
click at [935, 88] on icon at bounding box center [938, 89] width 7 height 7
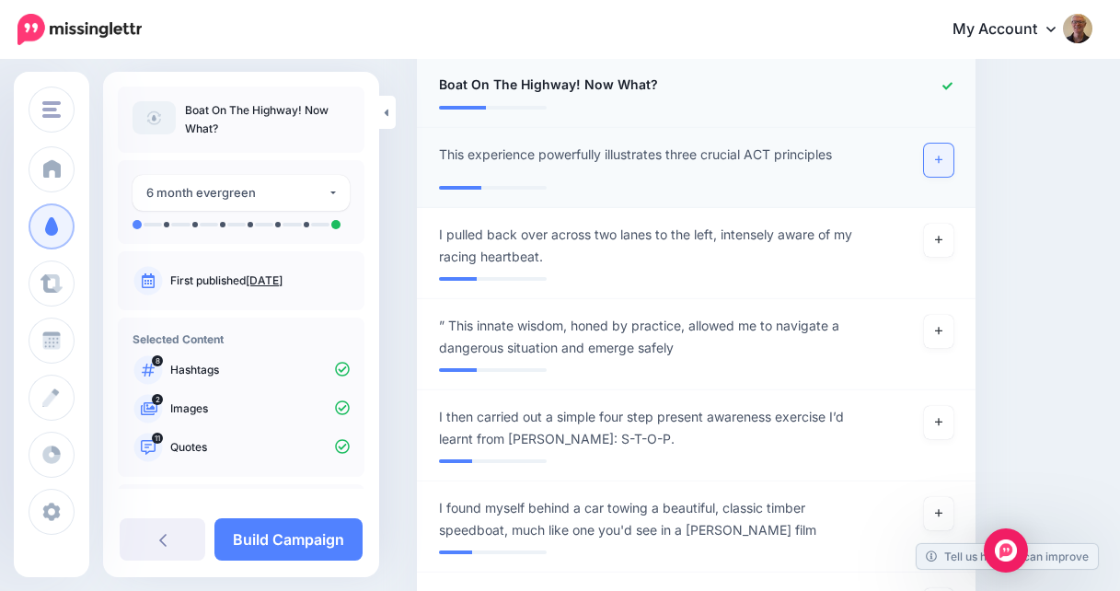
click at [936, 159] on icon at bounding box center [938, 158] width 7 height 7
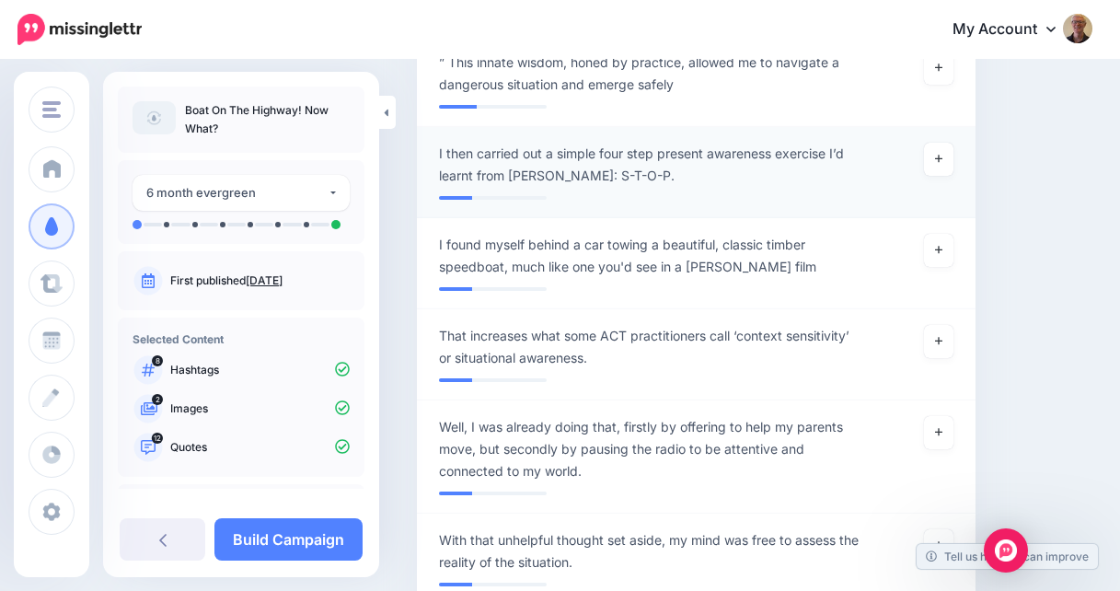
scroll to position [2420, 0]
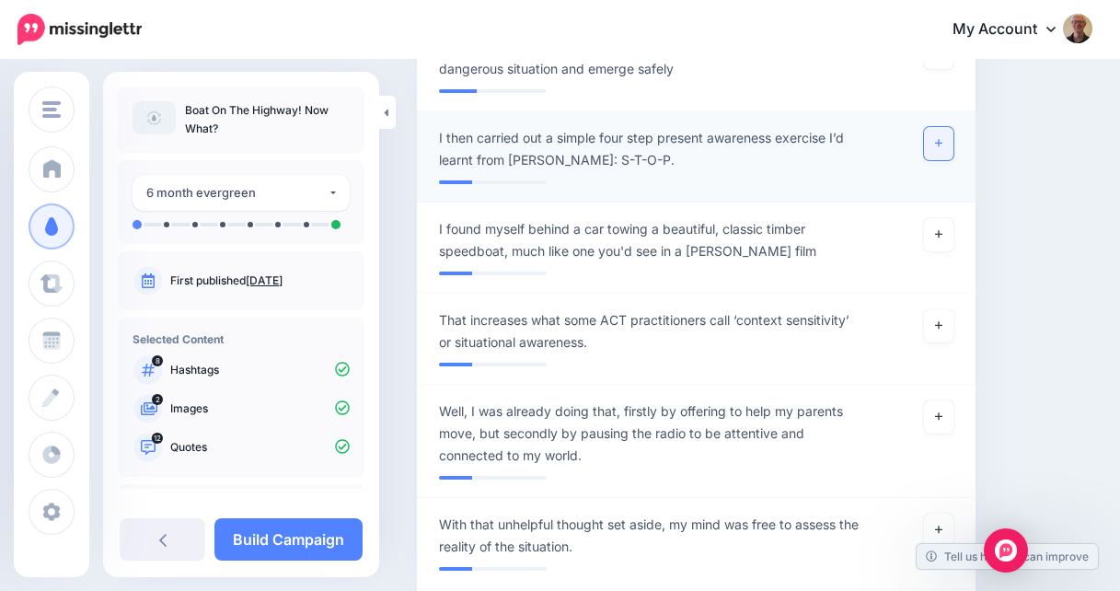
click at [931, 141] on link at bounding box center [938, 143] width 29 height 33
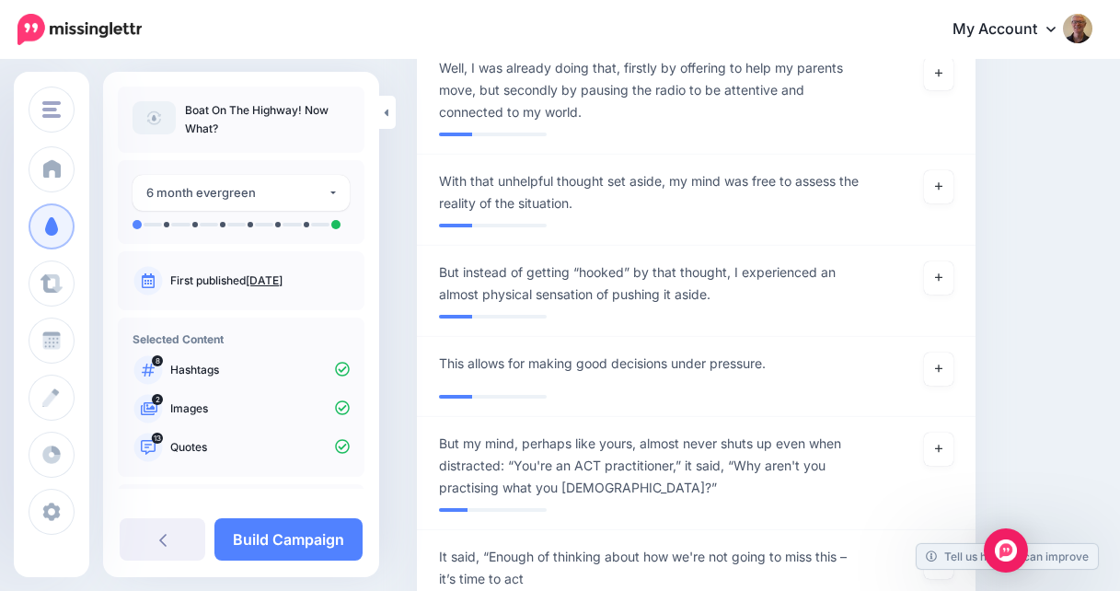
scroll to position [2780, 0]
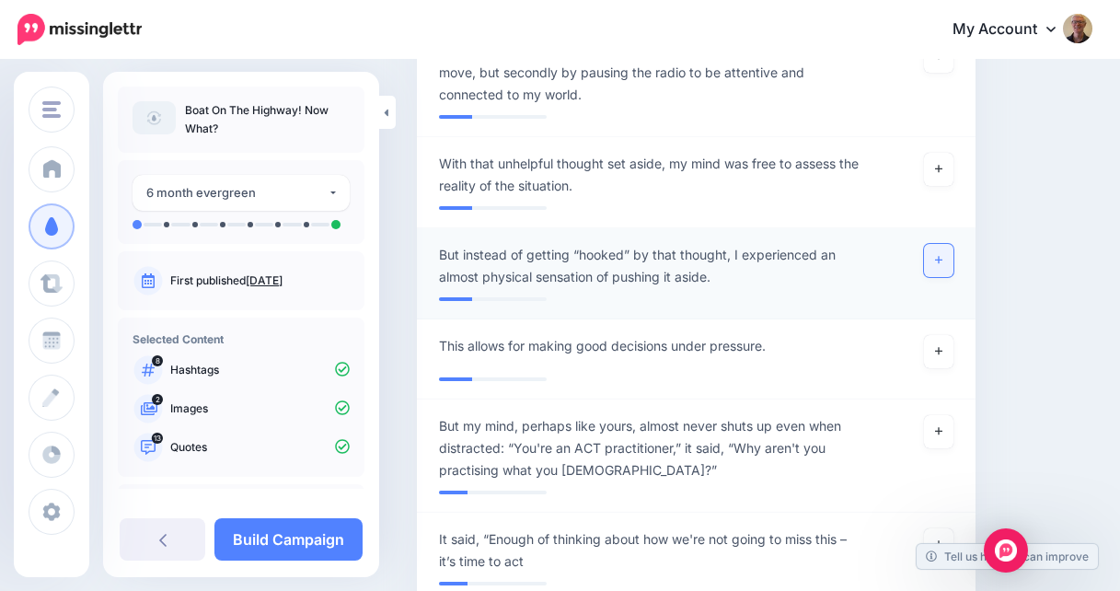
click at [937, 258] on icon at bounding box center [938, 260] width 7 height 10
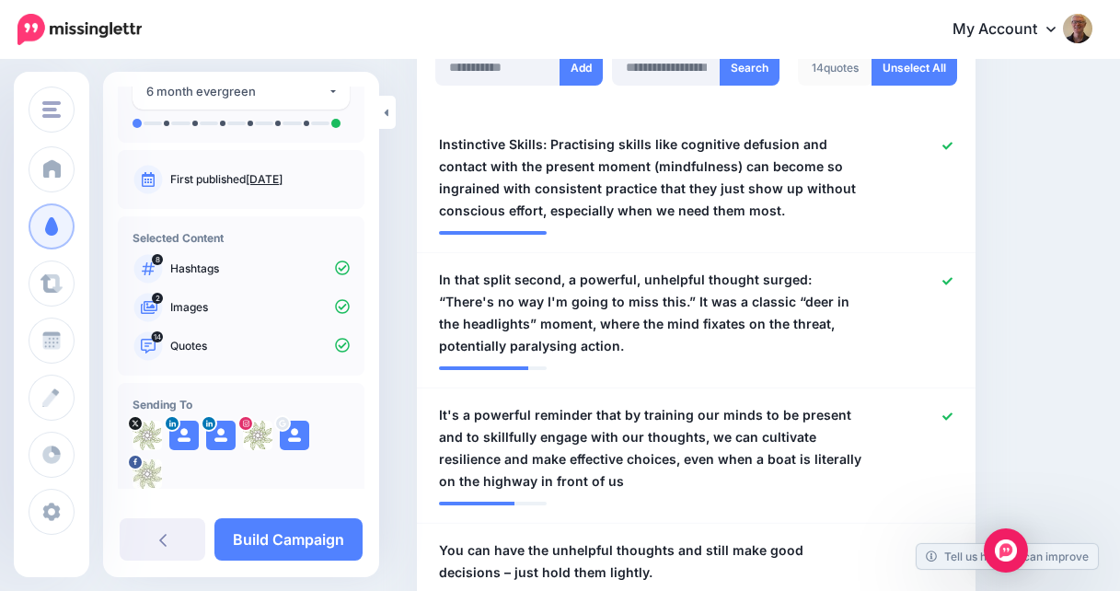
scroll to position [132, 0]
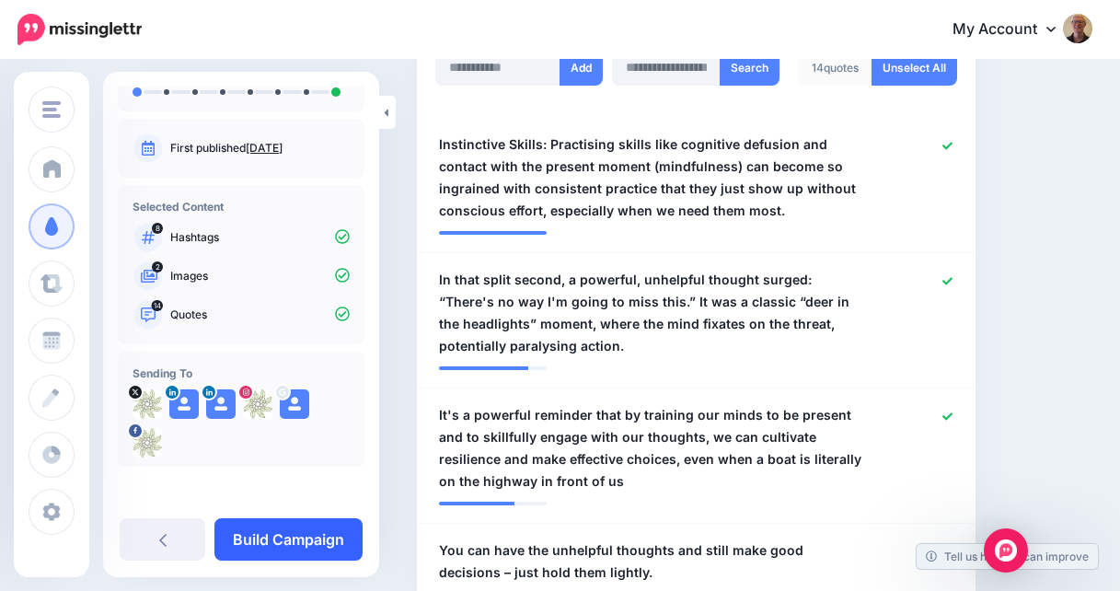
click at [297, 533] on link "Build Campaign" at bounding box center [288, 539] width 148 height 42
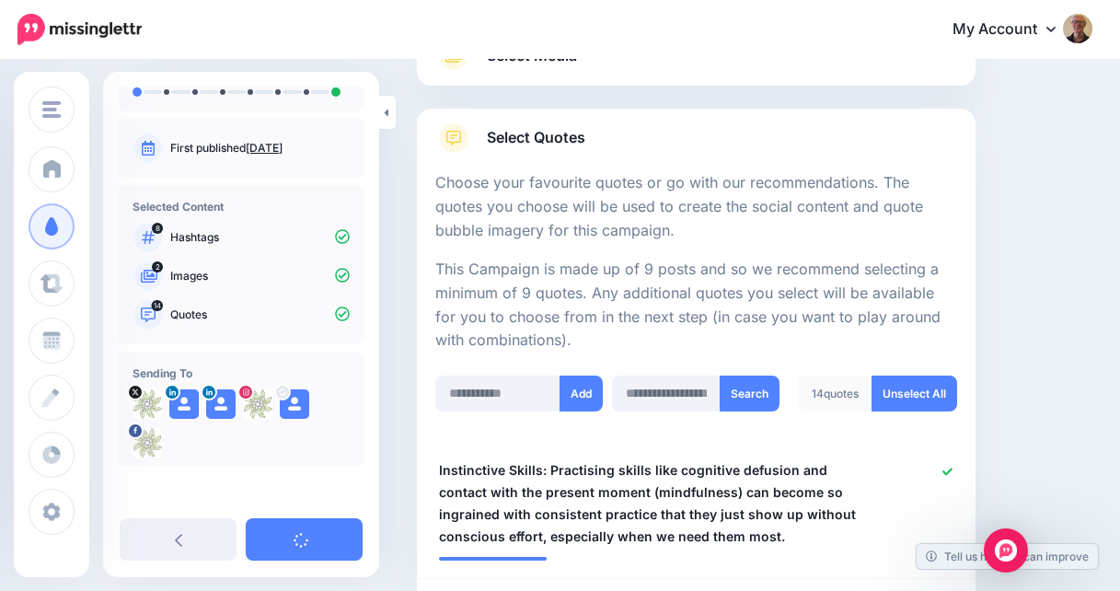
scroll to position [246, 0]
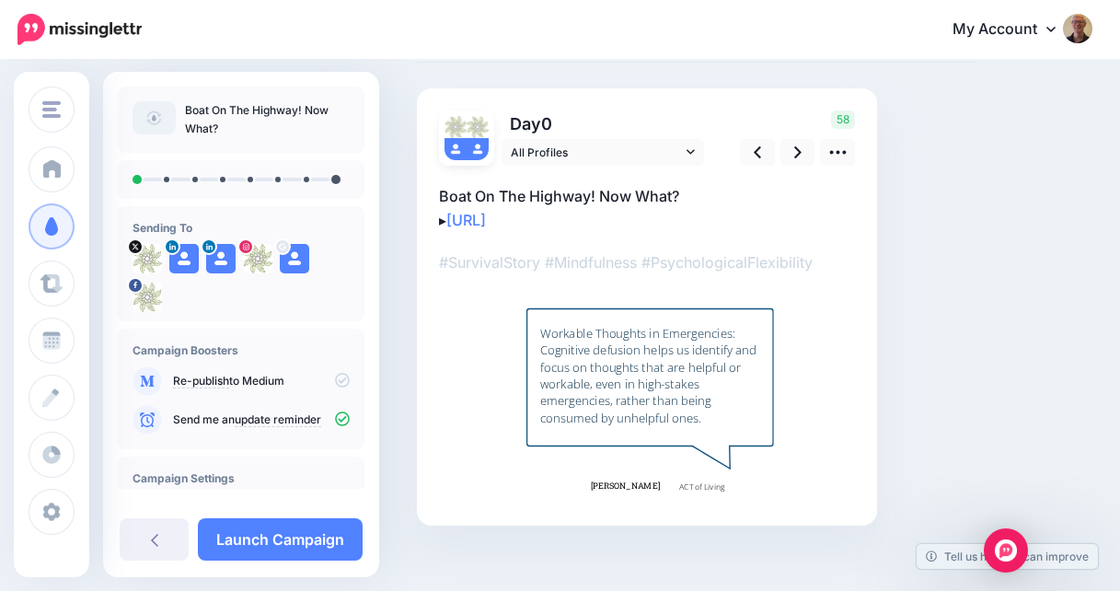
scroll to position [102, 0]
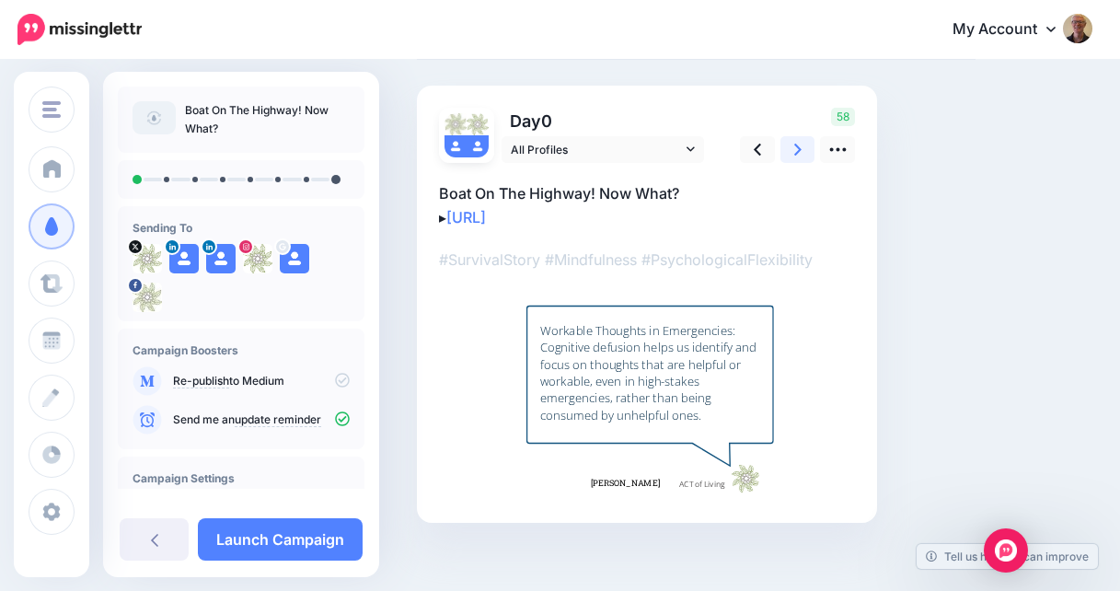
click at [792, 149] on link at bounding box center [797, 149] width 35 height 27
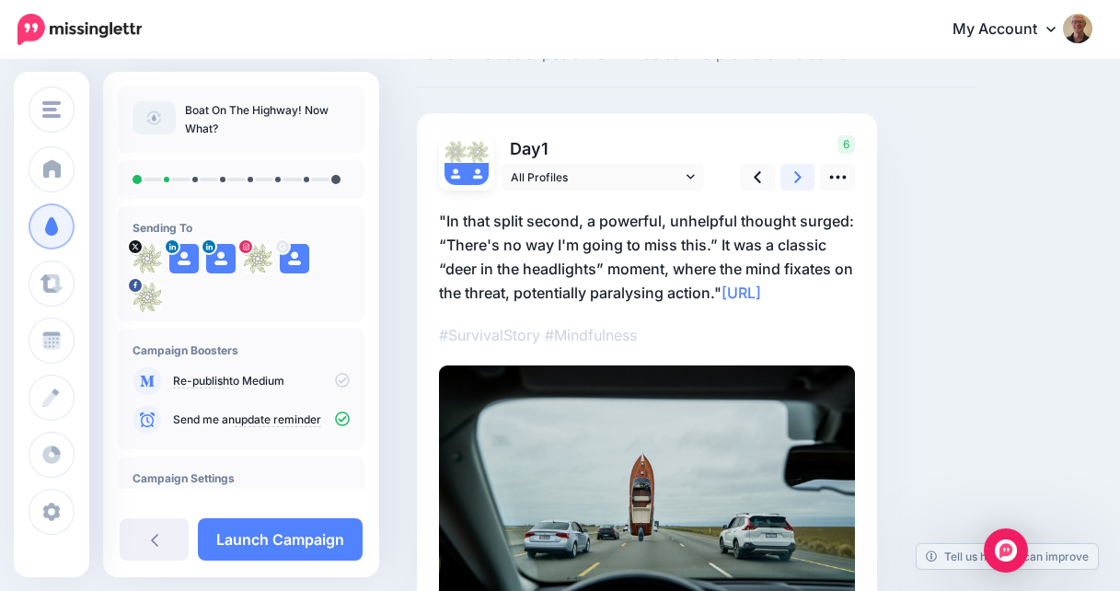
scroll to position [80, 0]
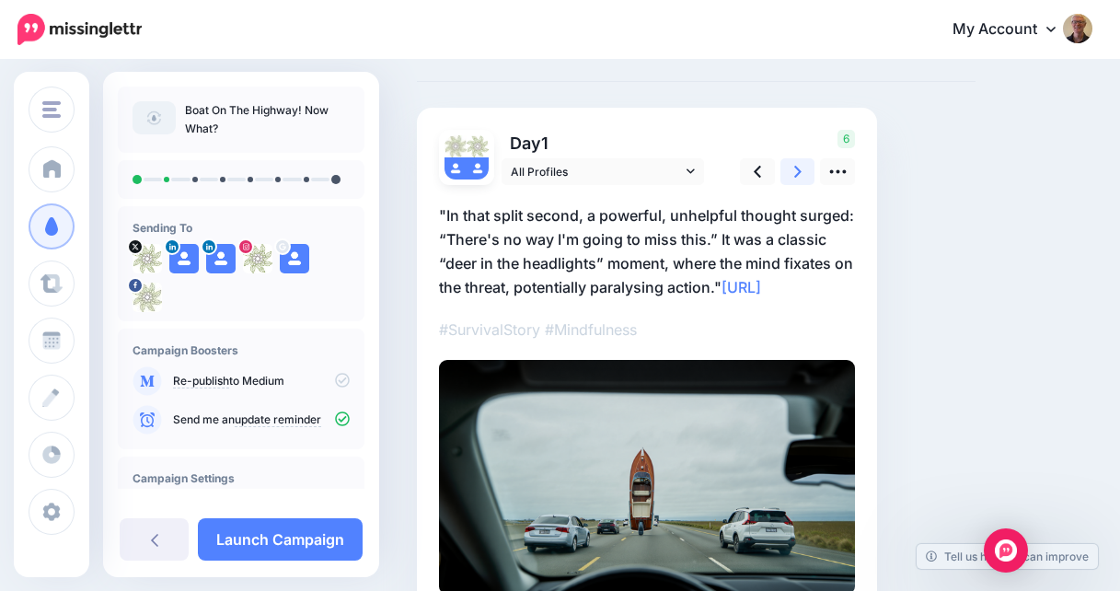
click at [795, 166] on icon at bounding box center [797, 172] width 7 height 12
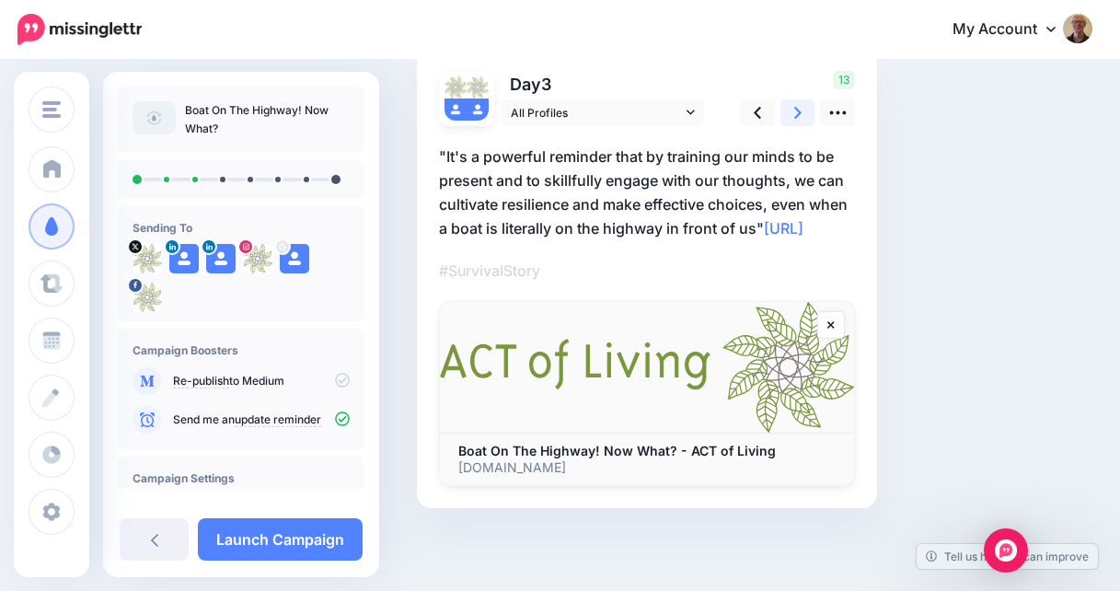
scroll to position [156, 0]
click at [837, 111] on icon at bounding box center [837, 113] width 17 height 4
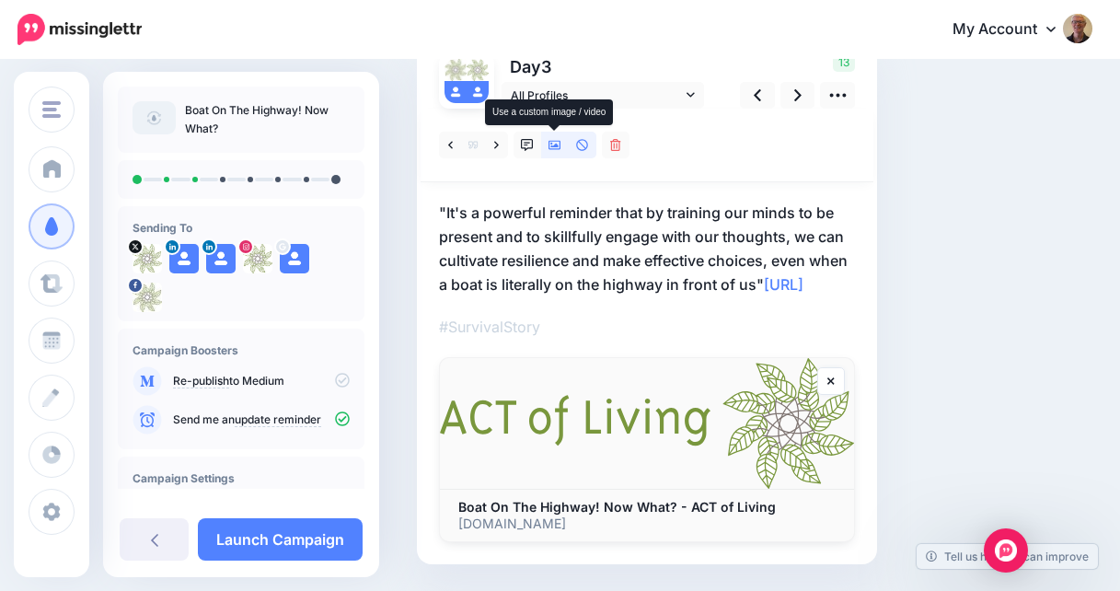
click at [554, 145] on icon at bounding box center [554, 145] width 13 height 9
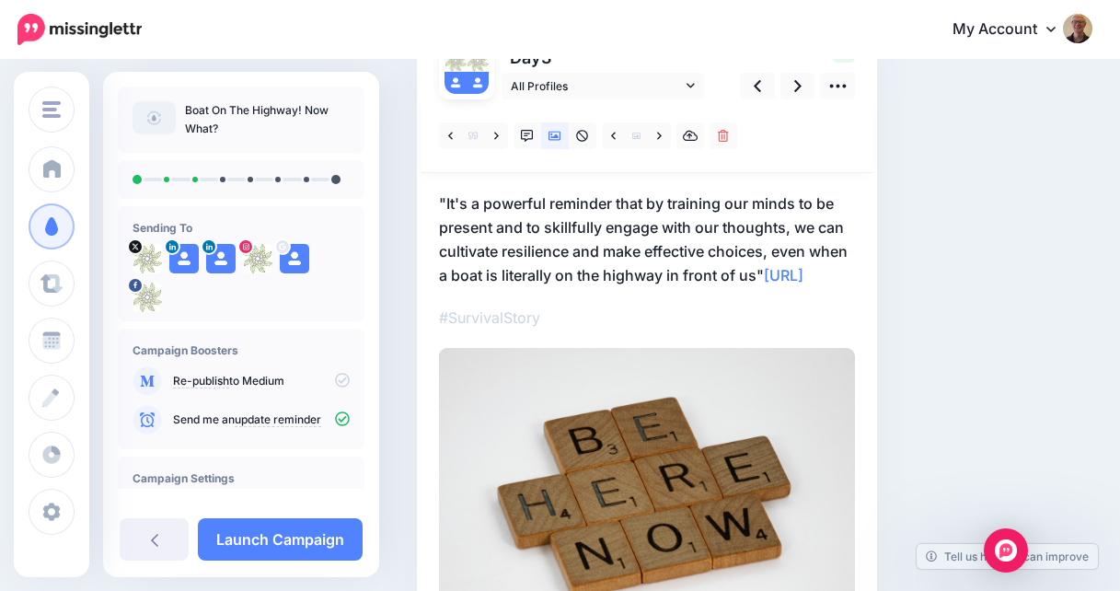
scroll to position [129, 0]
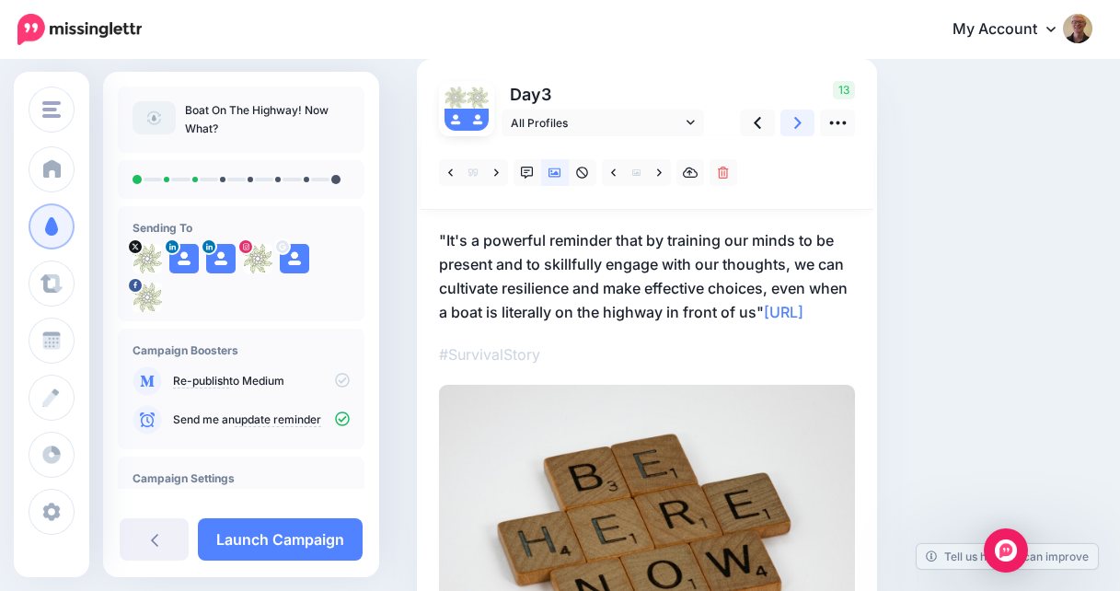
click at [796, 122] on icon at bounding box center [797, 122] width 7 height 19
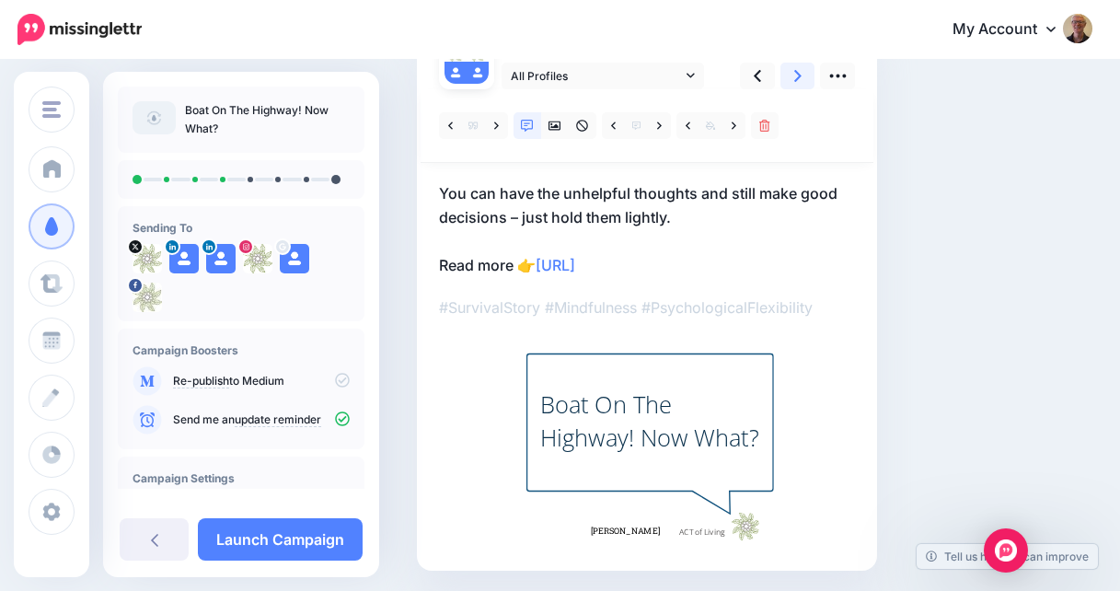
scroll to position [171, 0]
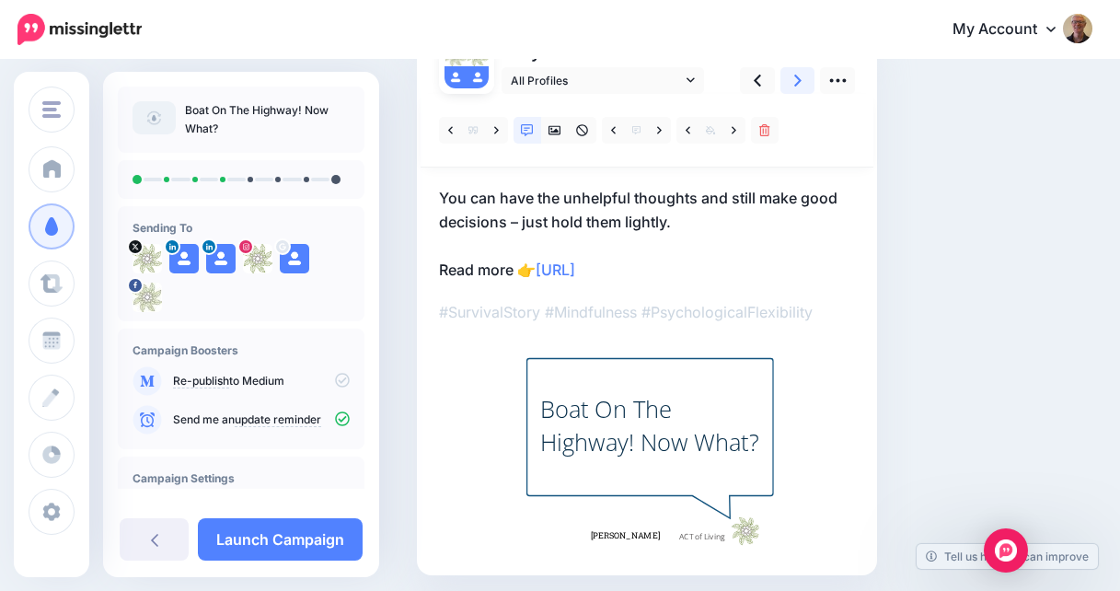
click at [792, 77] on link at bounding box center [797, 80] width 35 height 27
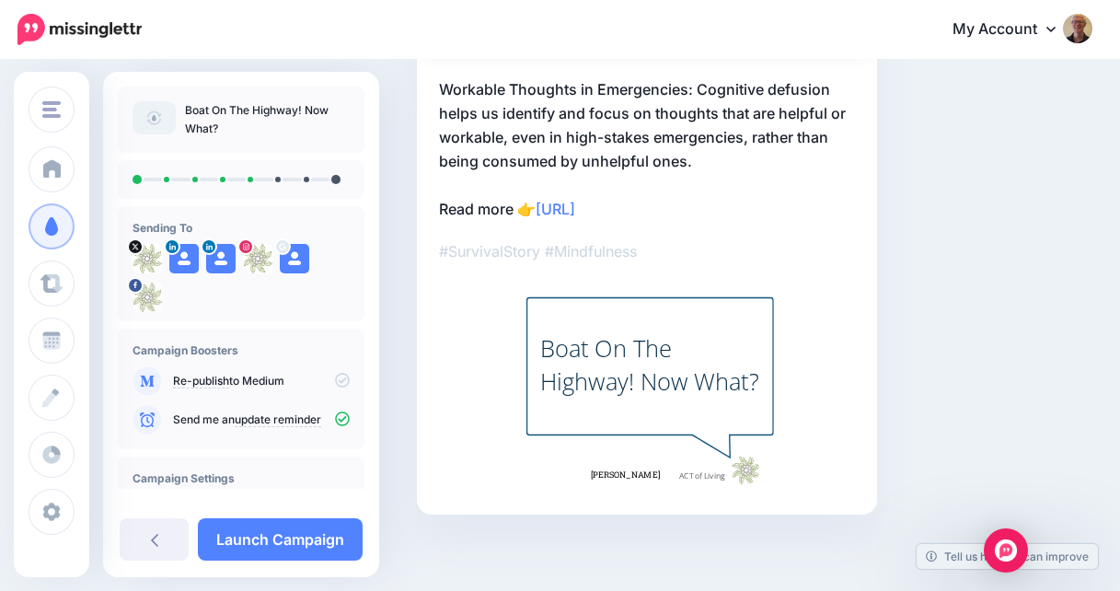
scroll to position [286, 0]
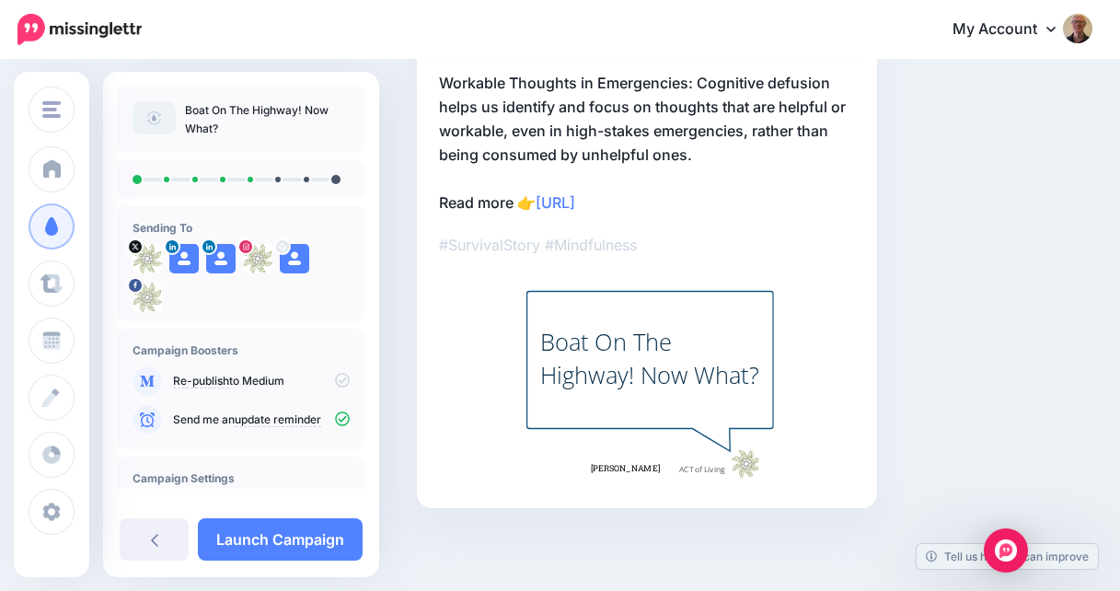
click at [718, 348] on div "Boat On The Highway! Now What?" at bounding box center [650, 358] width 220 height 65
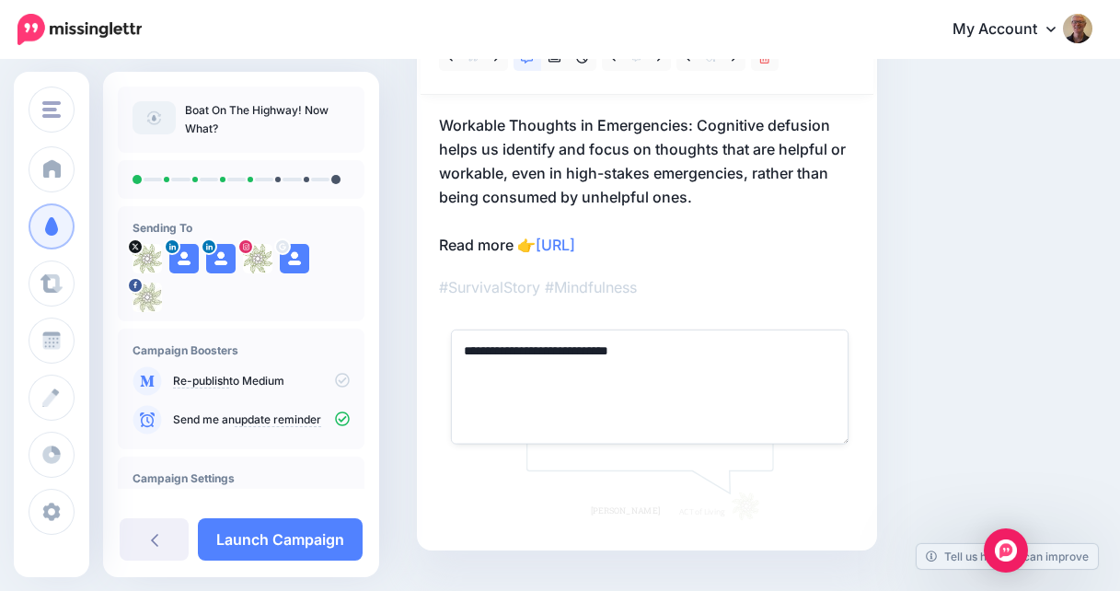
scroll to position [232, 0]
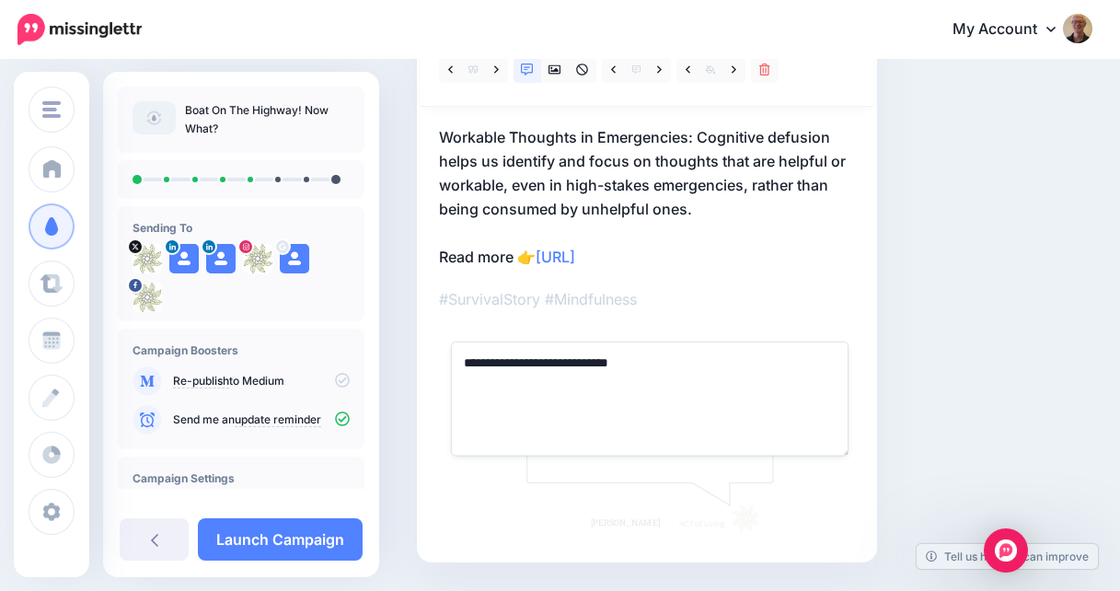
drag, startPoint x: 728, startPoint y: 365, endPoint x: 460, endPoint y: 356, distance: 267.9
click at [460, 356] on textarea "**********" at bounding box center [649, 398] width 397 height 114
paste textarea "**********"
type textarea "**********"
click at [803, 223] on p "Workable Thoughts in Emergencies: Cognitive defusion helps us identify and focu…" at bounding box center [647, 197] width 416 height 144
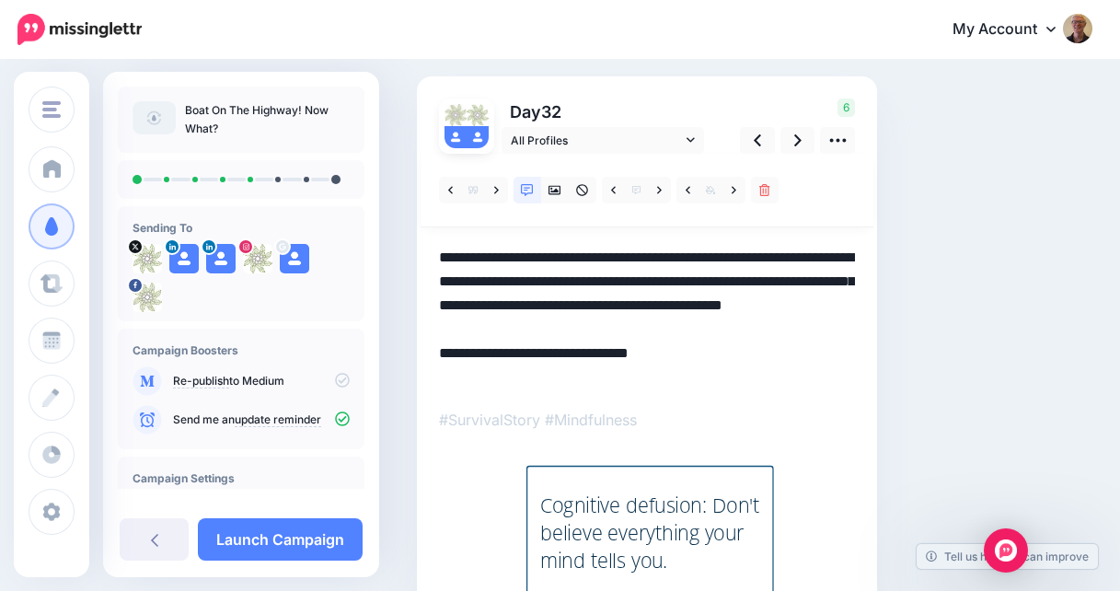
scroll to position [108, 0]
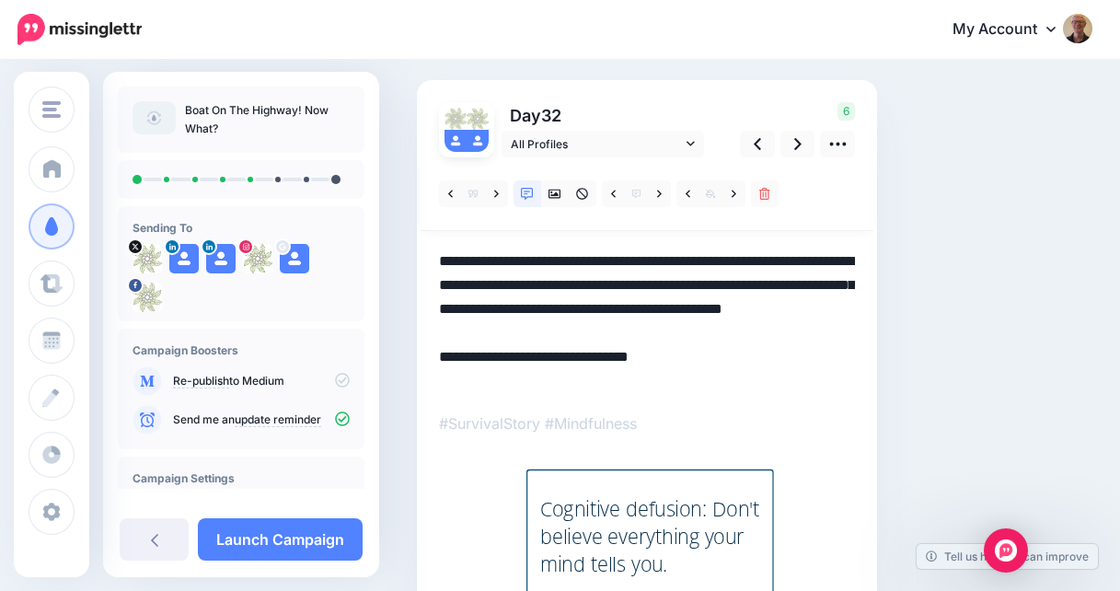
drag, startPoint x: 680, startPoint y: 385, endPoint x: 537, endPoint y: 383, distance: 142.6
click at [537, 383] on textarea "**********" at bounding box center [647, 321] width 416 height 144
click at [795, 141] on icon at bounding box center [797, 144] width 7 height 12
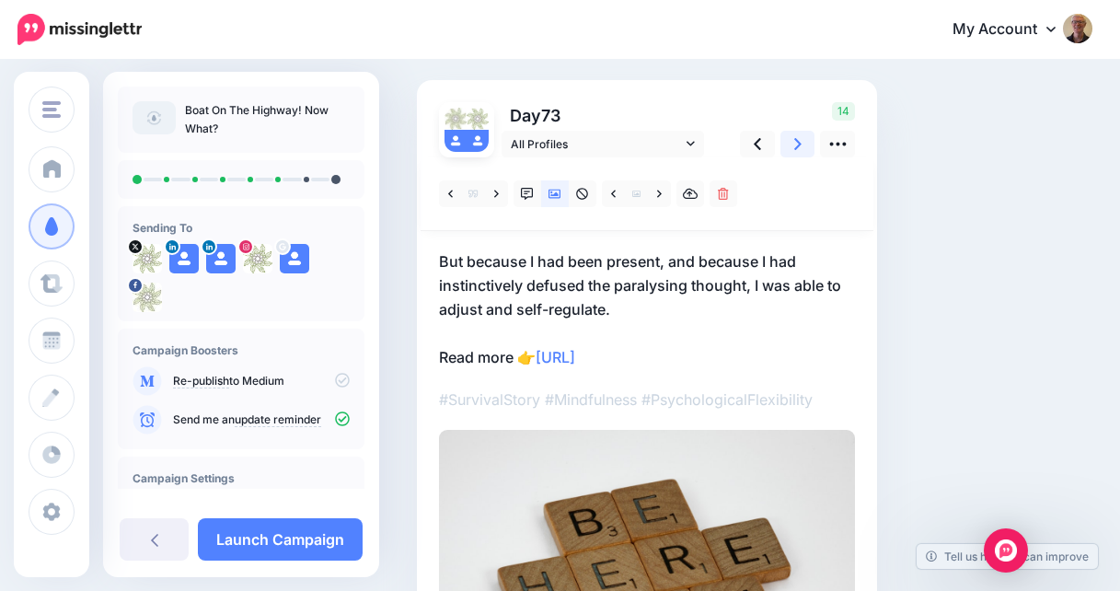
click at [793, 144] on link at bounding box center [797, 144] width 35 height 27
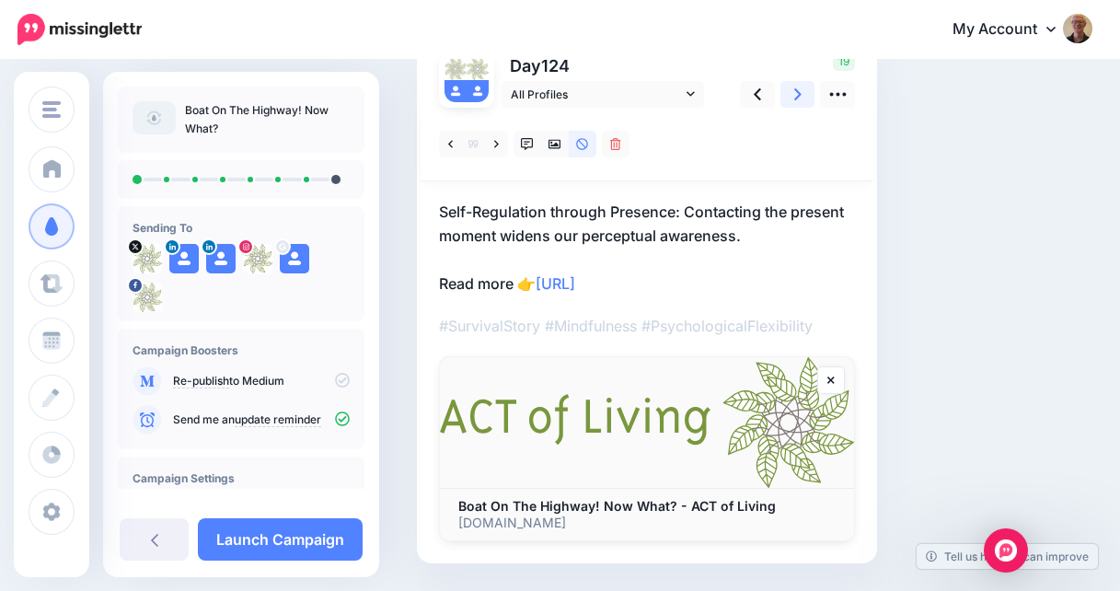
scroll to position [155, 0]
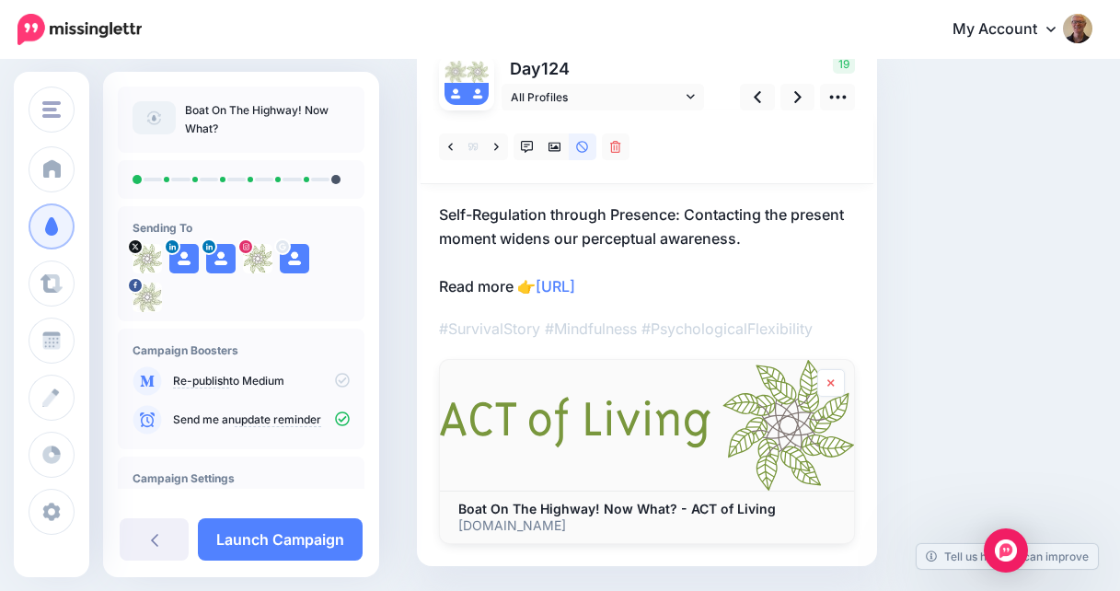
click at [826, 375] on link at bounding box center [831, 383] width 28 height 28
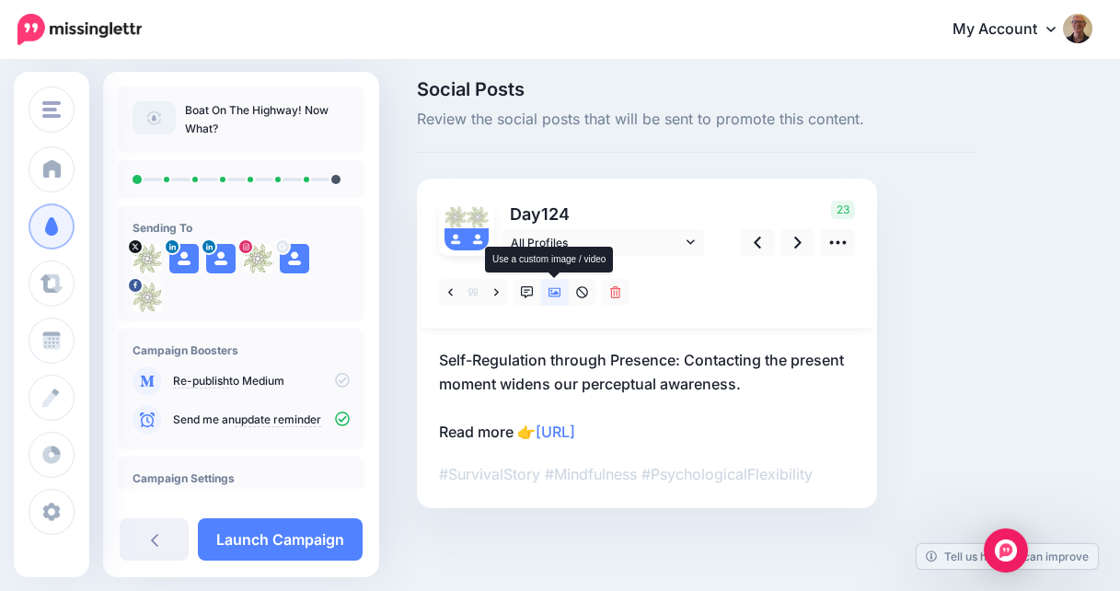
click at [550, 292] on icon at bounding box center [554, 292] width 13 height 13
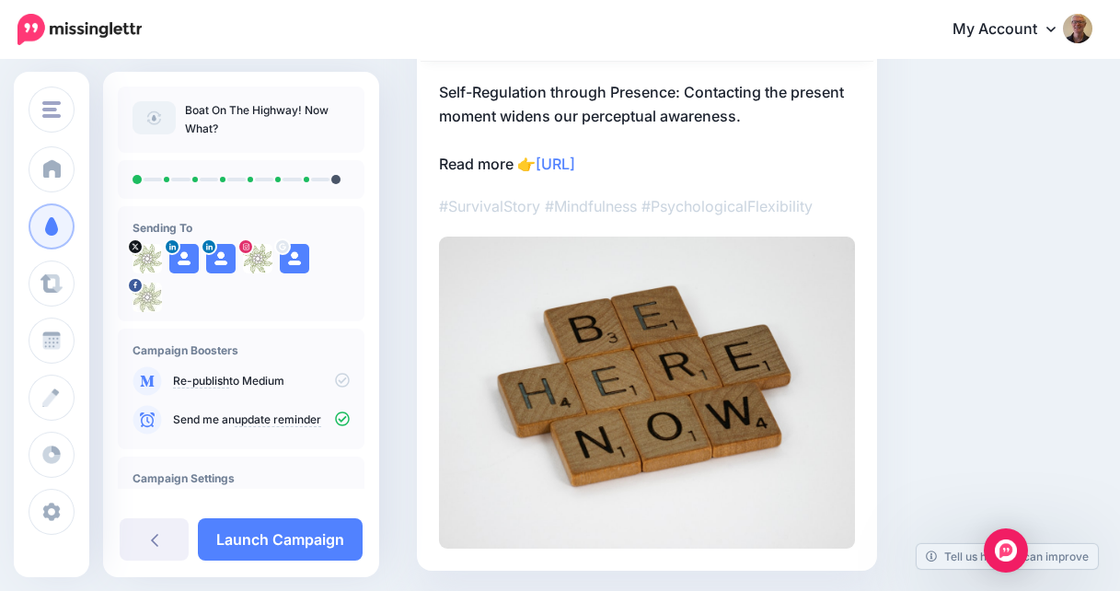
scroll to position [331, 0]
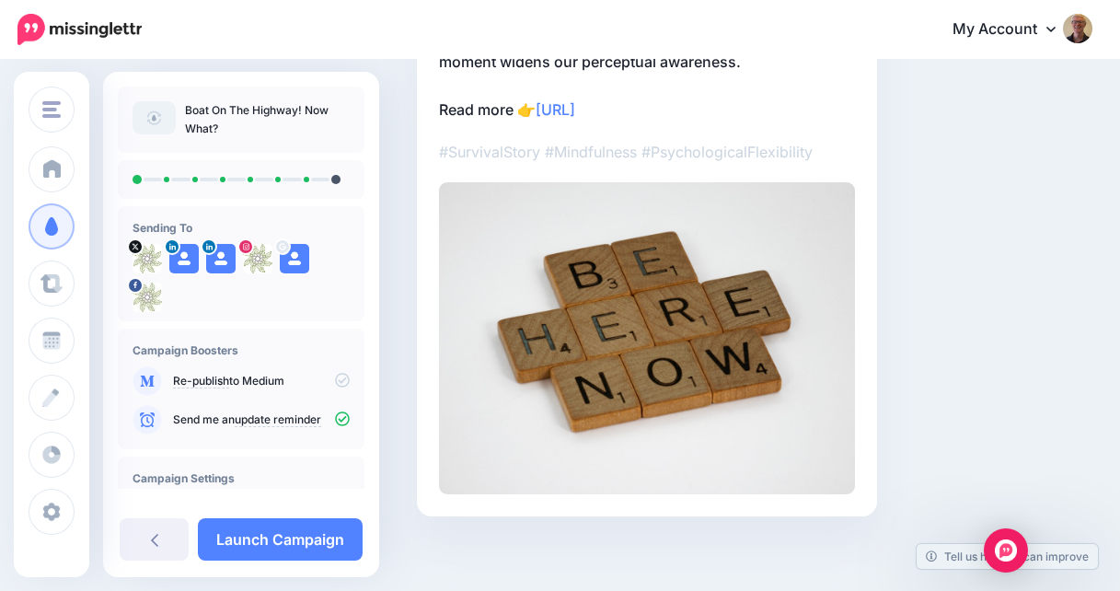
click at [708, 315] on img at bounding box center [647, 338] width 416 height 312
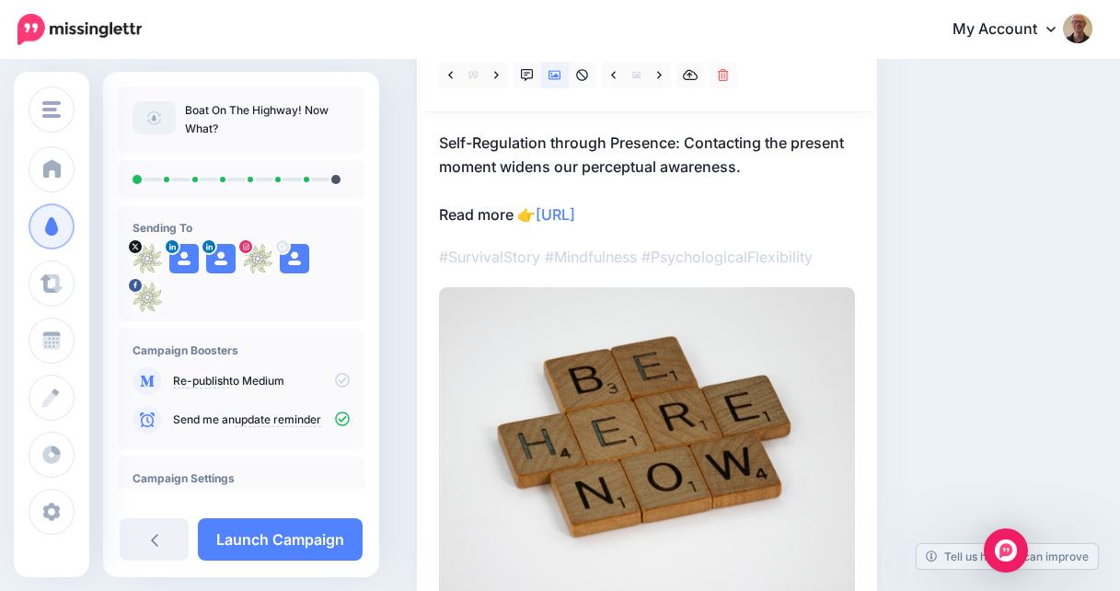
scroll to position [225, 0]
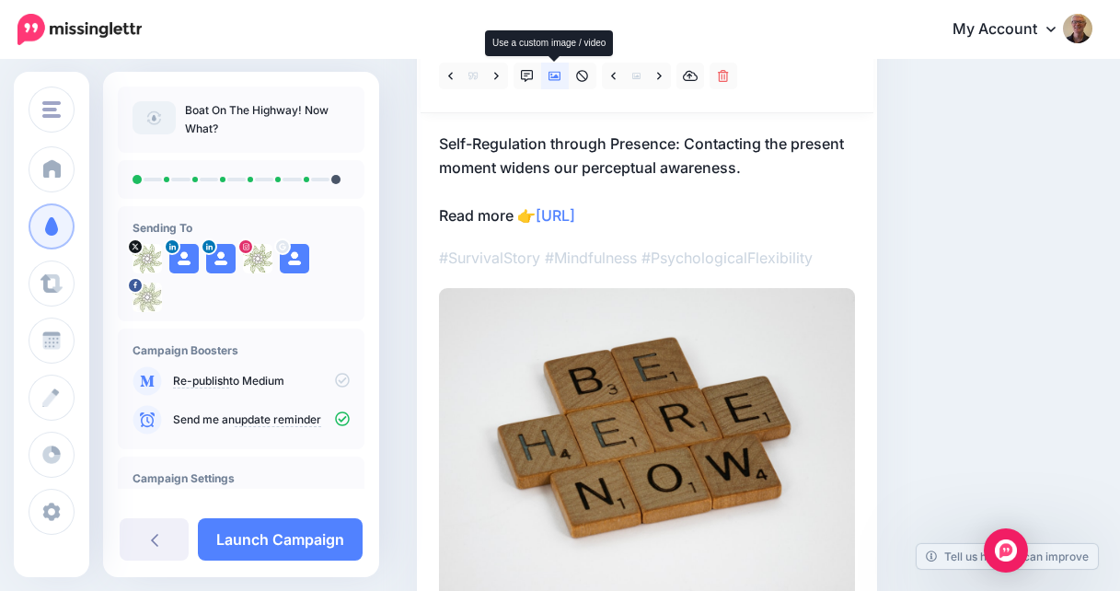
click at [552, 75] on icon at bounding box center [554, 76] width 13 height 9
click at [705, 353] on img at bounding box center [647, 444] width 416 height 312
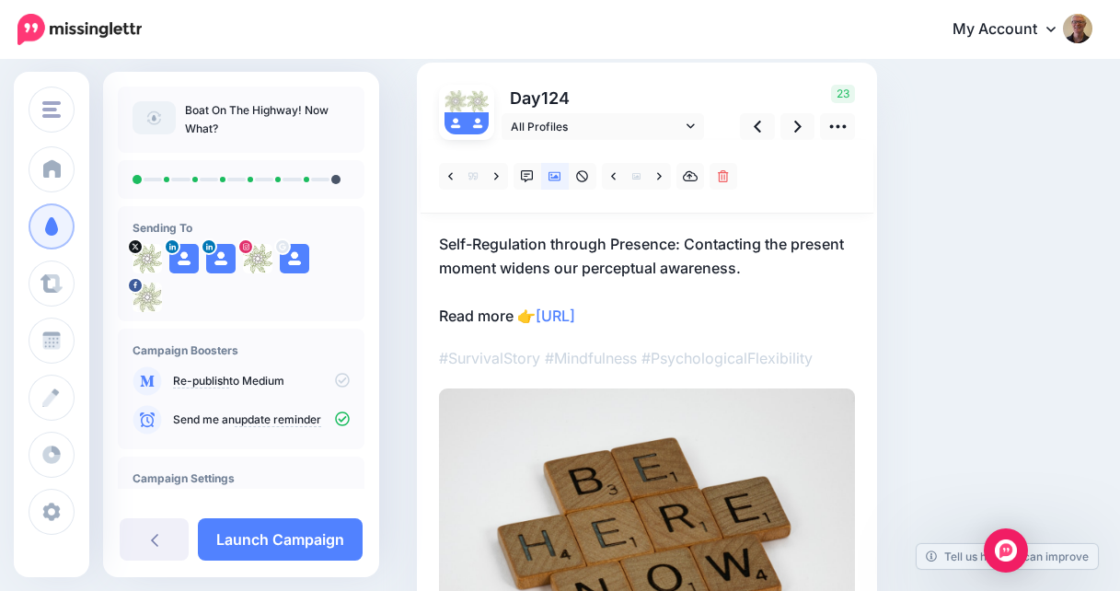
scroll to position [123, 0]
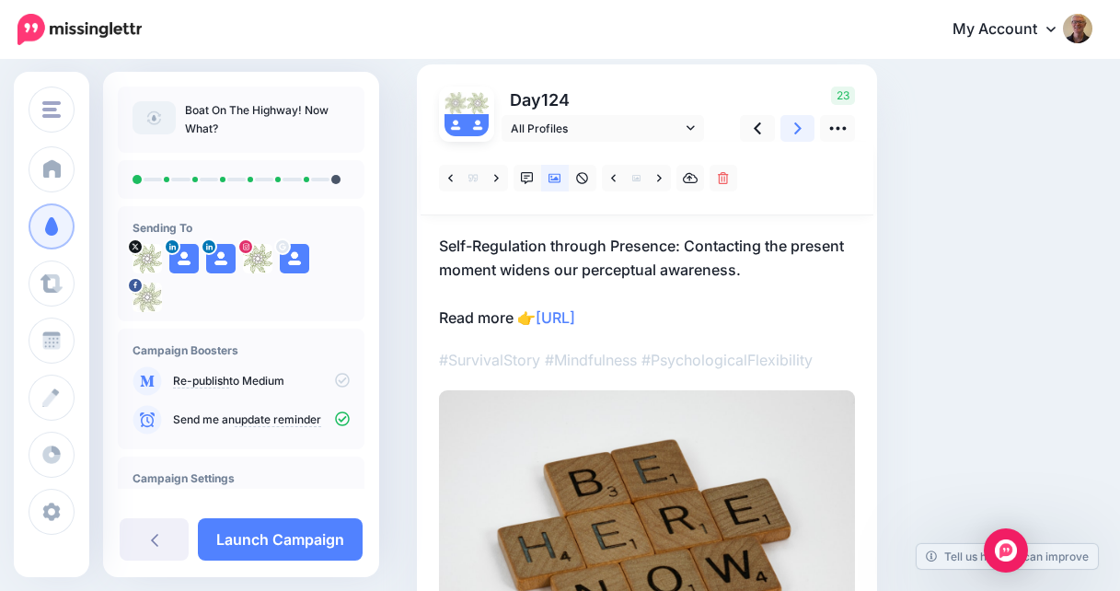
click at [796, 124] on icon at bounding box center [797, 128] width 7 height 12
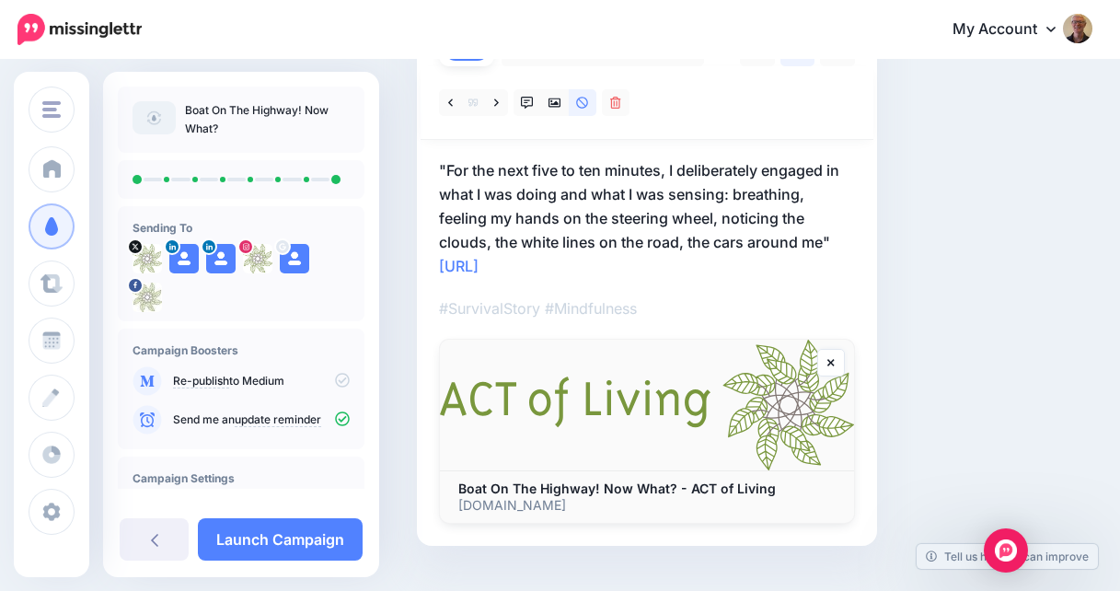
scroll to position [201, 0]
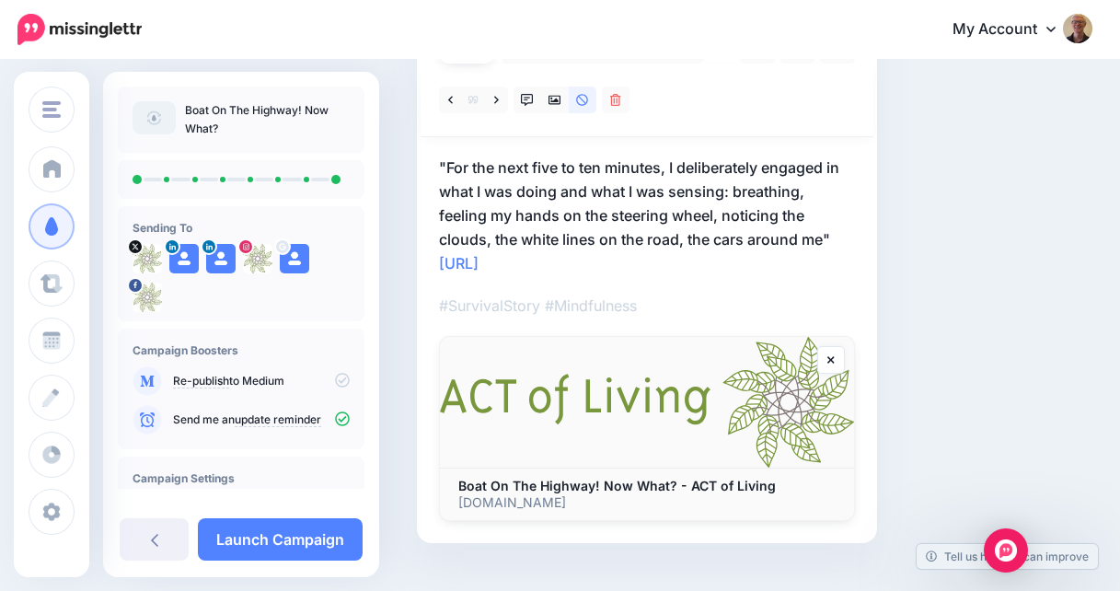
click at [776, 483] on p "Boat On The Highway! Now What? - ACT of Living" at bounding box center [646, 485] width 377 height 17
click at [736, 487] on b "Boat On The Highway! Now What? - ACT of Living" at bounding box center [616, 485] width 317 height 16
click at [756, 485] on b "Boat On The Highway! Now What? - ACT of Living" at bounding box center [616, 485] width 317 height 16
click at [680, 387] on img at bounding box center [647, 402] width 414 height 131
click at [834, 362] on link at bounding box center [831, 360] width 28 height 28
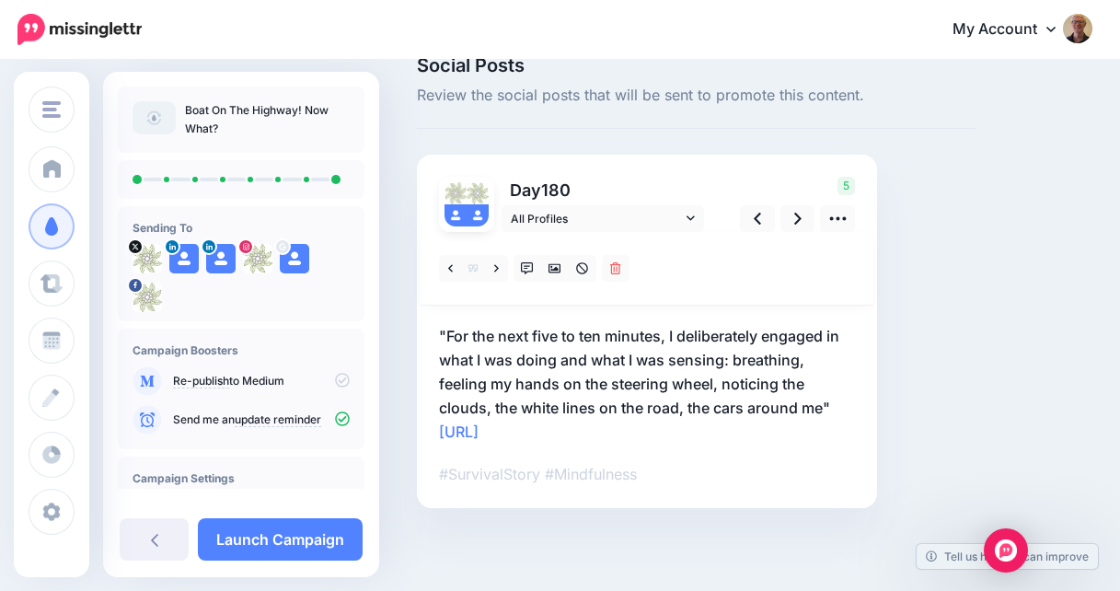
scroll to position [33, 0]
click at [556, 263] on icon at bounding box center [554, 268] width 13 height 13
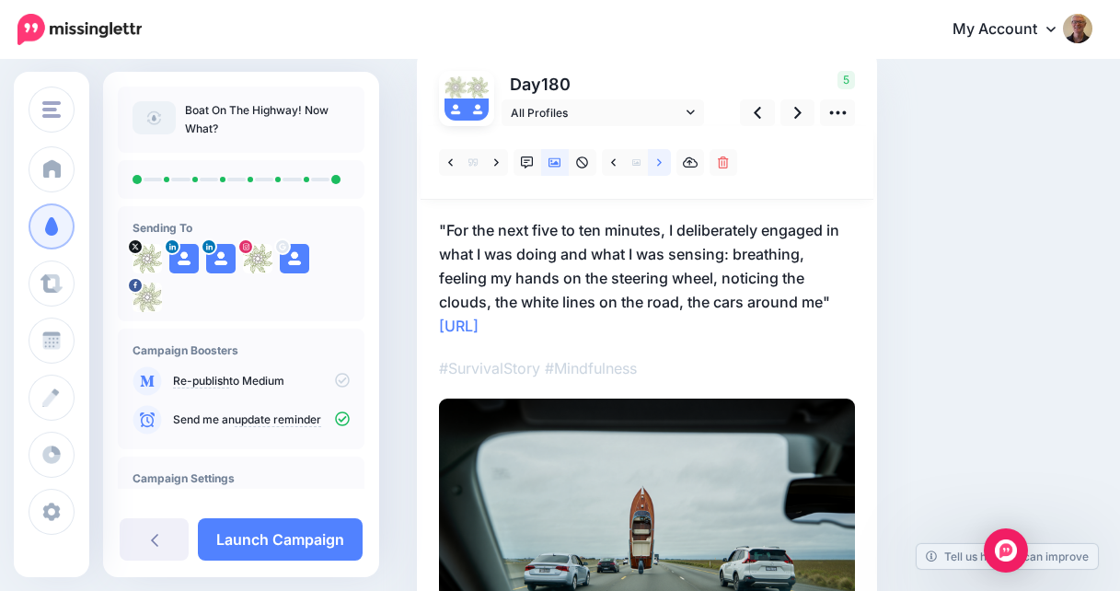
scroll to position [164, 0]
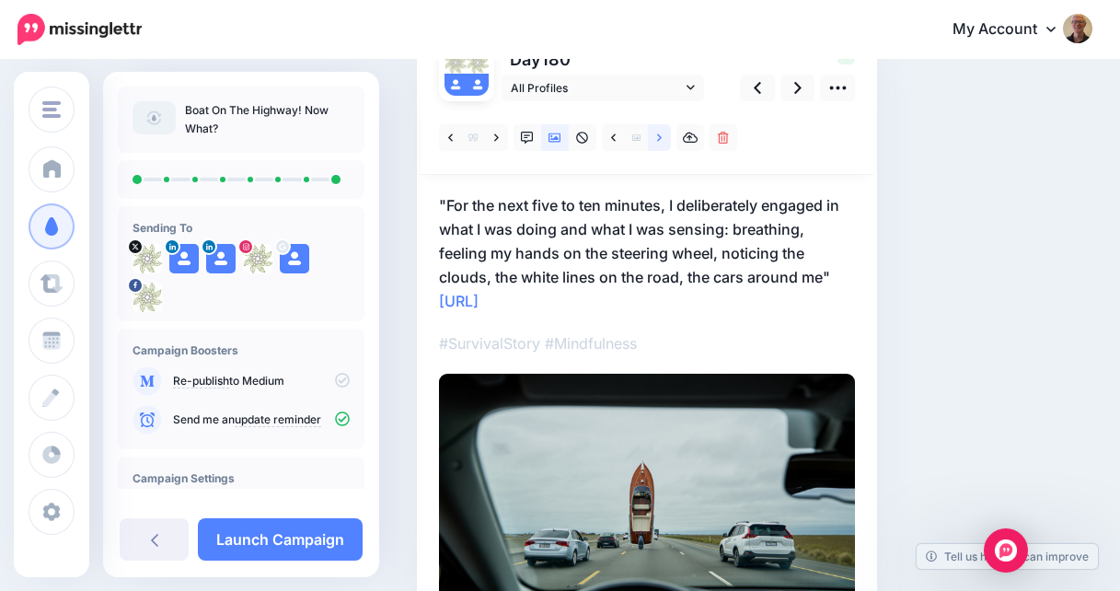
click at [660, 132] on icon at bounding box center [659, 138] width 5 height 13
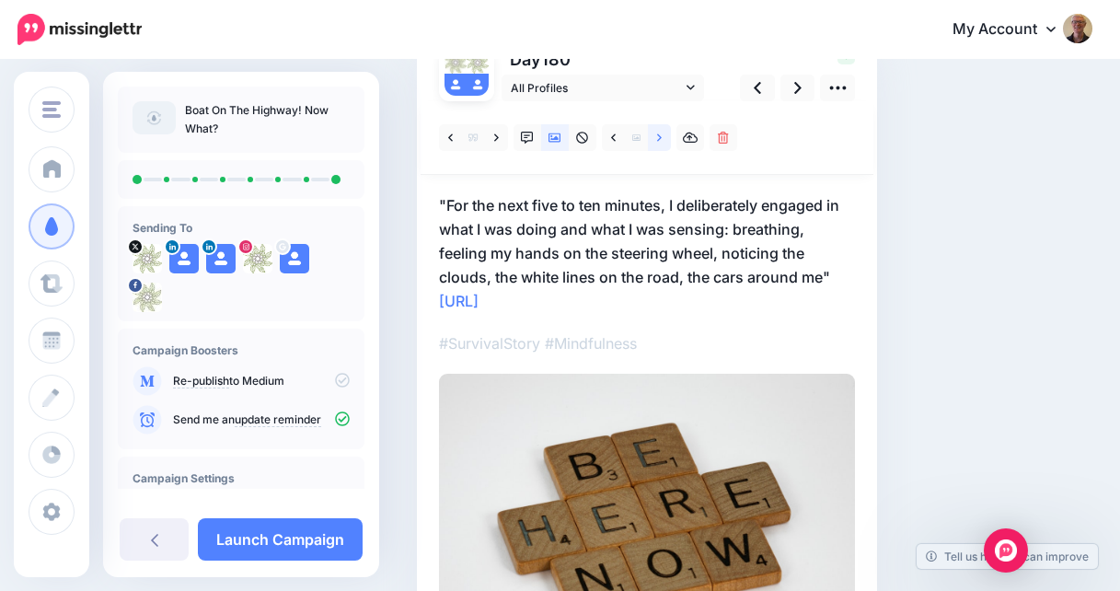
click at [655, 133] on link at bounding box center [659, 137] width 23 height 27
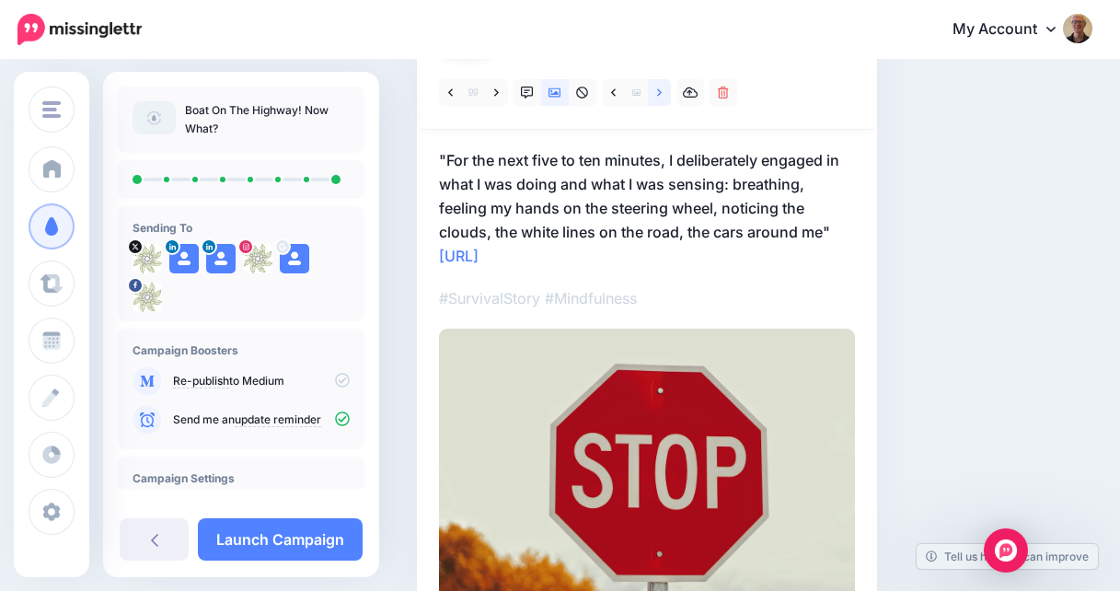
scroll to position [208, 0]
click at [658, 94] on icon at bounding box center [659, 93] width 5 height 13
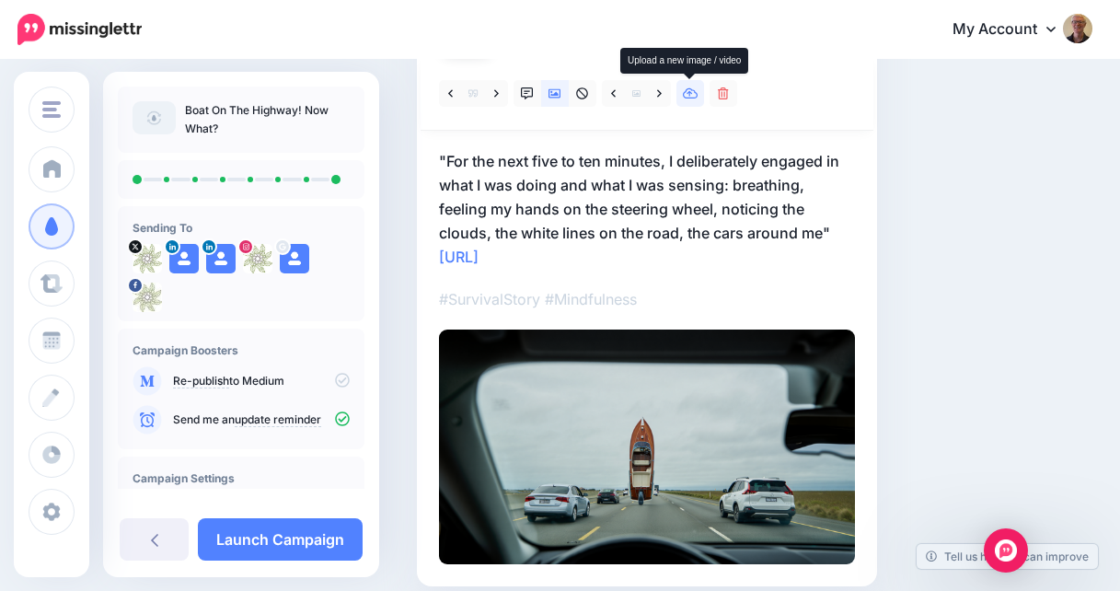
click at [684, 95] on icon at bounding box center [691, 93] width 16 height 13
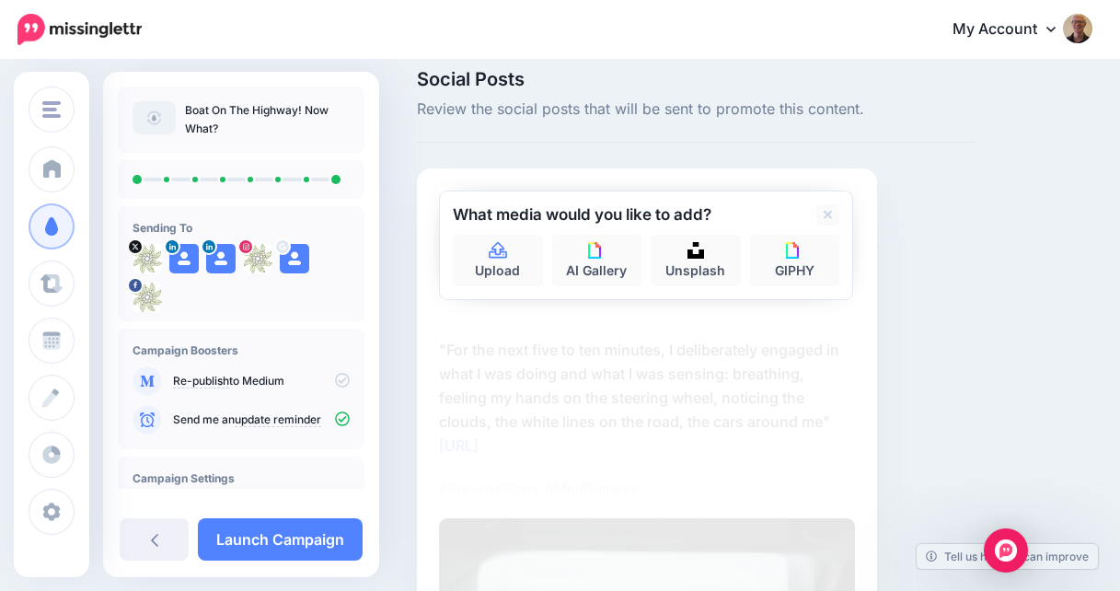
scroll to position [0, 0]
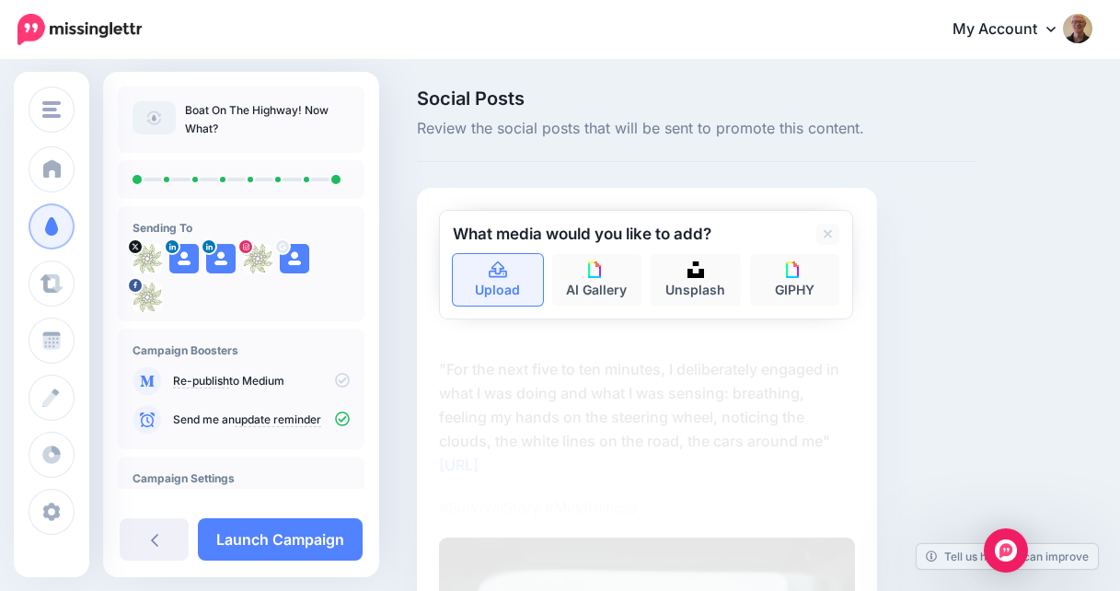
click at [495, 279] on link "Upload" at bounding box center [498, 280] width 90 height 52
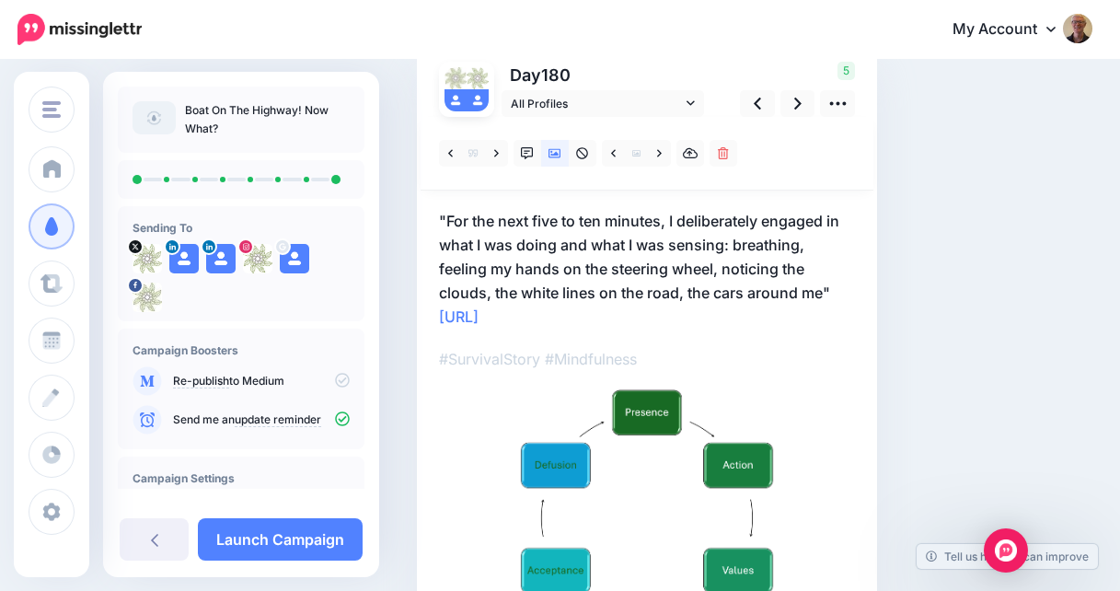
scroll to position [133, 0]
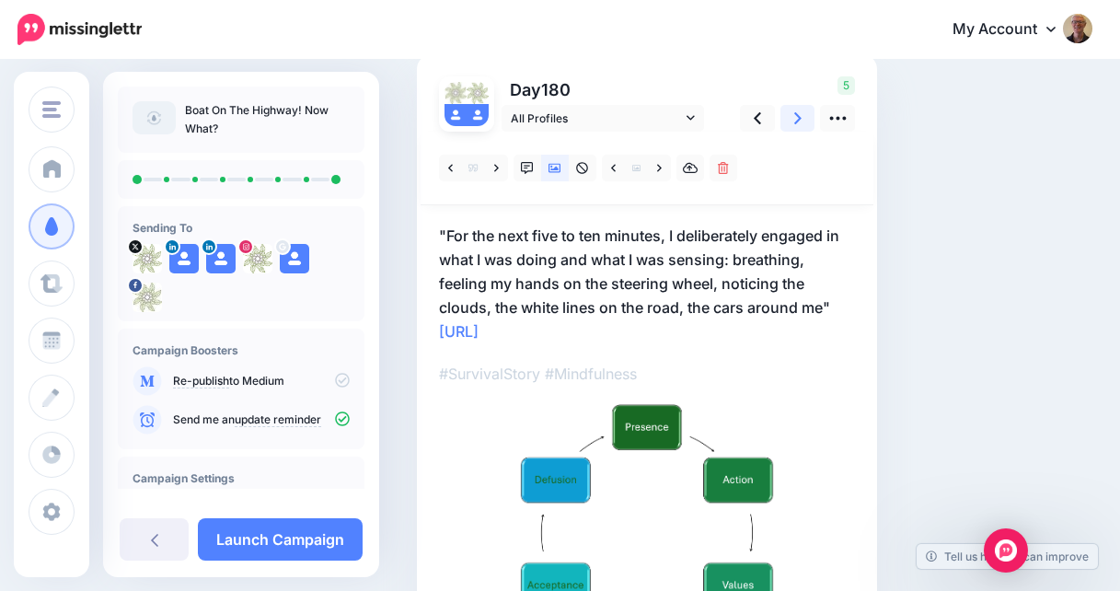
click at [799, 120] on icon at bounding box center [797, 118] width 7 height 19
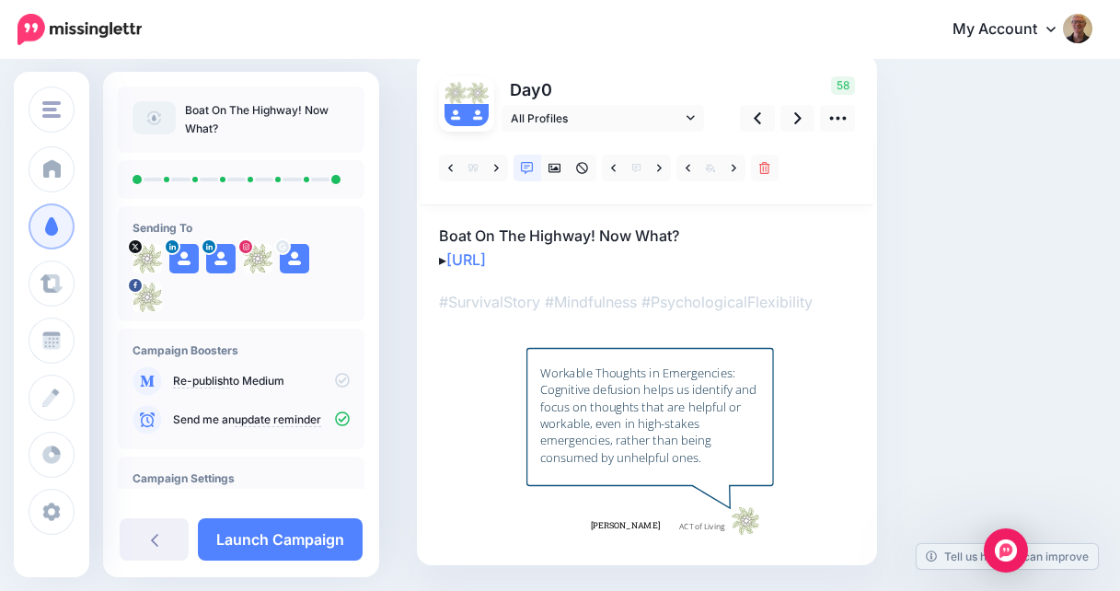
click at [684, 230] on p "Boat On The Highway! Now What? ▸ https://lttr.ai/AjQNO" at bounding box center [647, 248] width 416 height 48
drag, startPoint x: 684, startPoint y: 230, endPoint x: 540, endPoint y: 209, distance: 145.1
click at [540, 209] on div "▸" at bounding box center [647, 337] width 416 height 411
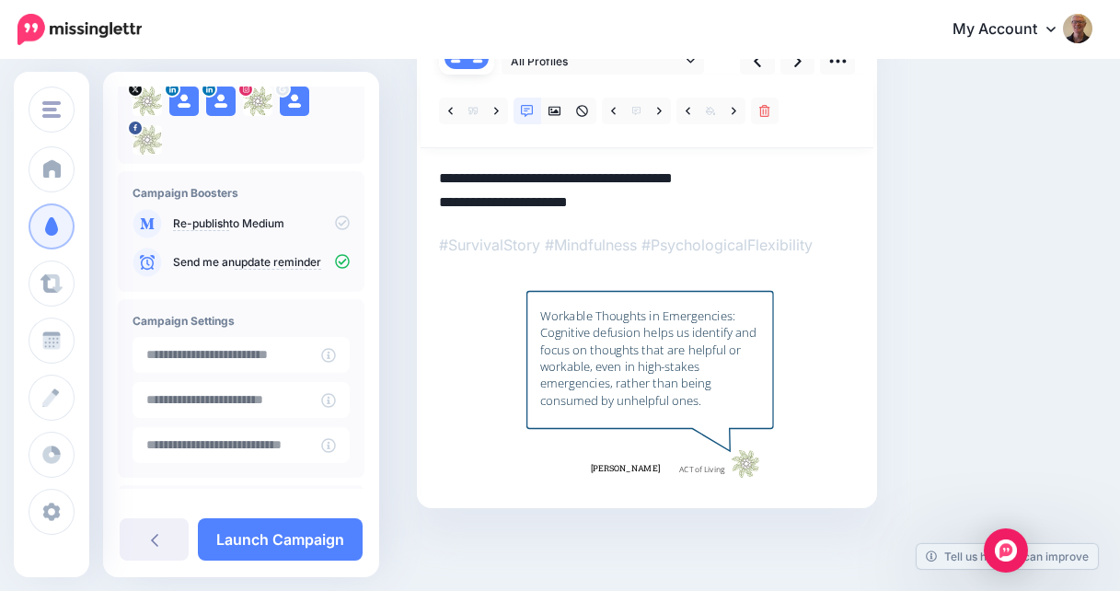
scroll to position [235, 0]
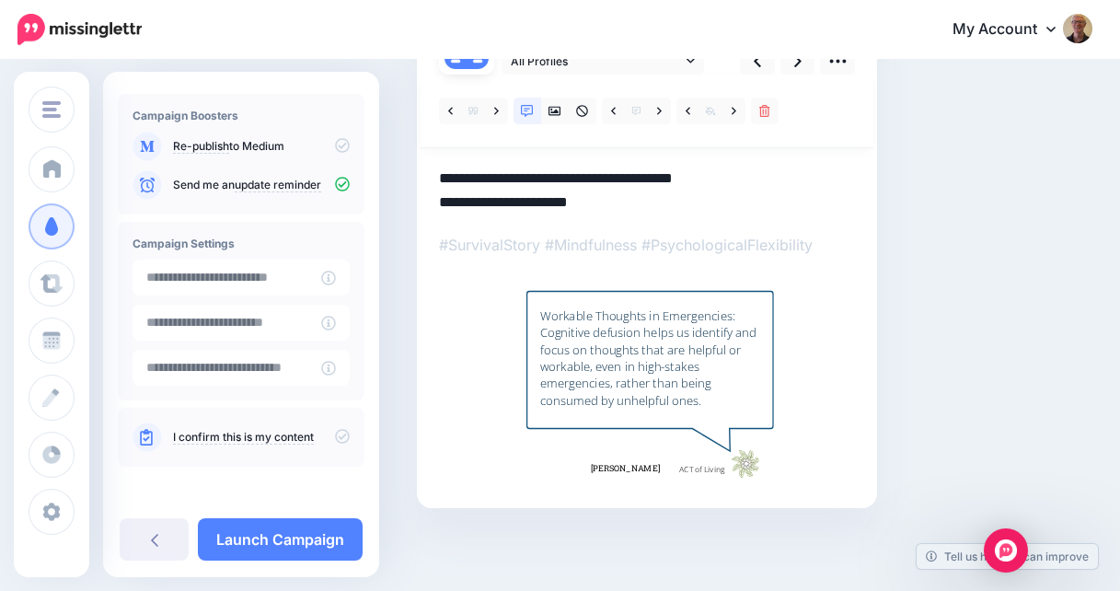
type textarea "**********"
click at [335, 435] on icon at bounding box center [342, 436] width 15 height 15
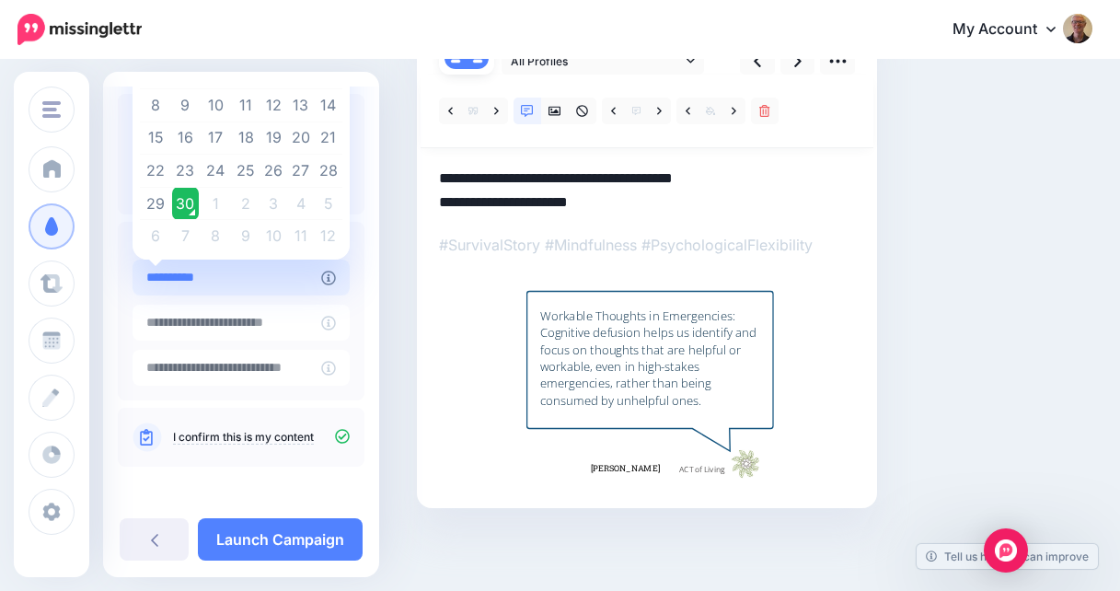
click at [272, 271] on input "**********" at bounding box center [226, 277] width 189 height 36
click at [240, 202] on td "2" at bounding box center [246, 203] width 29 height 33
type input "**********"
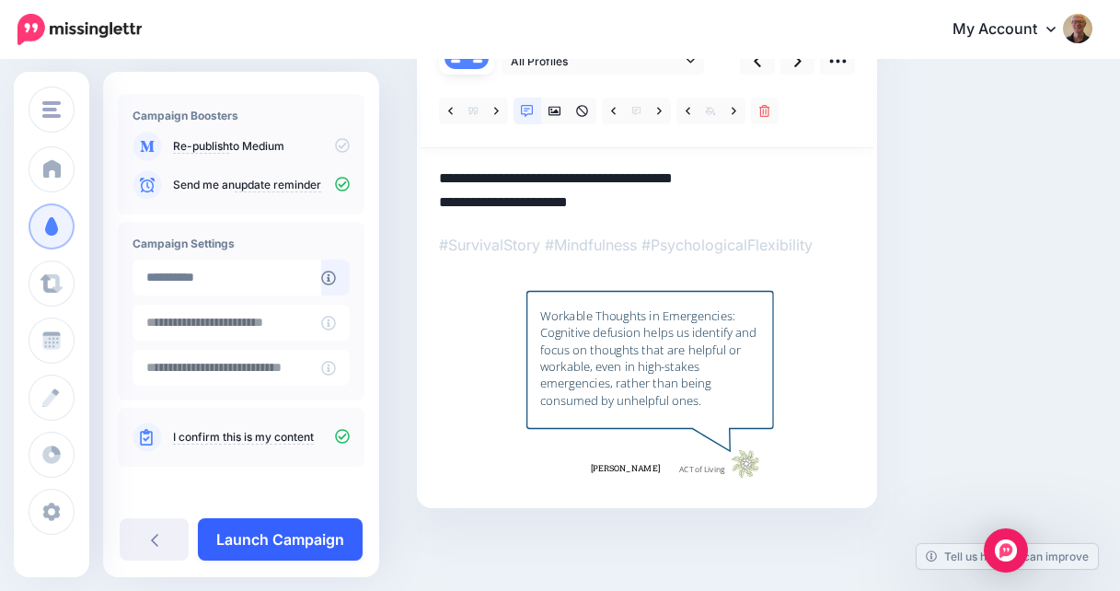
click at [296, 537] on link "Launch Campaign" at bounding box center [280, 539] width 165 height 42
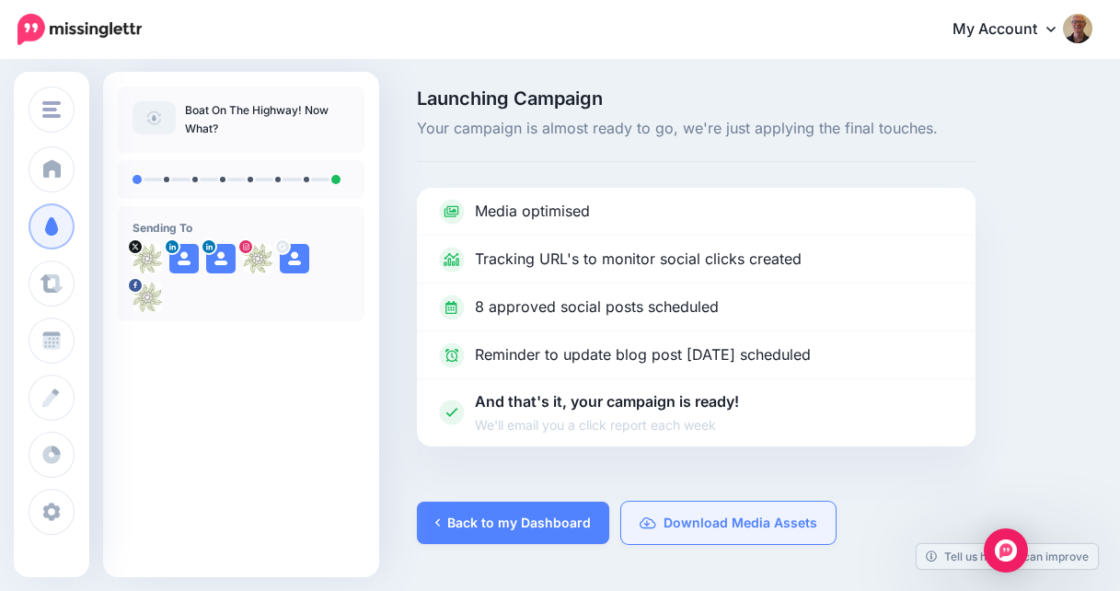
click at [687, 524] on link "Download Media Assets" at bounding box center [728, 522] width 214 height 42
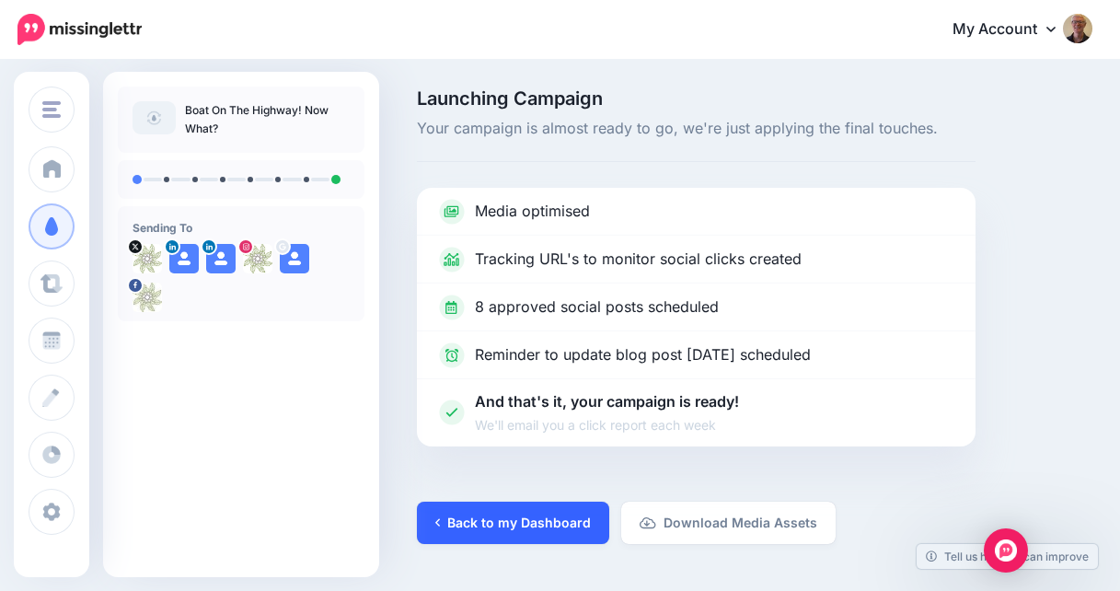
click at [519, 518] on link "Back to my Dashboard" at bounding box center [513, 522] width 192 height 42
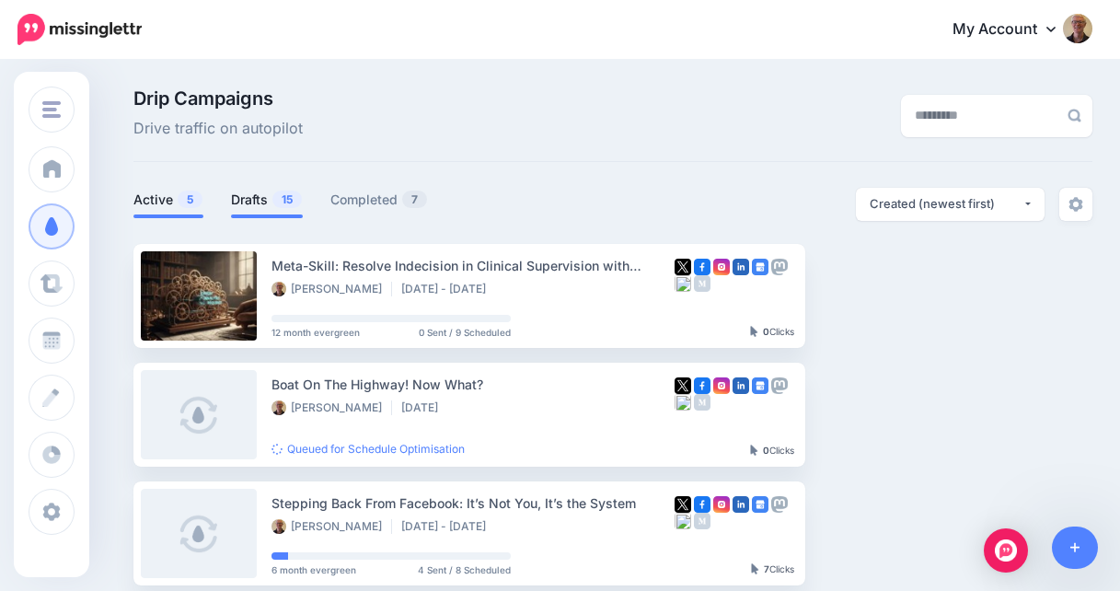
click at [257, 194] on link "Drafts 15" at bounding box center [267, 200] width 72 height 22
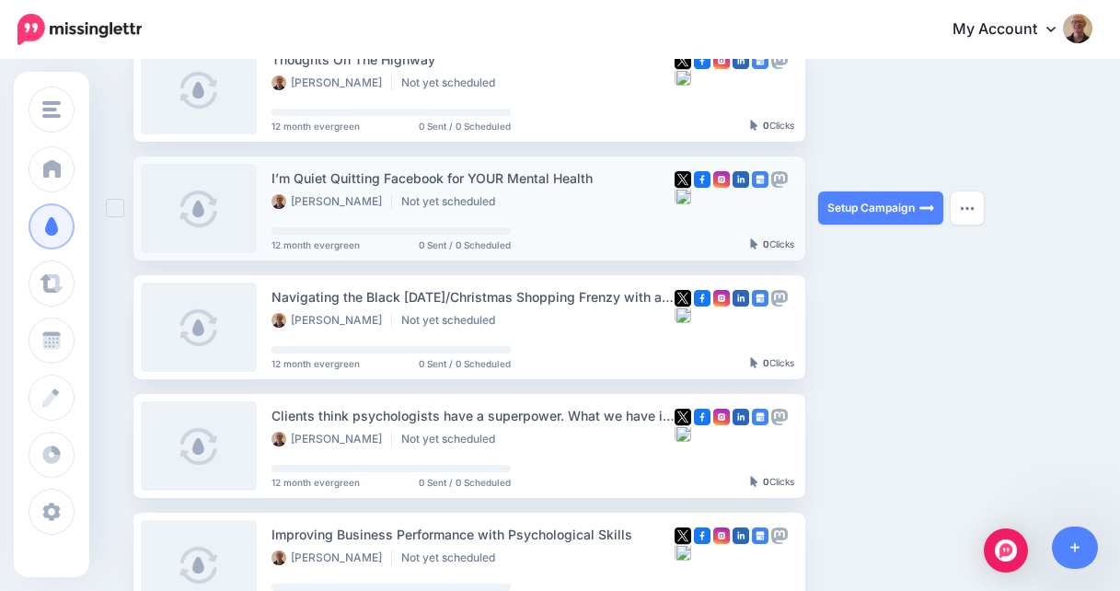
scroll to position [207, 0]
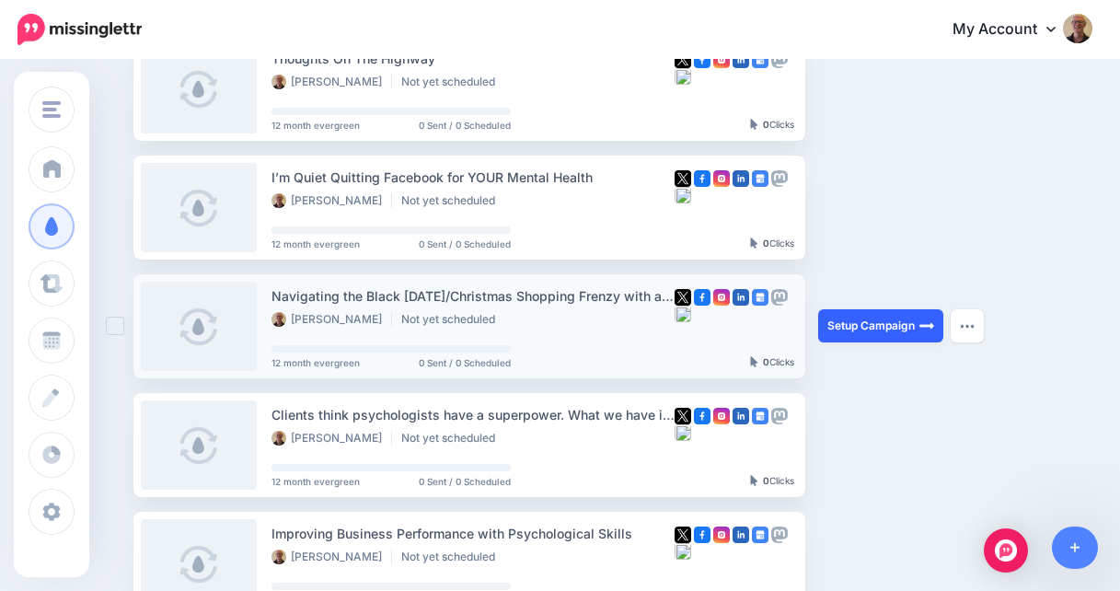
click at [872, 328] on link "Setup Campaign" at bounding box center [880, 325] width 125 height 33
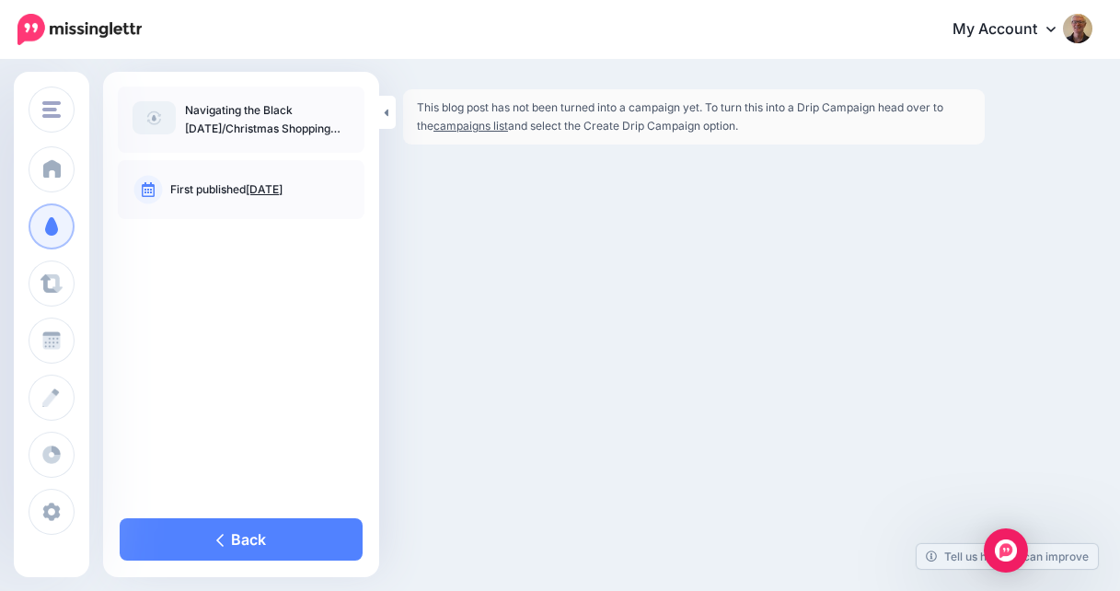
click at [321, 339] on div "Navigating the Black Friday/Christmas Shopping Frenzy with an ADHD Brain First …" at bounding box center [241, 287] width 276 height 402
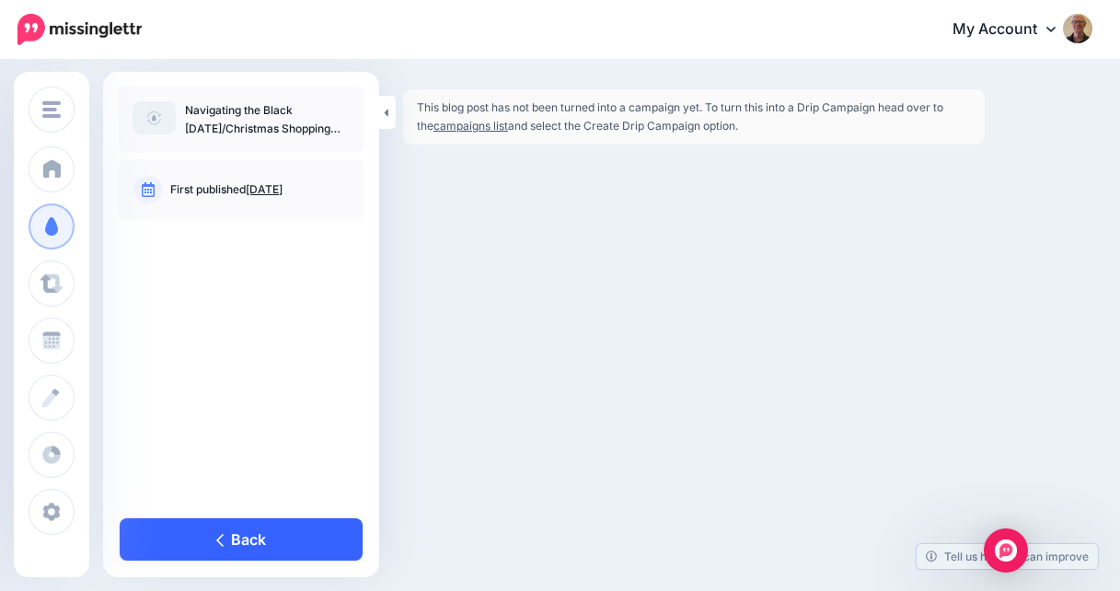
click at [259, 538] on link "Back" at bounding box center [241, 539] width 243 height 42
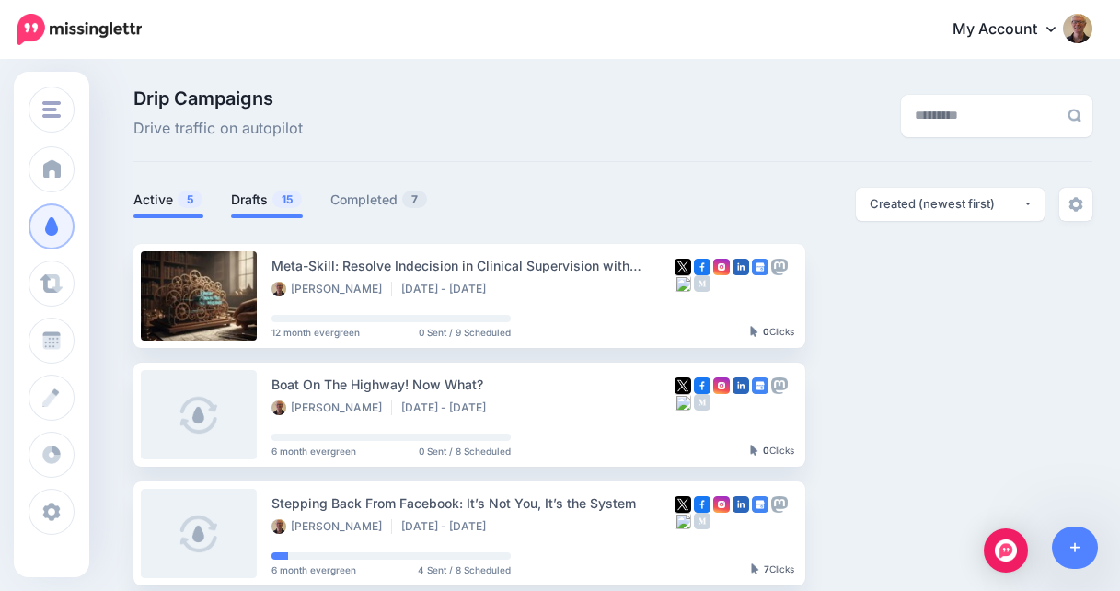
click at [266, 201] on link "Drafts 15" at bounding box center [267, 200] width 72 height 22
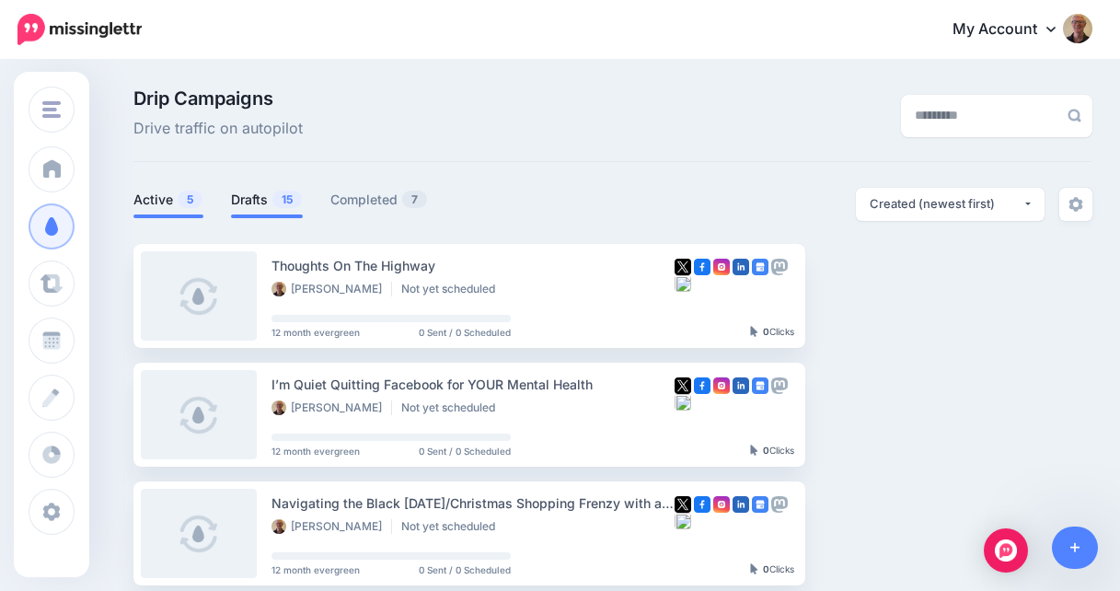
click at [168, 204] on link "Active 5" at bounding box center [168, 200] width 70 height 22
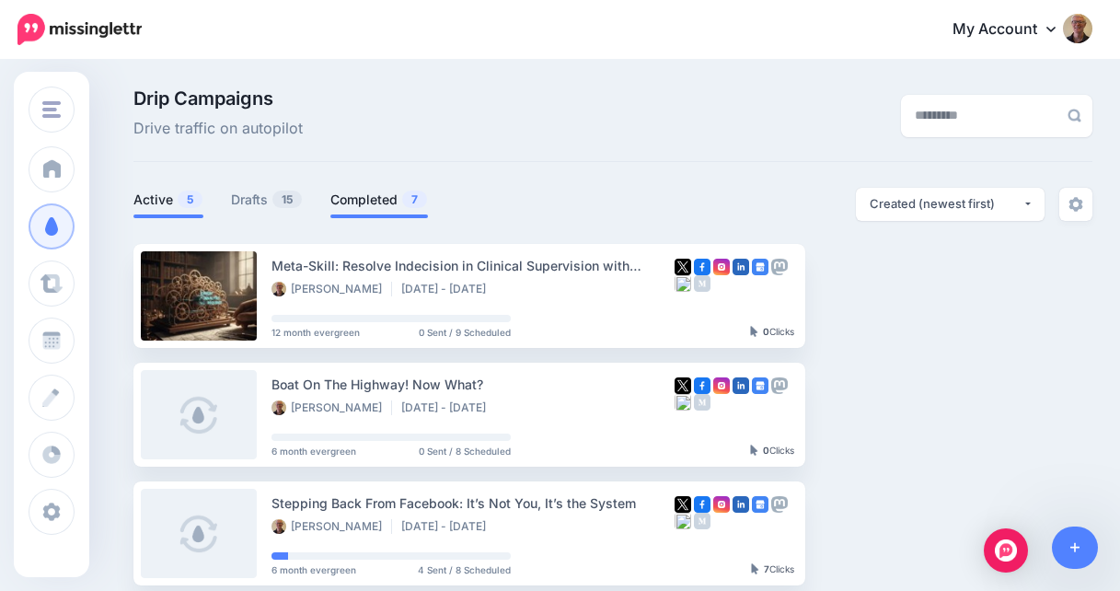
click at [399, 198] on link "Completed 7" at bounding box center [379, 200] width 98 height 22
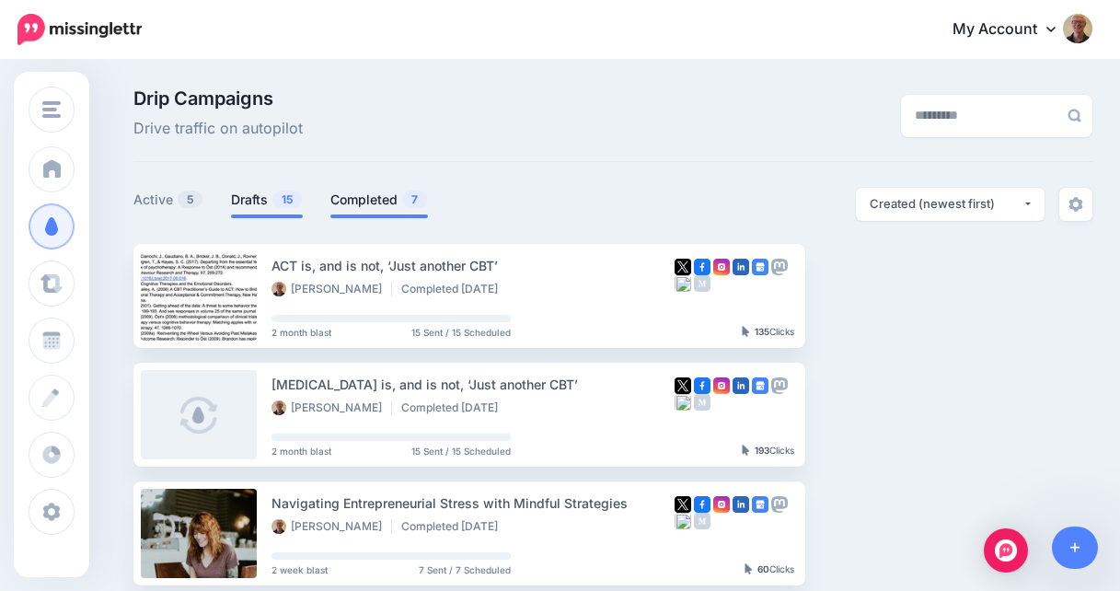
click at [257, 192] on link "Drafts 15" at bounding box center [267, 200] width 72 height 22
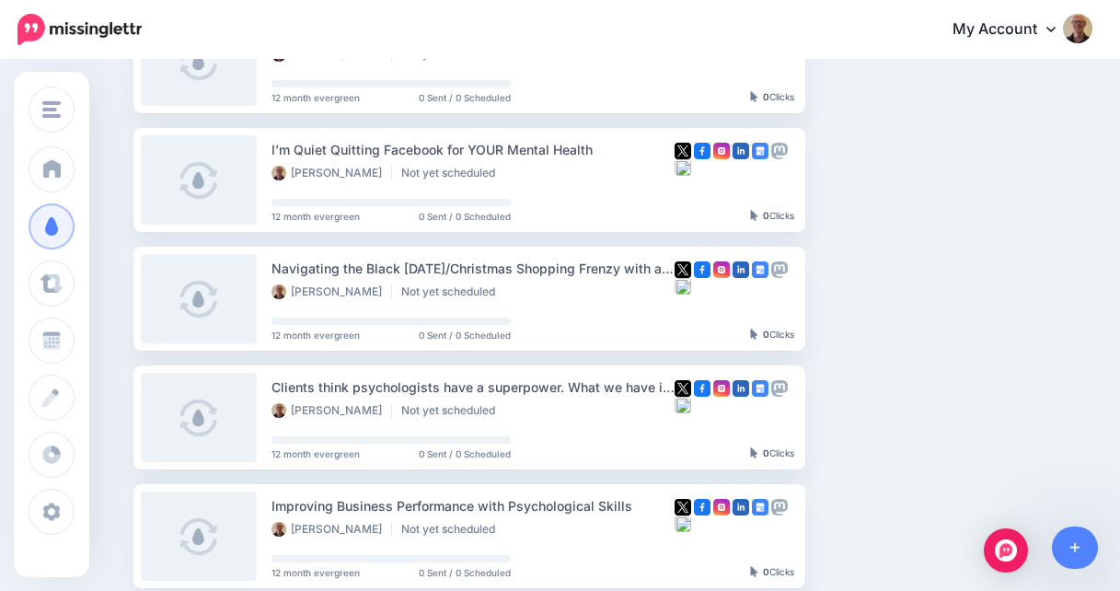
scroll to position [243, 0]
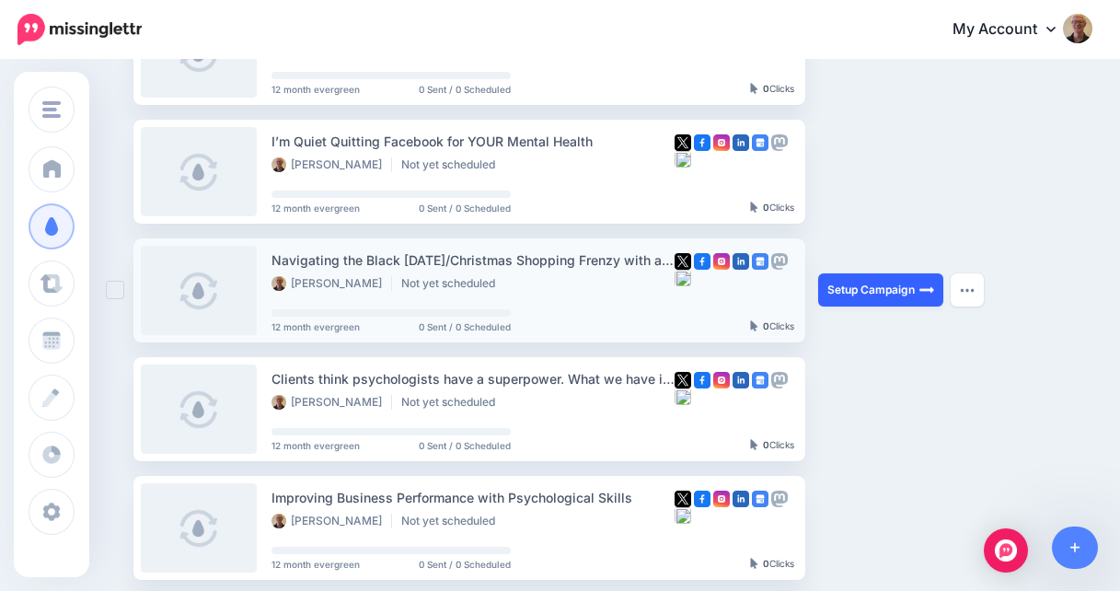
click at [891, 293] on link "Setup Campaign" at bounding box center [880, 289] width 125 height 33
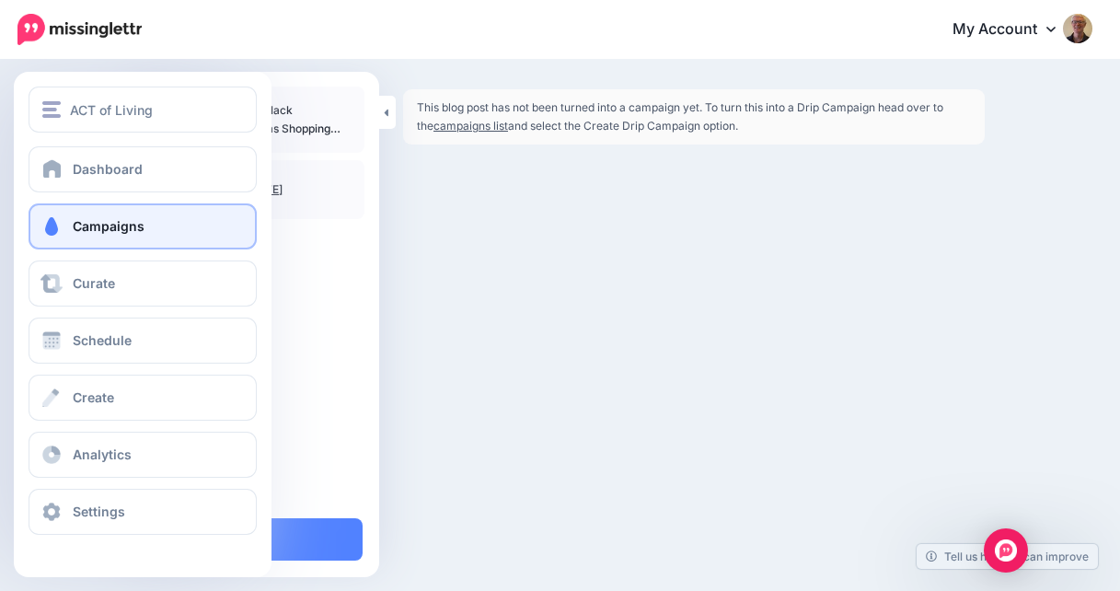
click at [100, 223] on span "Campaigns" at bounding box center [109, 226] width 72 height 16
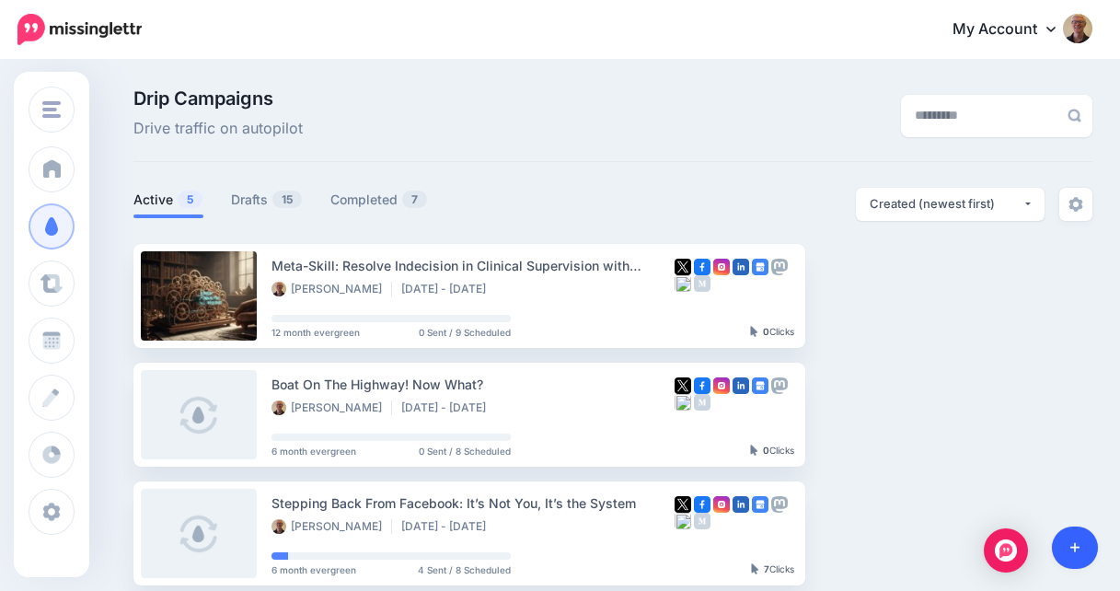
click at [1075, 540] on link at bounding box center [1075, 547] width 47 height 42
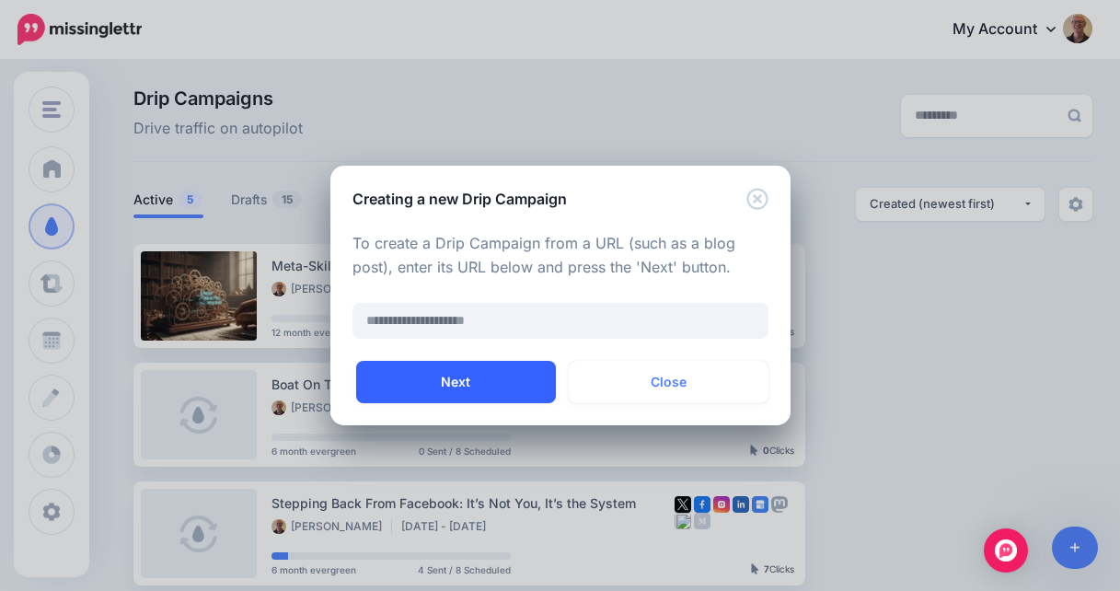
click at [518, 367] on button "Next" at bounding box center [456, 382] width 200 height 42
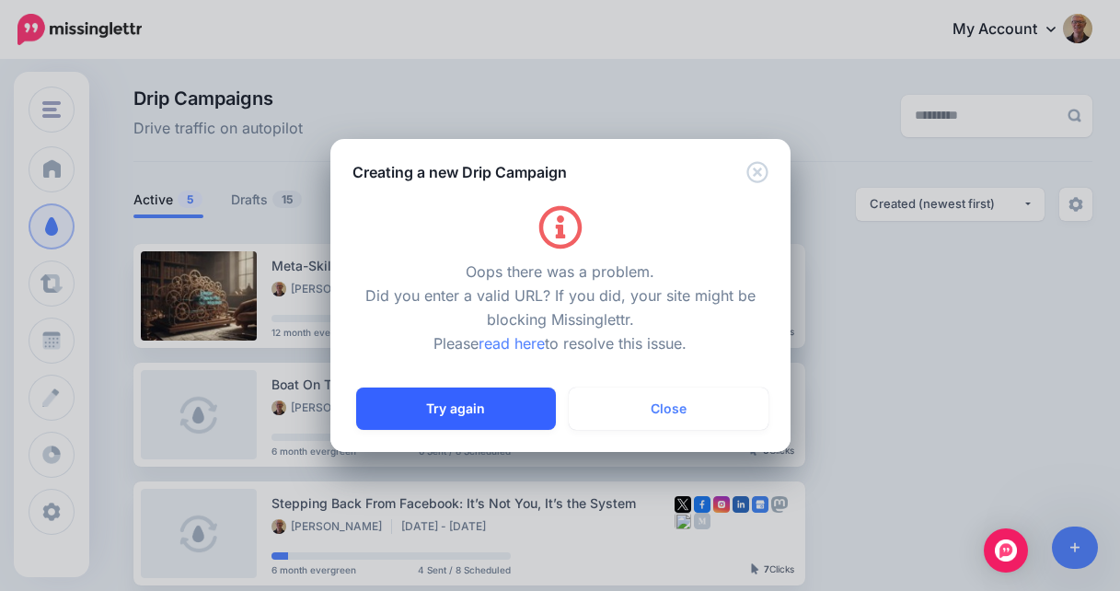
click at [507, 403] on button "Try again" at bounding box center [456, 408] width 200 height 42
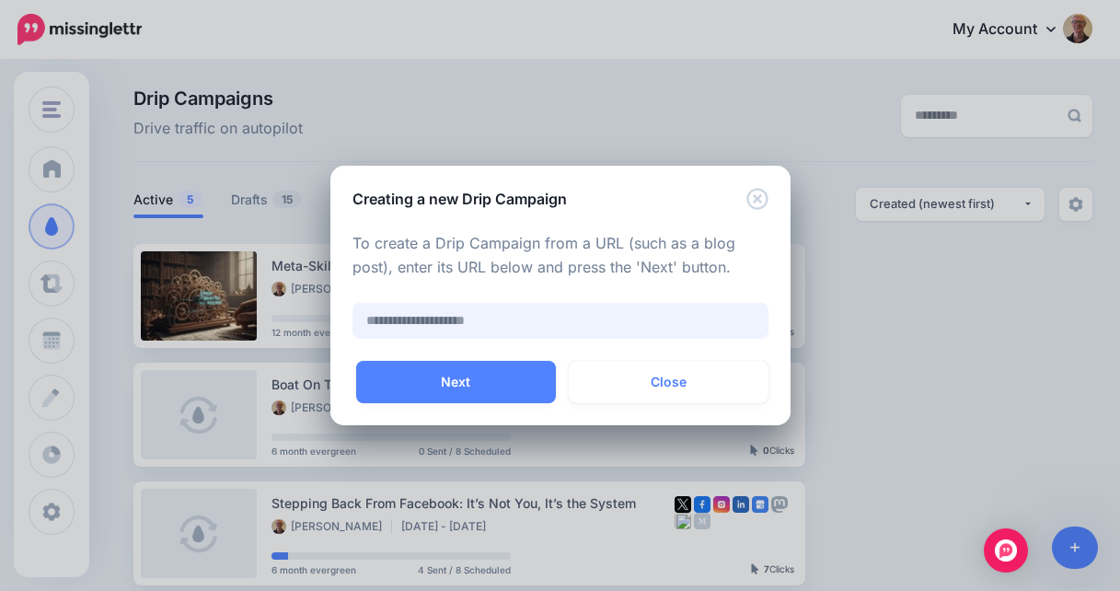
click at [525, 316] on input "text" at bounding box center [560, 321] width 416 height 36
paste input "**********"
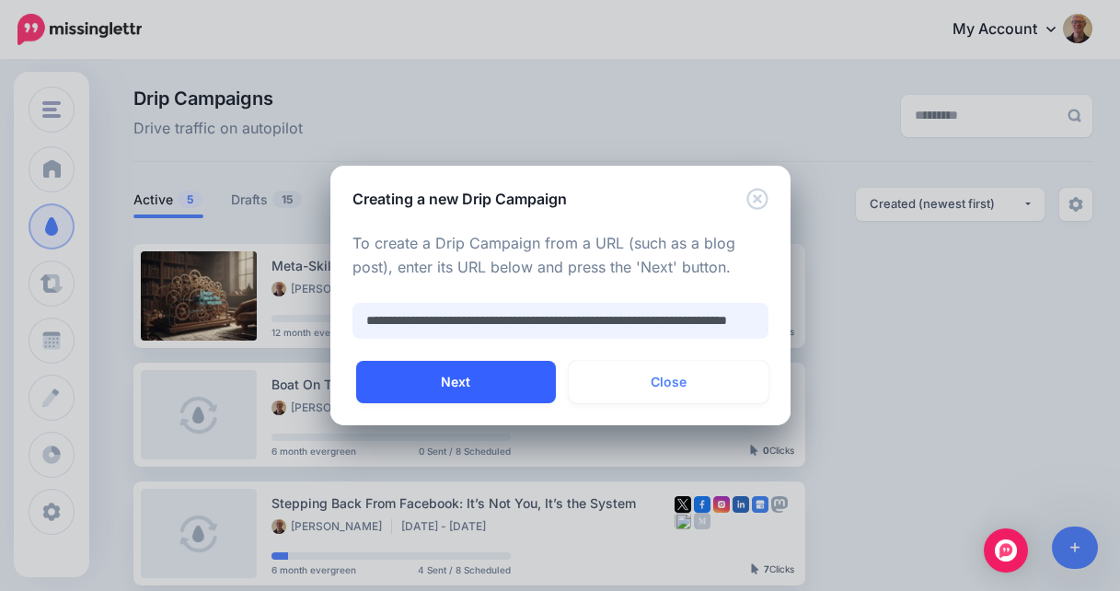
type input "**********"
click at [492, 386] on button "Next" at bounding box center [456, 382] width 200 height 42
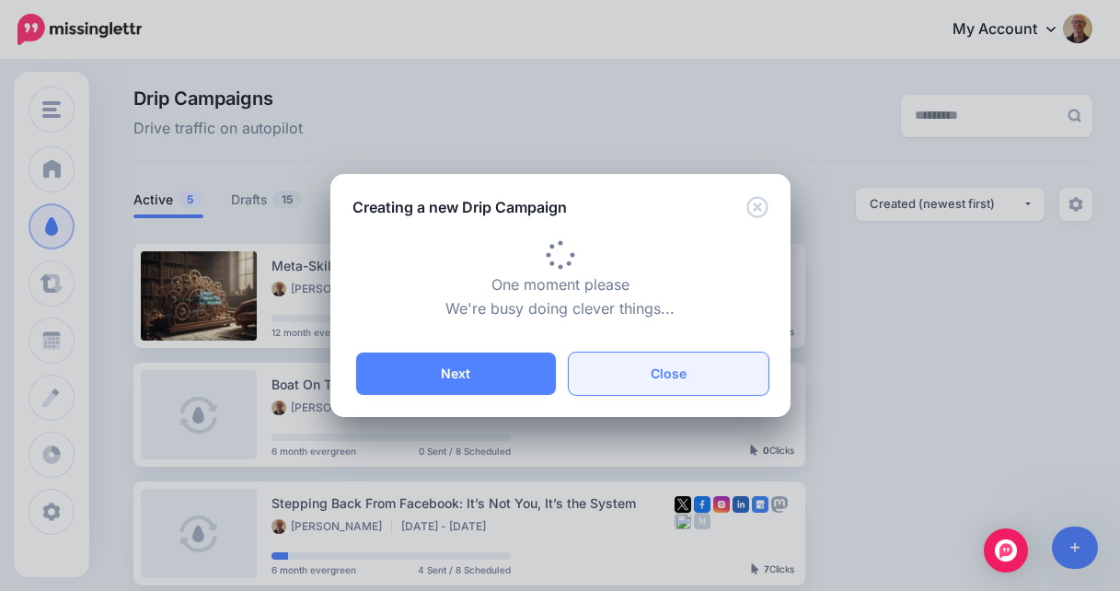
type input "**********"
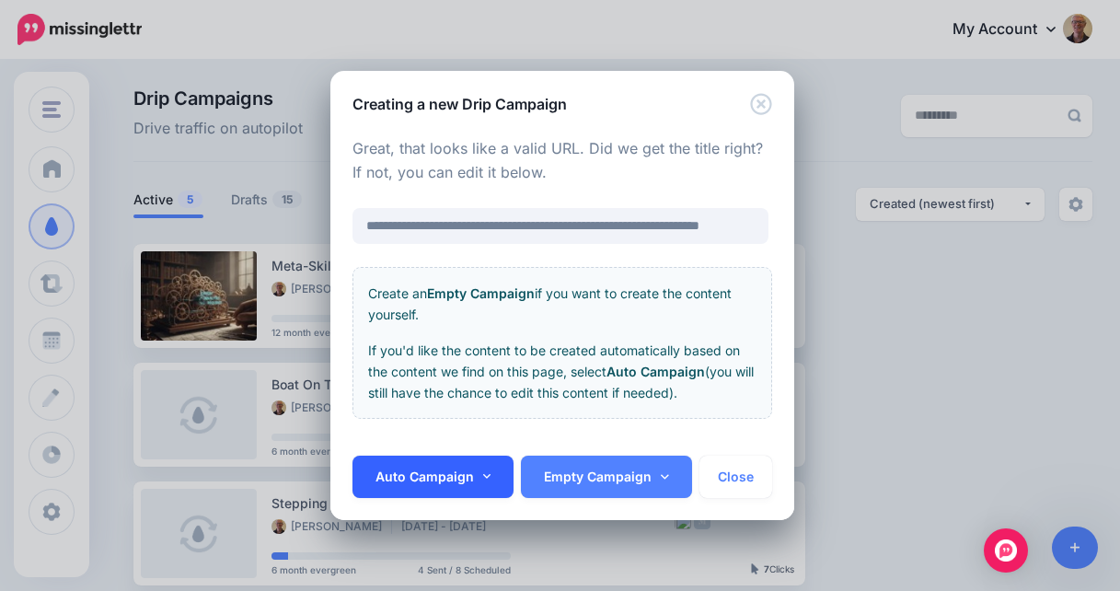
click at [486, 476] on icon at bounding box center [486, 476] width 8 height 5
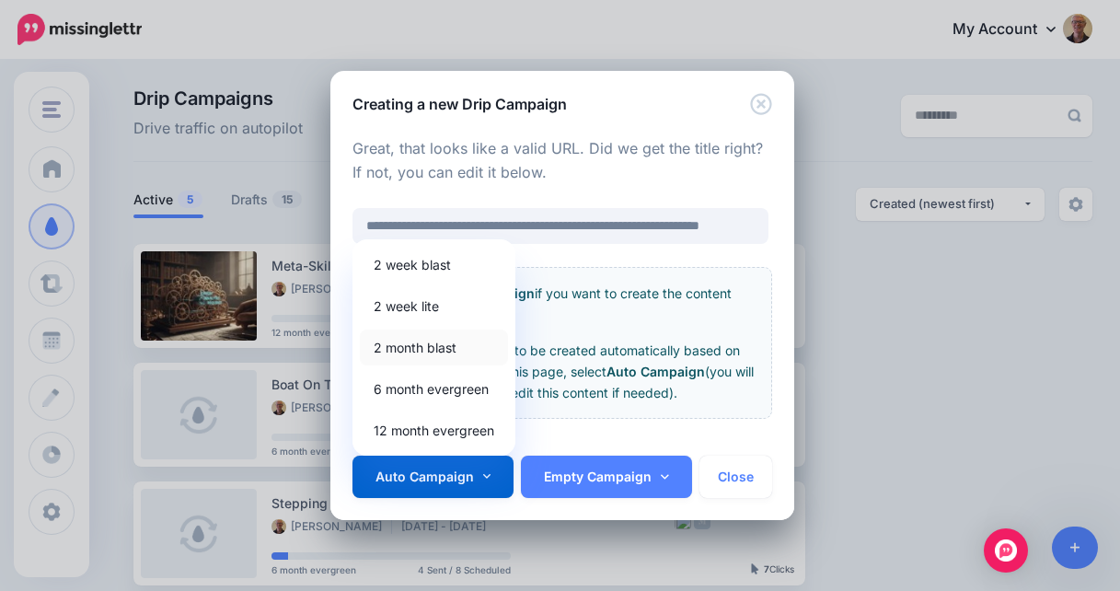
click at [448, 349] on link "2 month blast" at bounding box center [434, 347] width 148 height 36
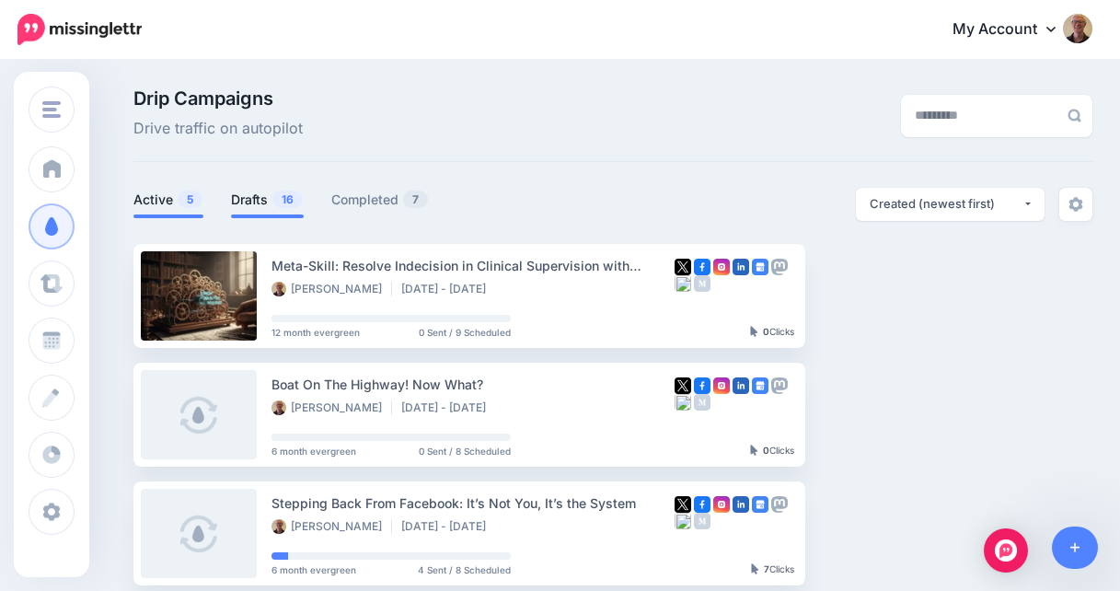
click at [266, 192] on link "Drafts 16" at bounding box center [267, 200] width 73 height 22
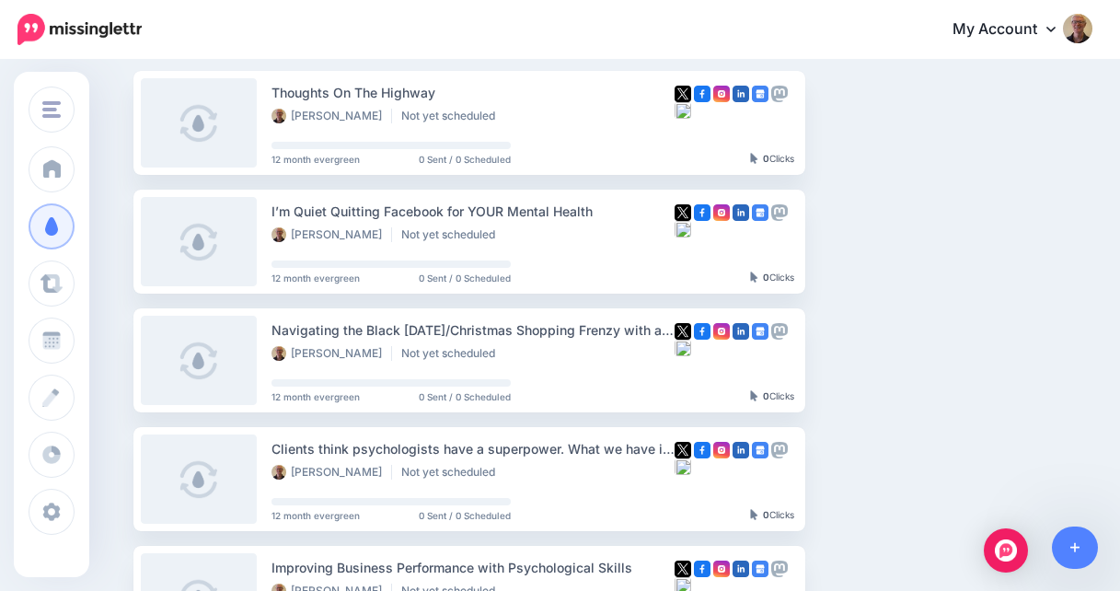
scroll to position [163, 0]
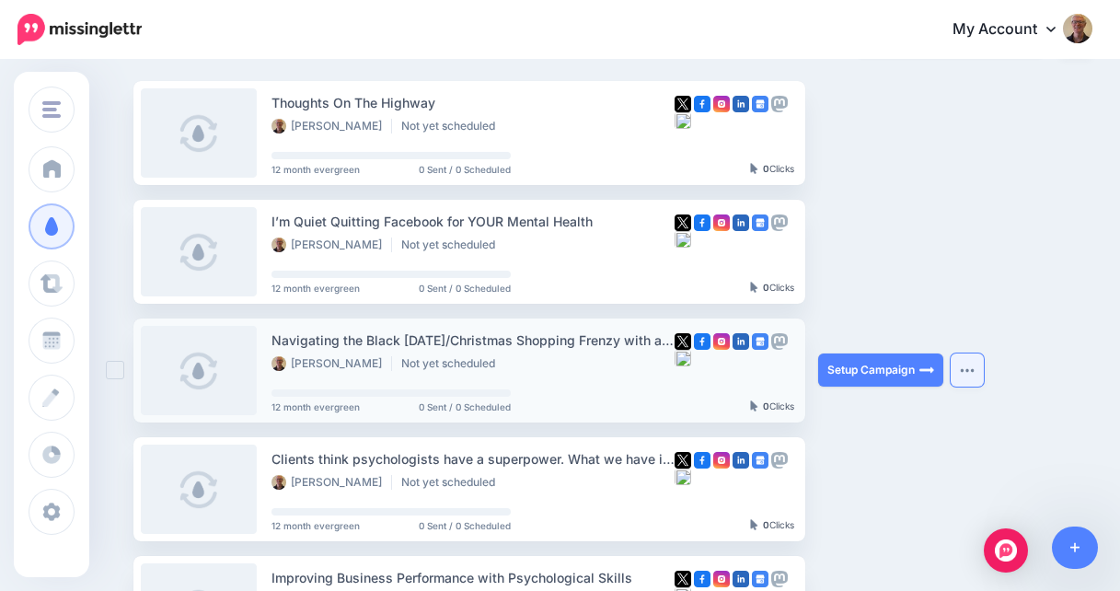
click at [970, 374] on button "button" at bounding box center [966, 369] width 33 height 33
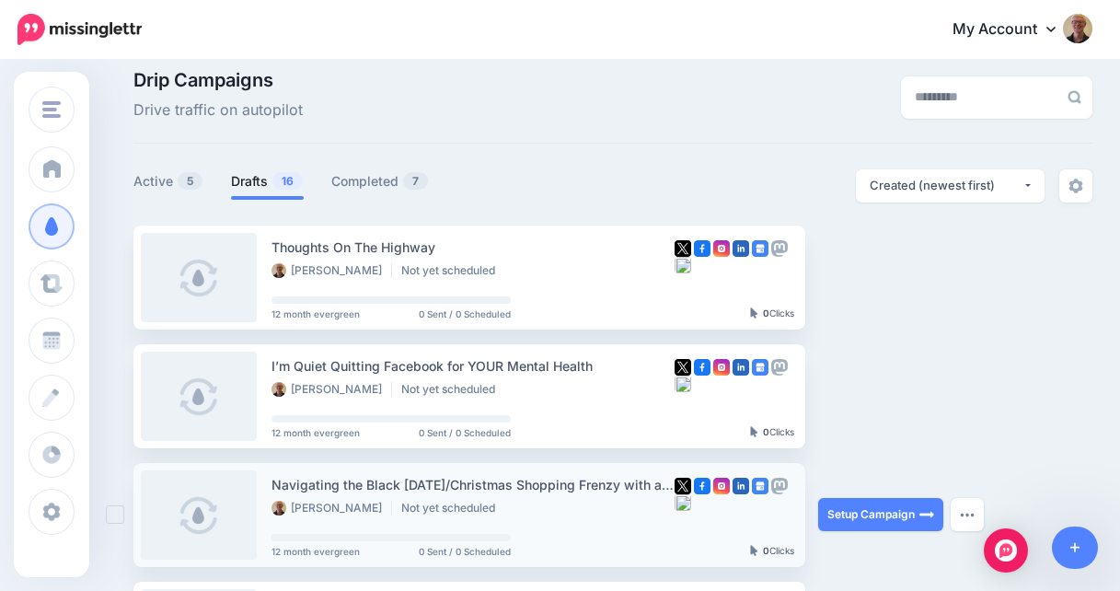
scroll to position [12, 0]
